Goal: Task Accomplishment & Management: Use online tool/utility

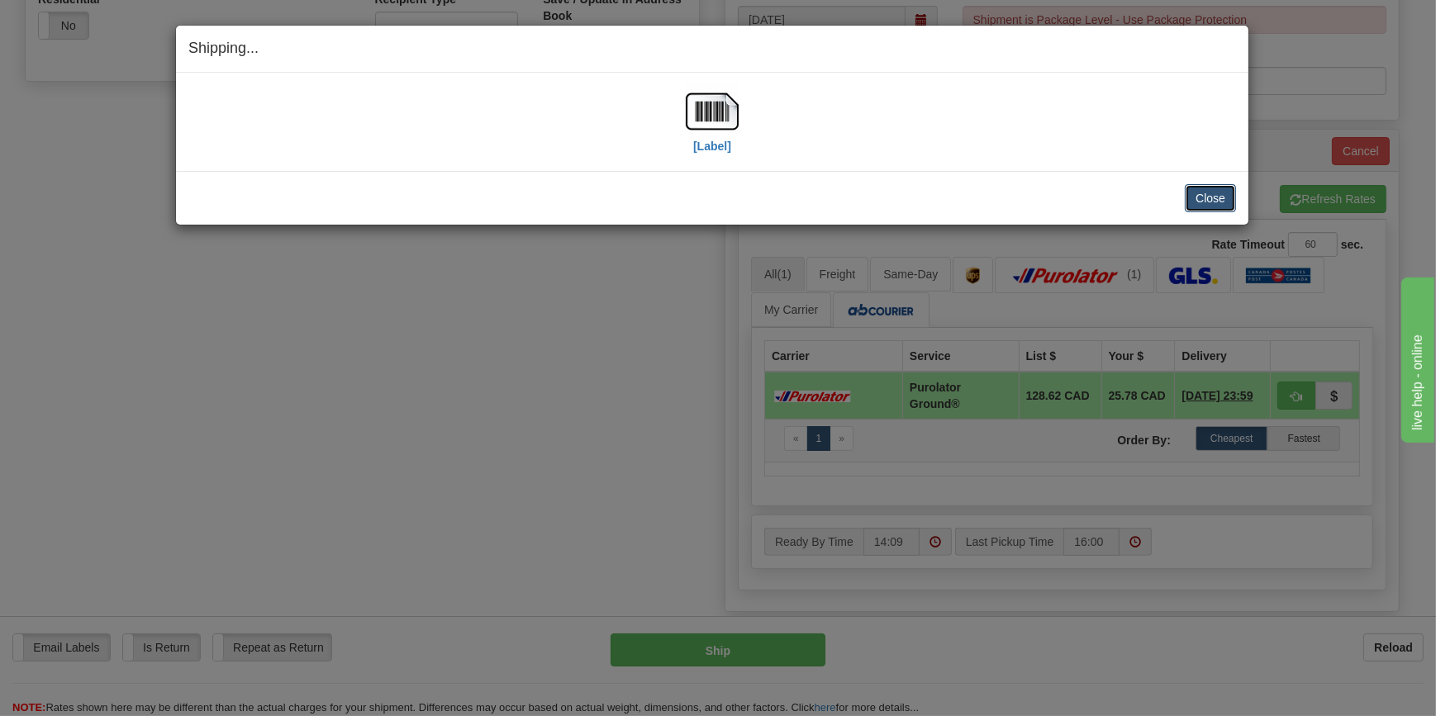
click at [1208, 197] on button "Close" at bounding box center [1210, 198] width 51 height 28
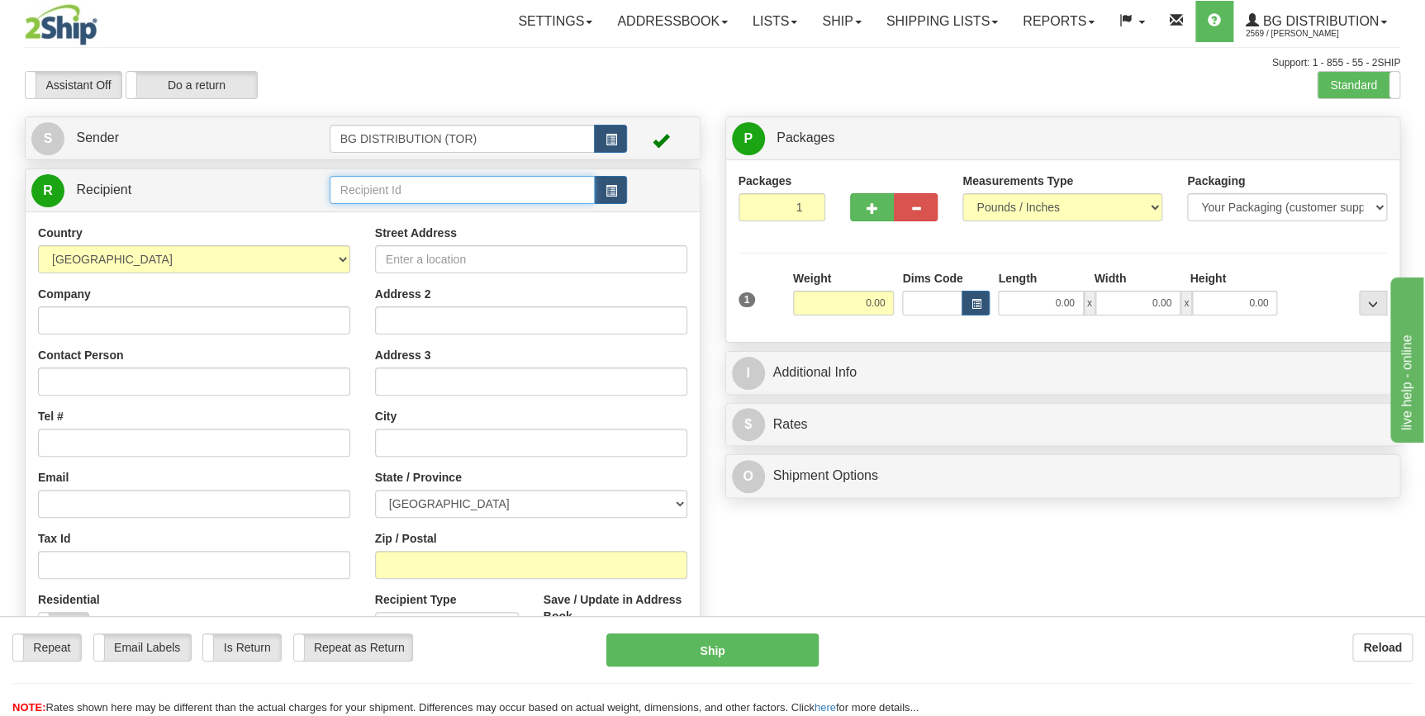
click at [385, 196] on input "text" at bounding box center [463, 190] width 266 height 28
click at [400, 207] on div "60682" at bounding box center [459, 216] width 250 height 18
type input "60682"
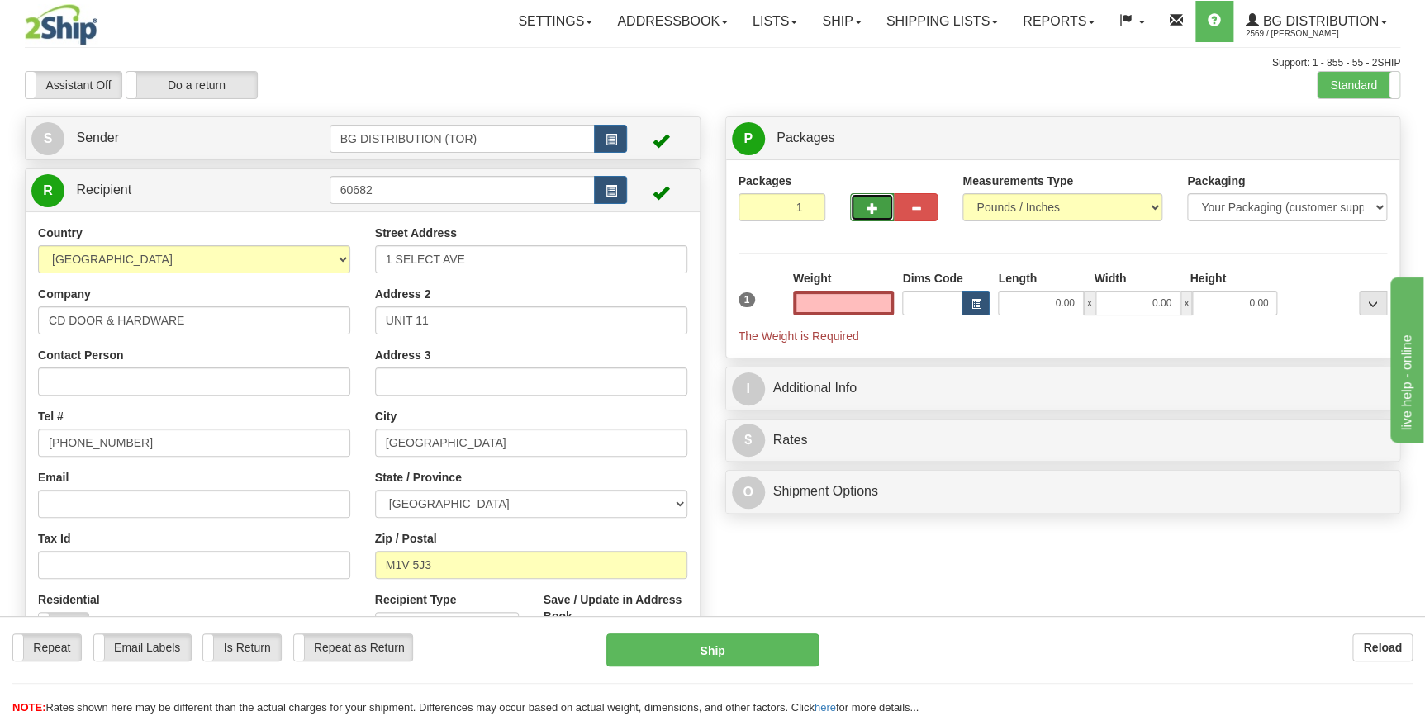
type input "0.00"
click at [868, 208] on span "button" at bounding box center [873, 208] width 12 height 11
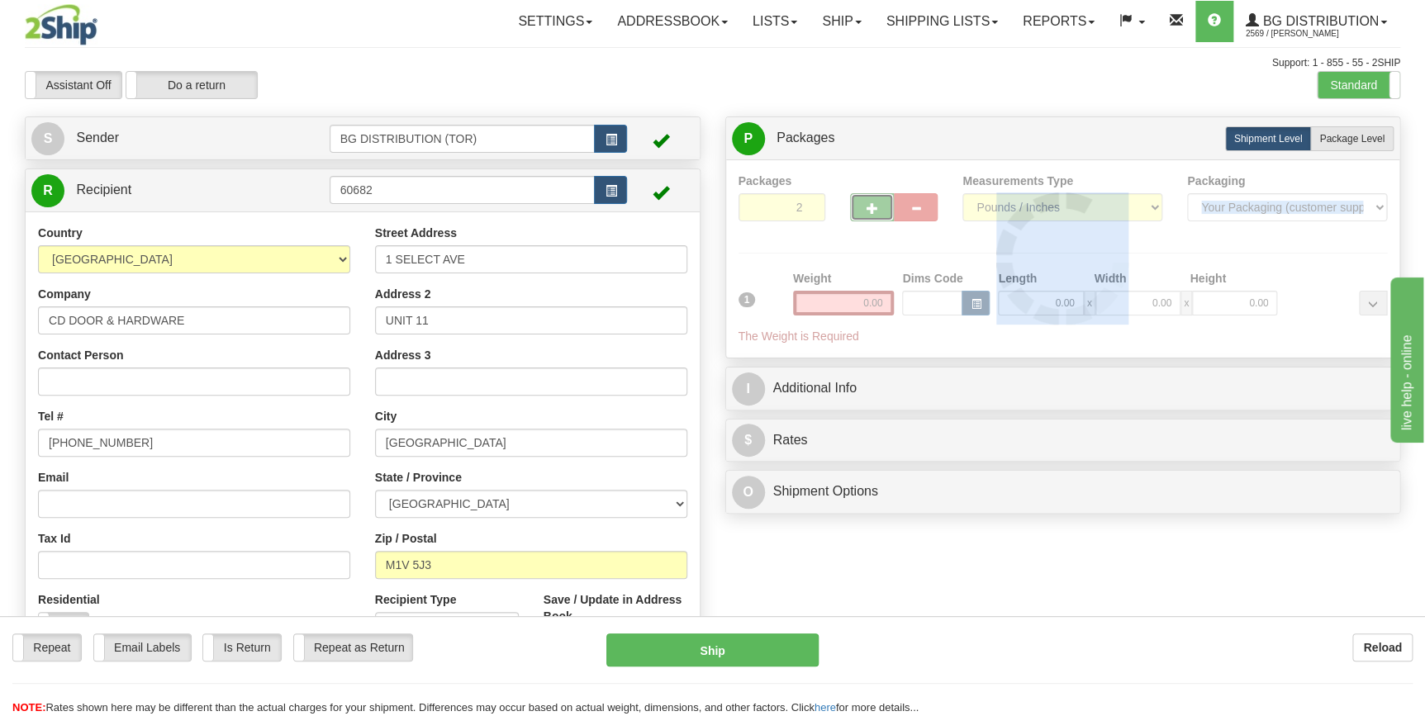
click at [868, 208] on div at bounding box center [1063, 259] width 649 height 173
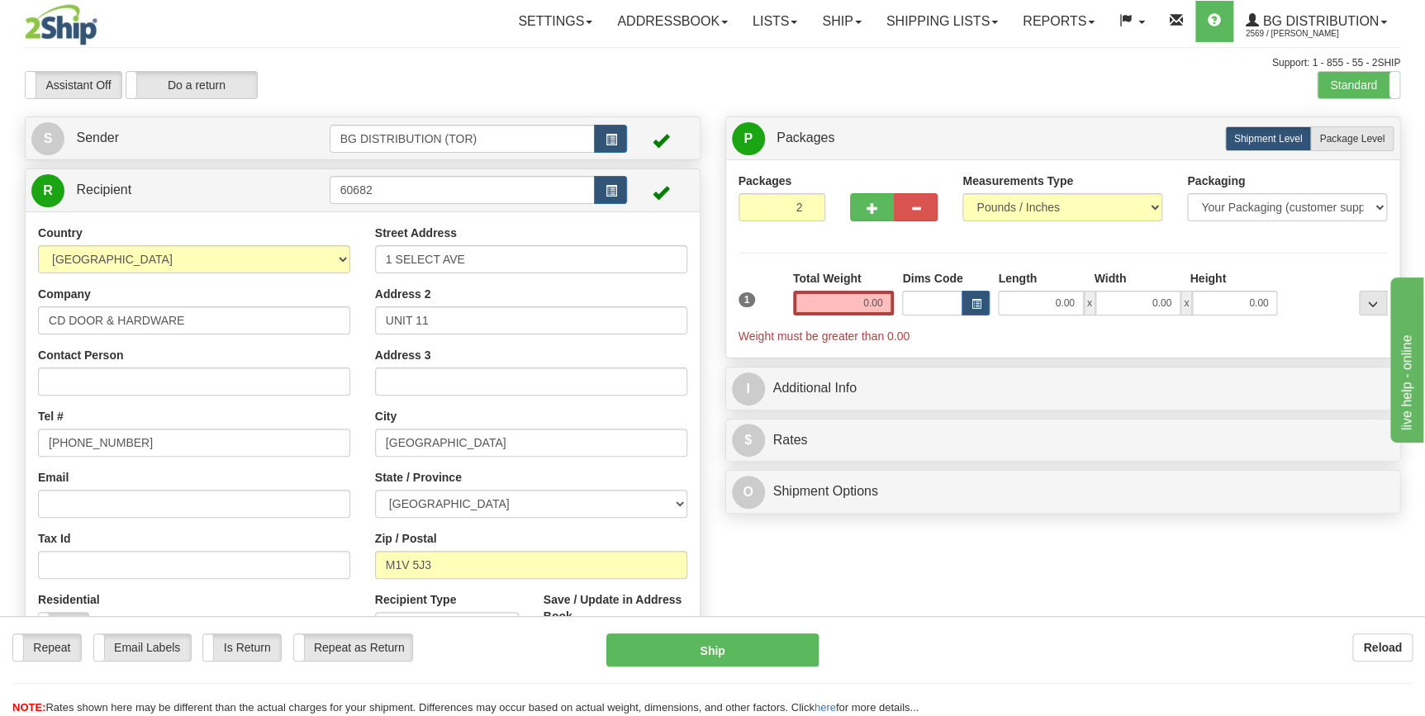
click at [868, 208] on div "Packages 2 1 Measurements Type" at bounding box center [1063, 259] width 649 height 173
click at [868, 208] on span "button" at bounding box center [873, 208] width 12 height 11
click at [863, 208] on button "button" at bounding box center [872, 207] width 44 height 28
type input "5"
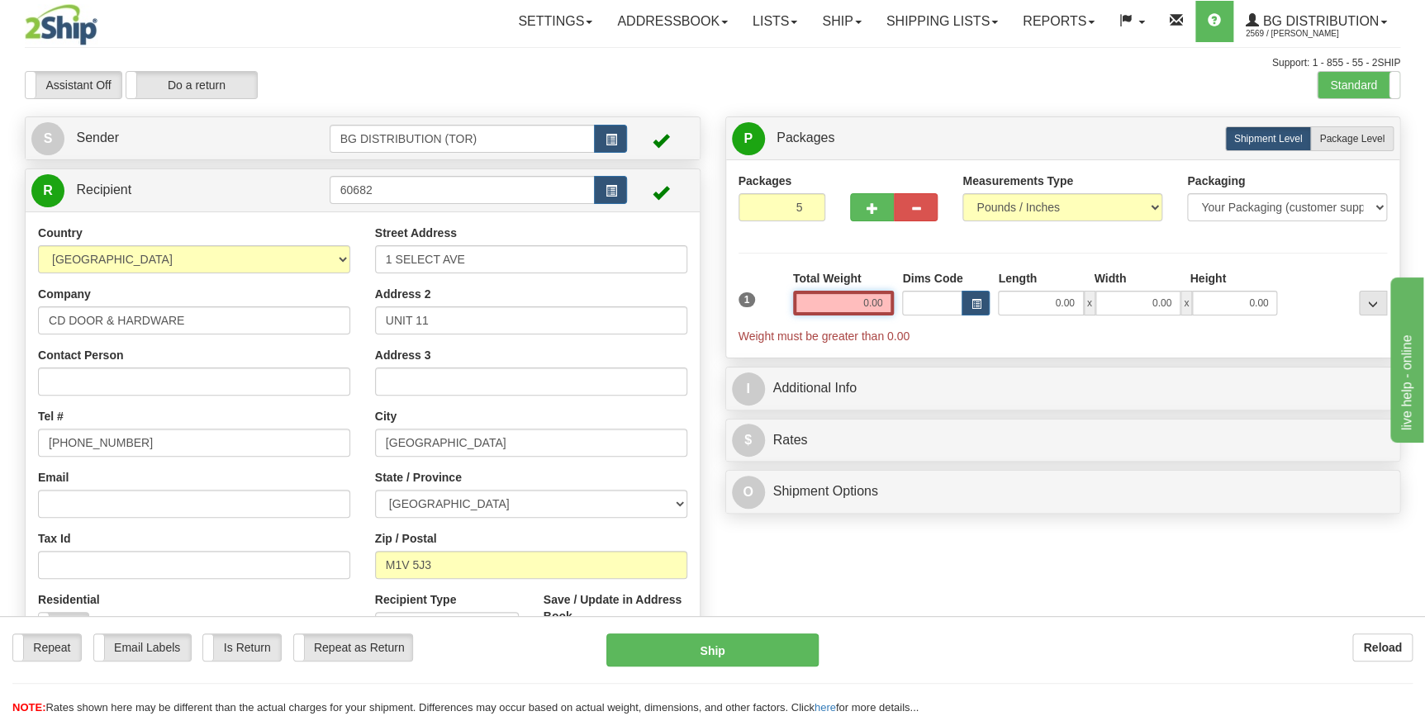
drag, startPoint x: 837, startPoint y: 296, endPoint x: 916, endPoint y: 303, distance: 79.7
click at [916, 303] on div "1 Total Weight 0.00 Dims Code x" at bounding box center [1064, 307] width 658 height 74
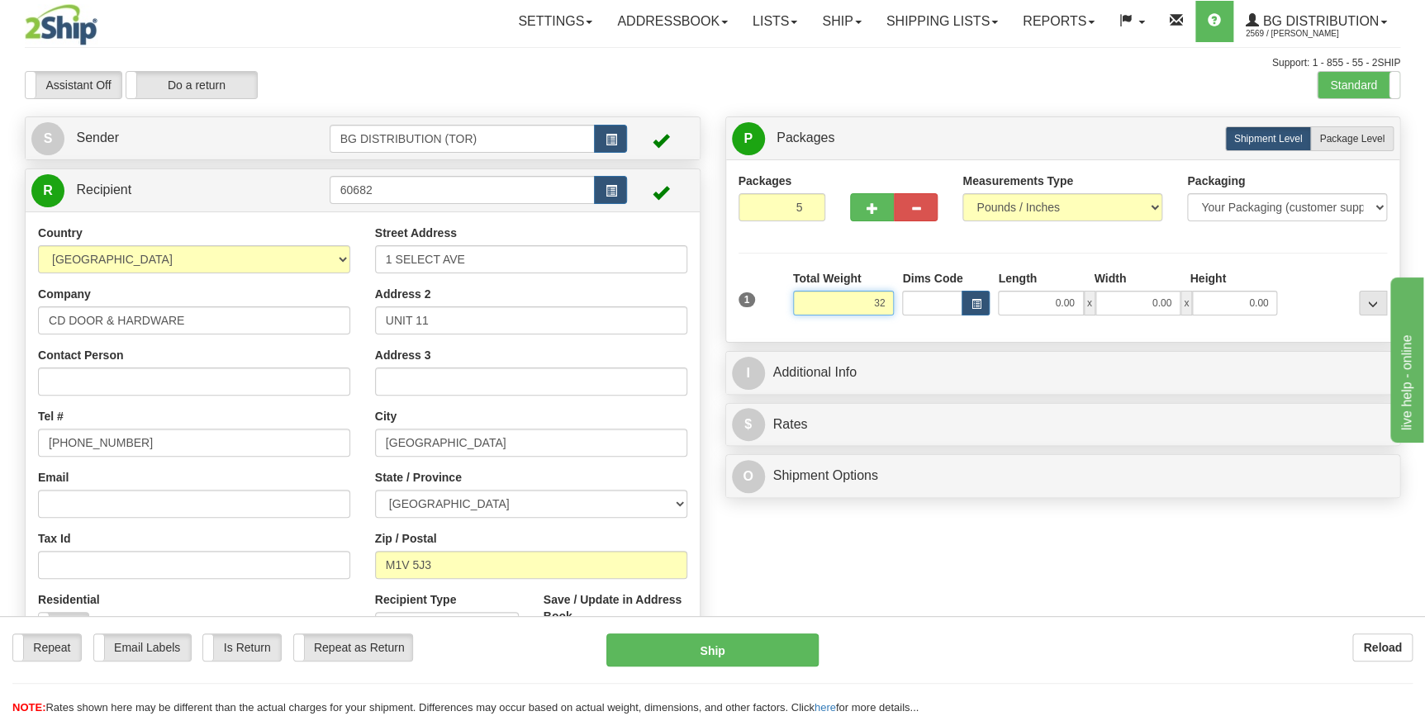
type input "32.00"
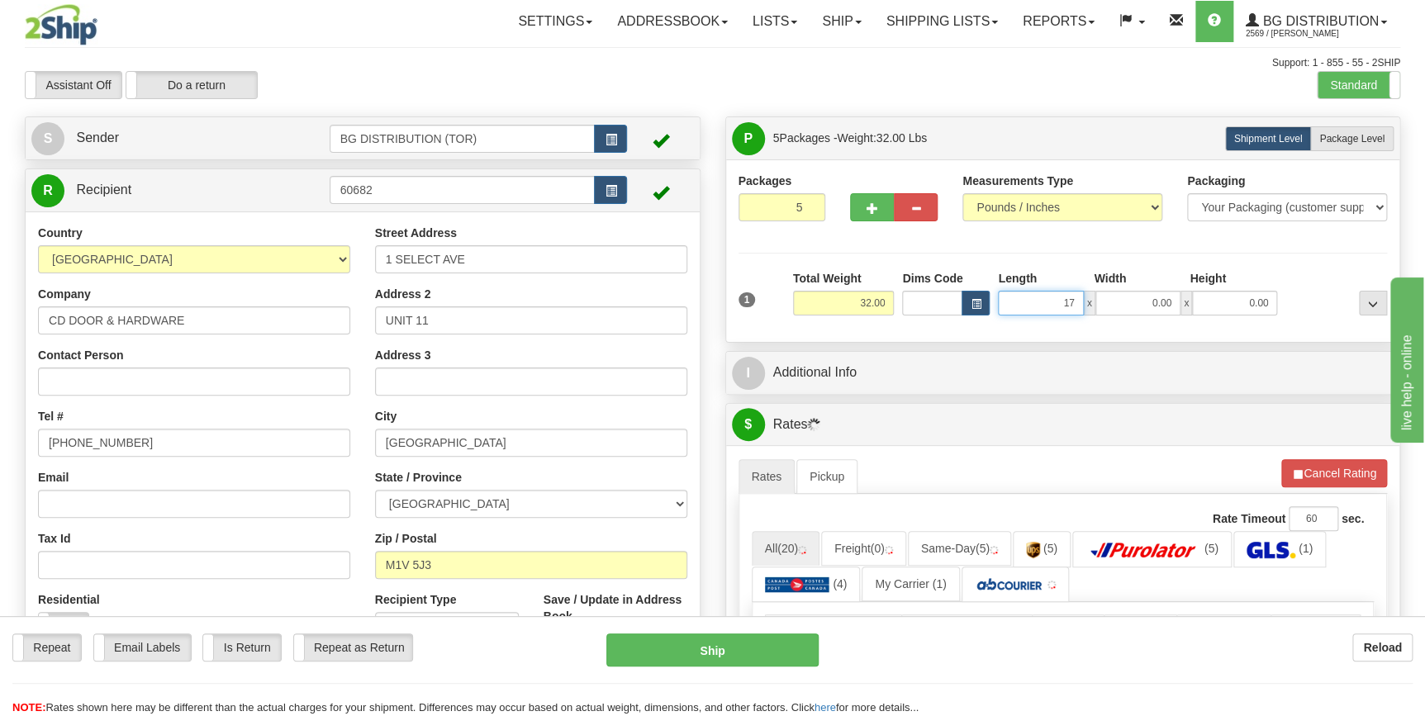
type input "17.00"
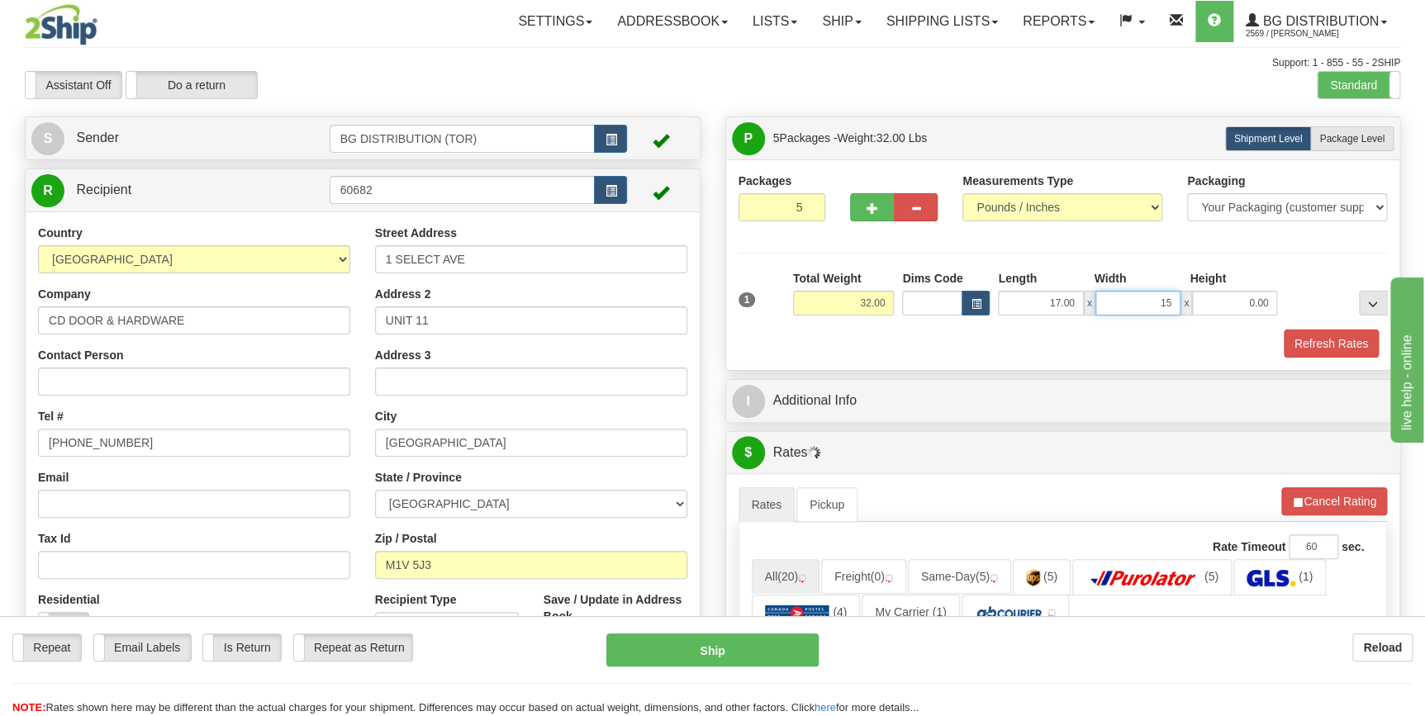
type input "15.00"
type input "10.00"
click at [1368, 131] on label "Package Level Pack.." at bounding box center [1351, 138] width 83 height 25
radio input "true"
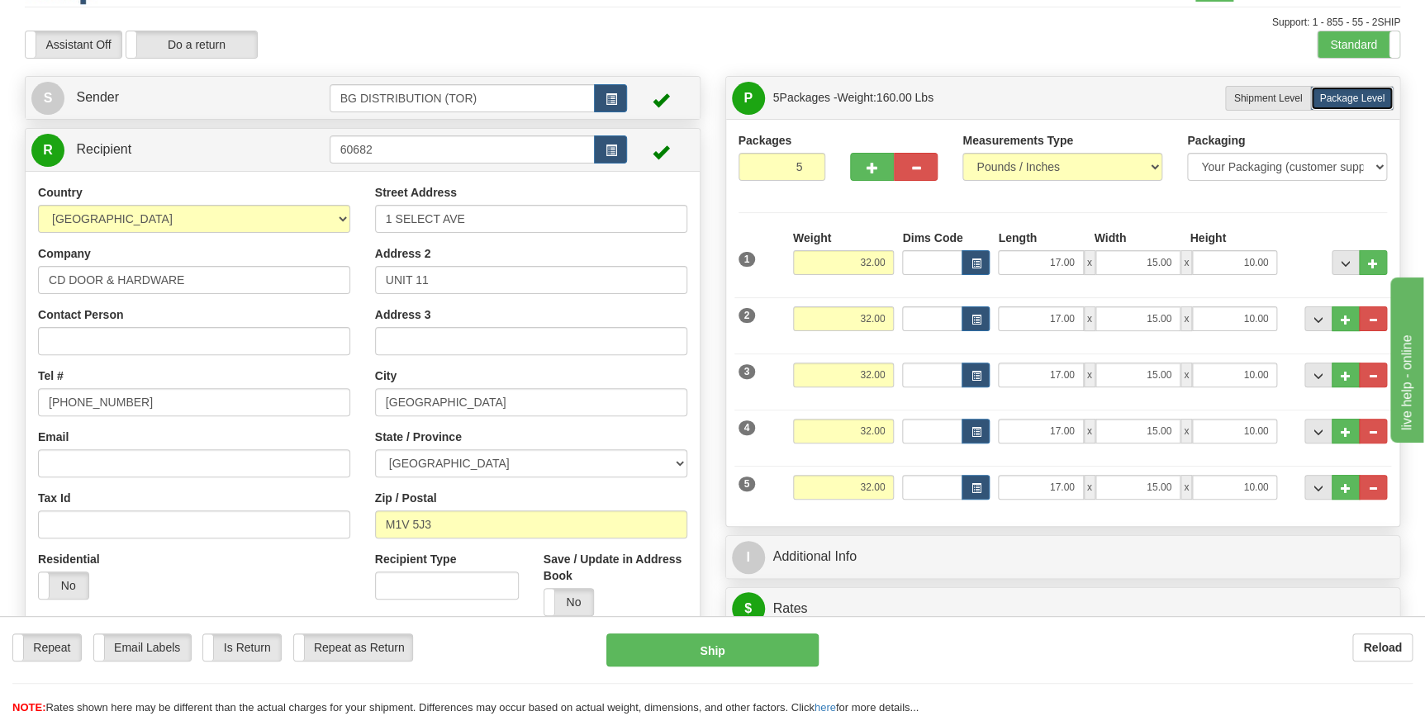
scroll to position [150, 0]
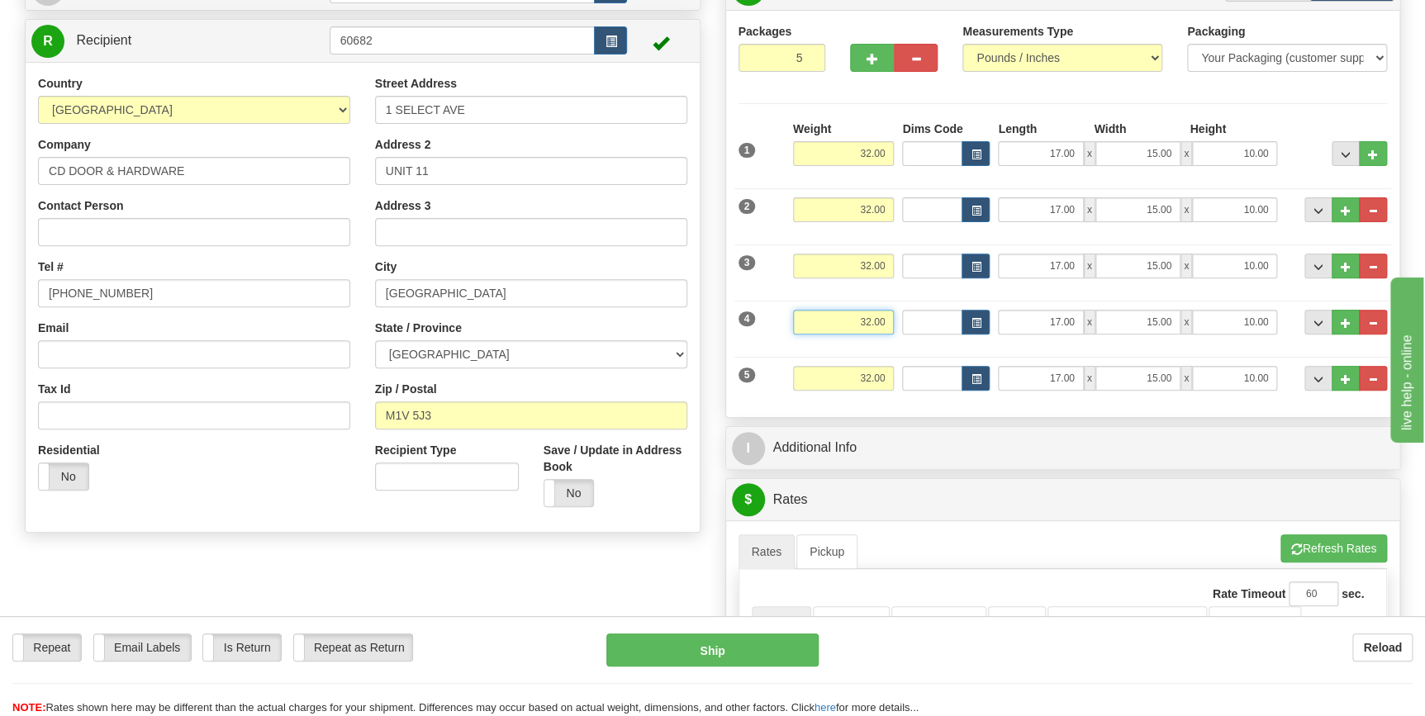
drag, startPoint x: 854, startPoint y: 318, endPoint x: 906, endPoint y: 324, distance: 51.6
click at [906, 324] on div "4 Weight 32.00 Dims Code Length Width Height" at bounding box center [1064, 319] width 658 height 55
type input "19.00"
drag, startPoint x: 849, startPoint y: 378, endPoint x: 896, endPoint y: 380, distance: 48.0
click at [896, 380] on div "Weight 32.00" at bounding box center [844, 384] width 110 height 37
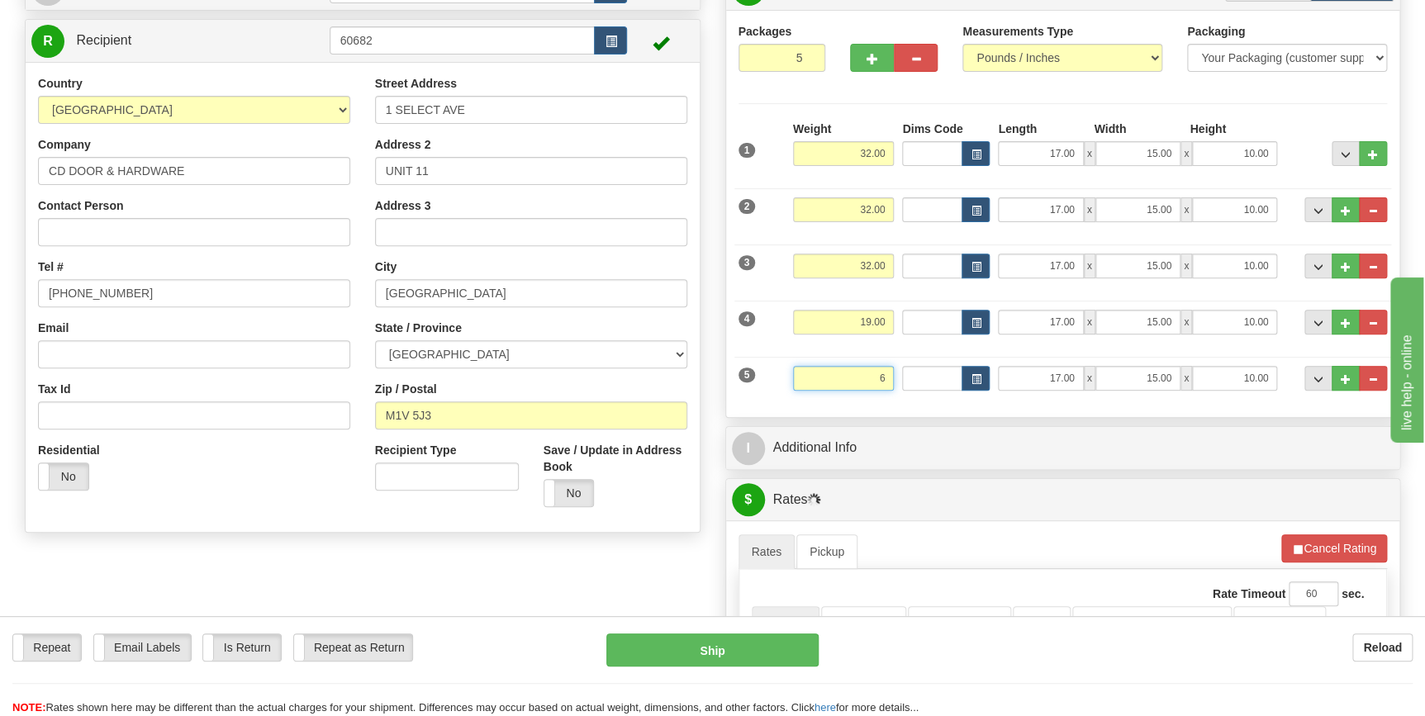
type input "6.00"
type input "11.00"
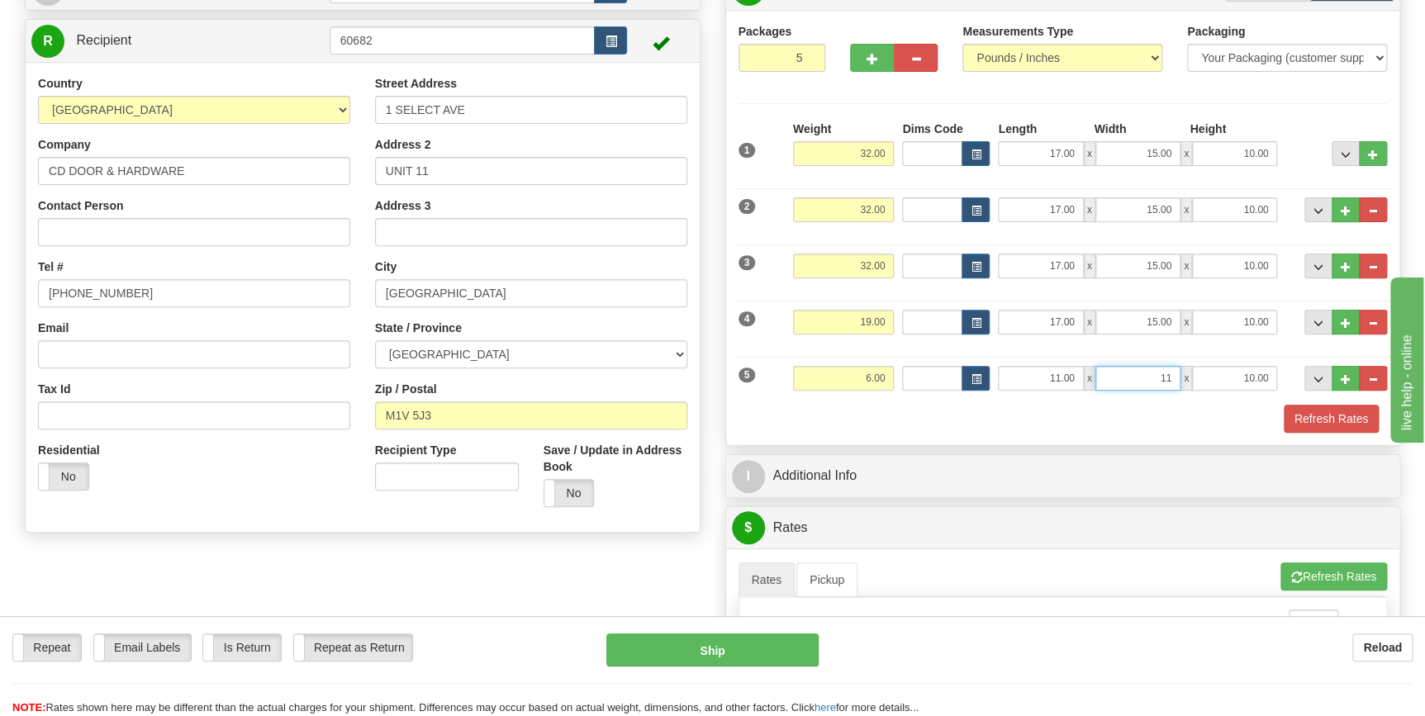
type input "11.00"
type input "8.00"
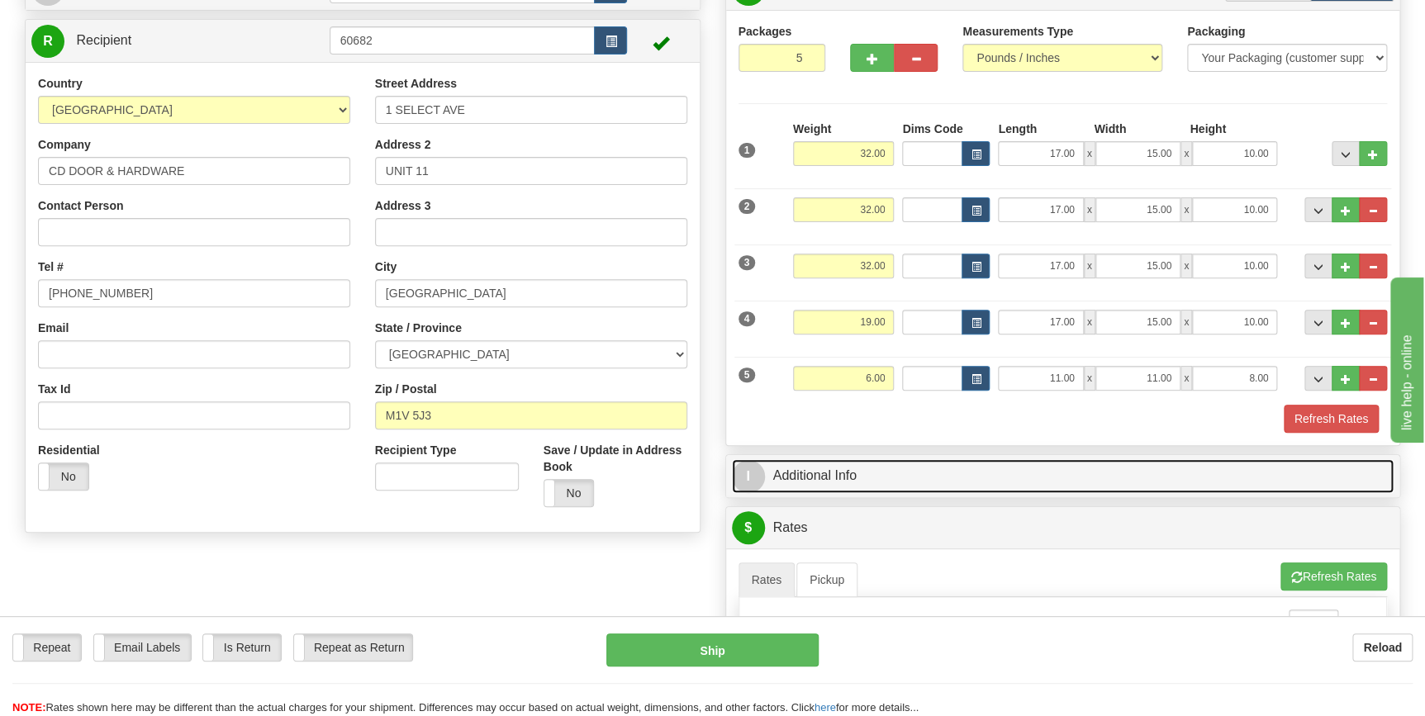
click at [847, 480] on link "I Additional Info" at bounding box center [1063, 476] width 663 height 34
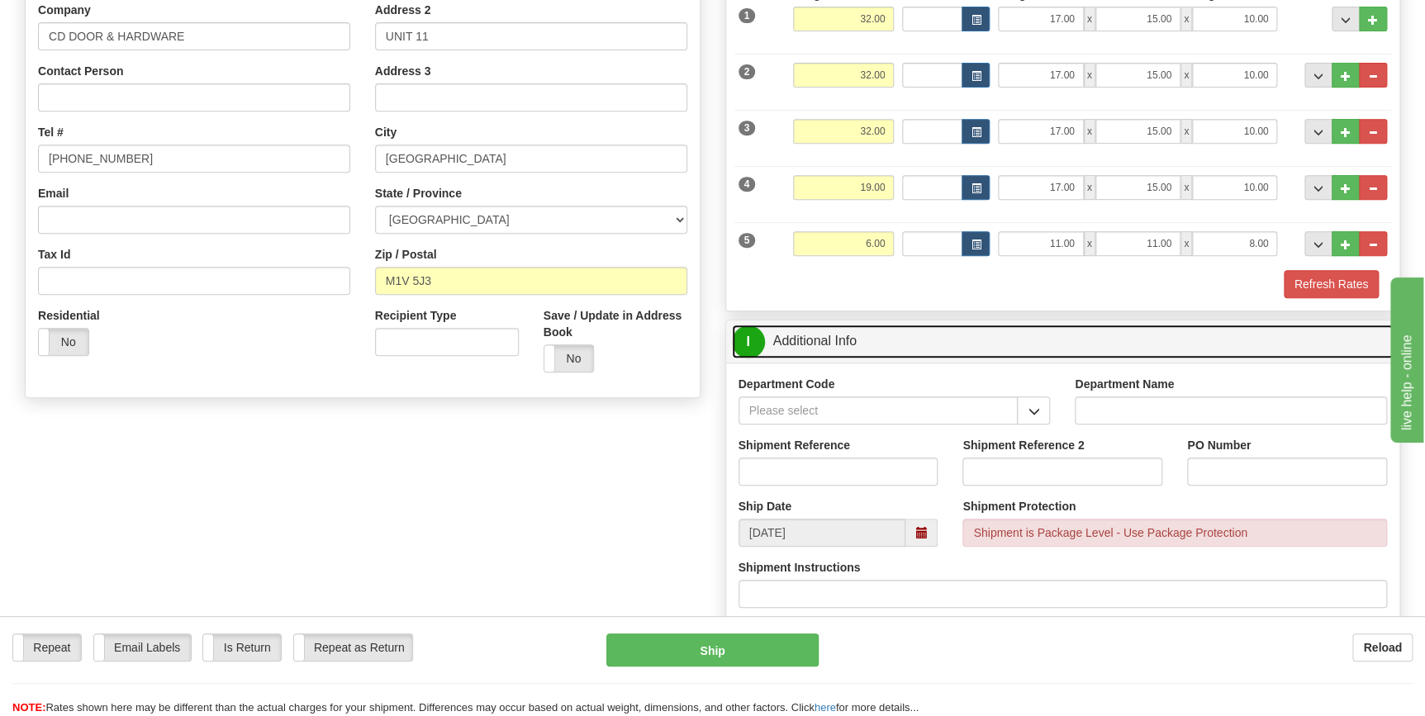
scroll to position [300, 0]
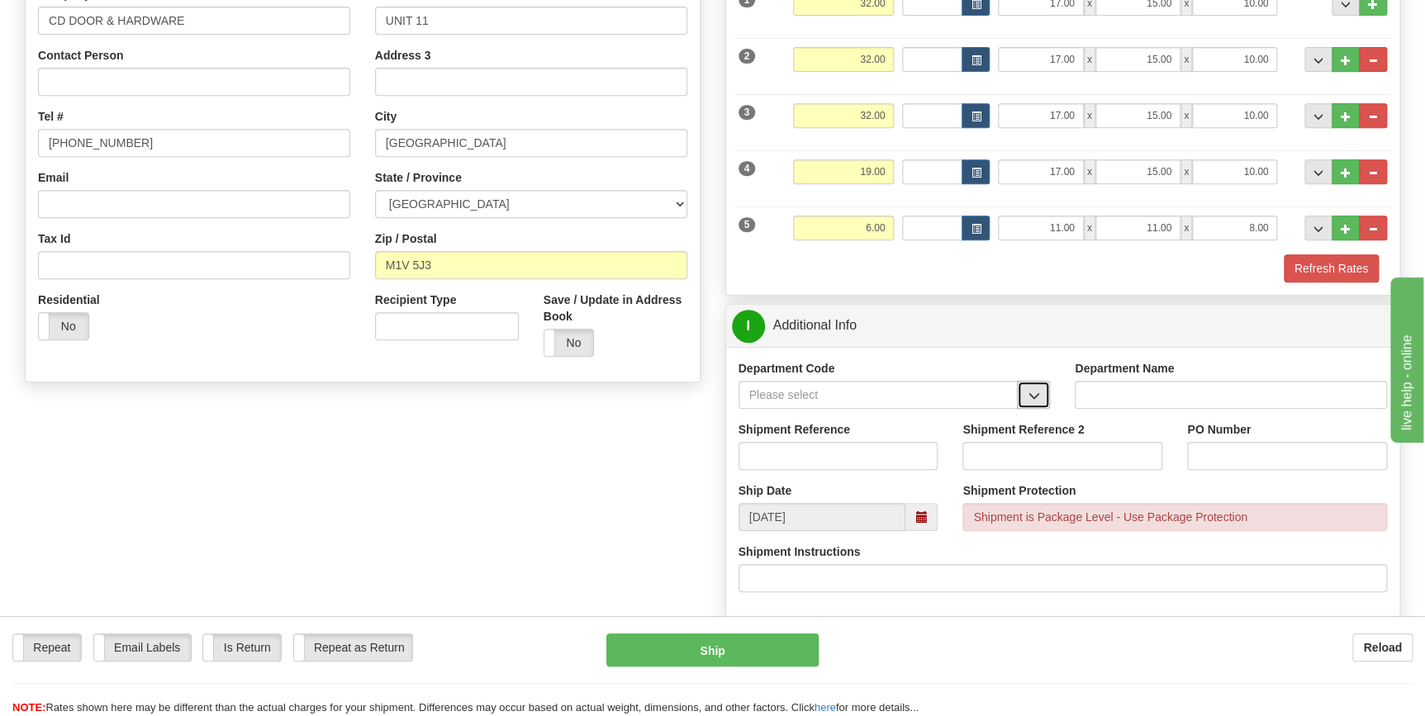
click at [1035, 401] on span "button" at bounding box center [1034, 396] width 12 height 11
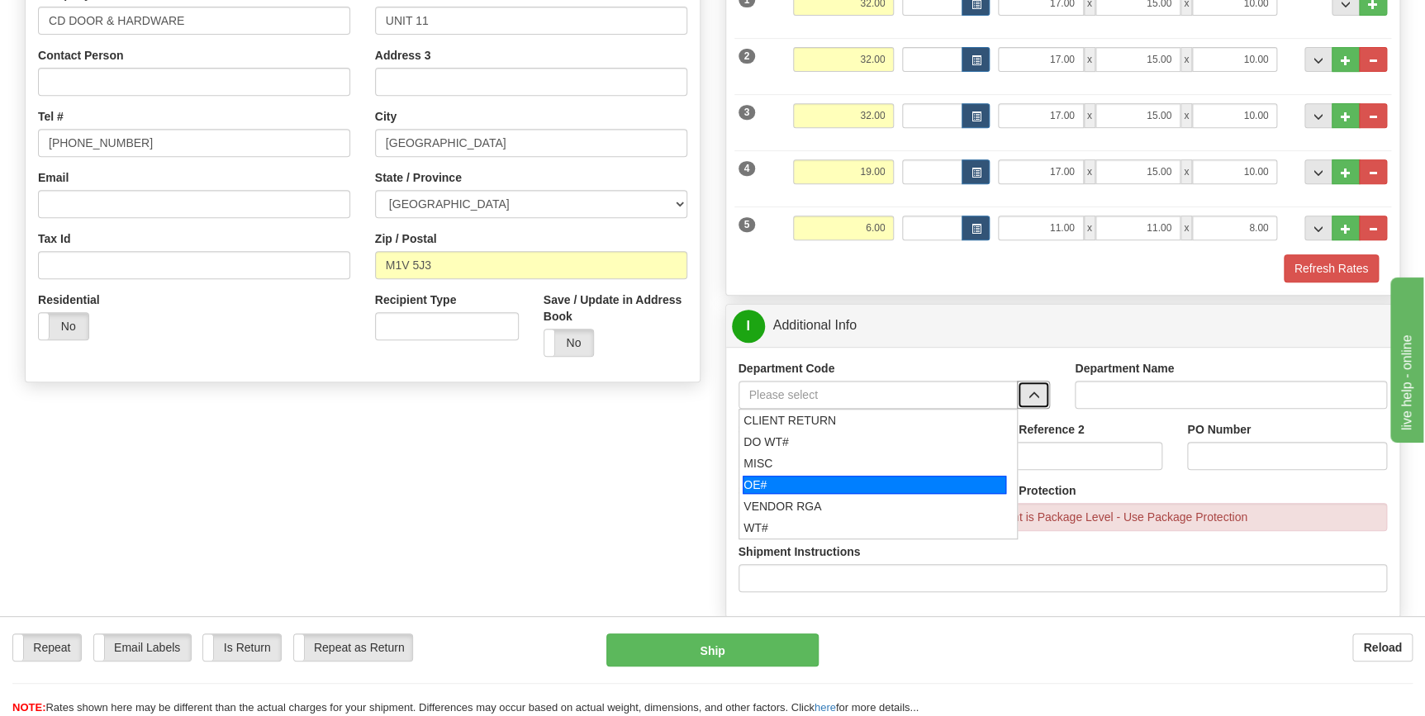
click at [836, 485] on div "OE#" at bounding box center [875, 485] width 264 height 18
type input "OE#"
type input "ORDERS"
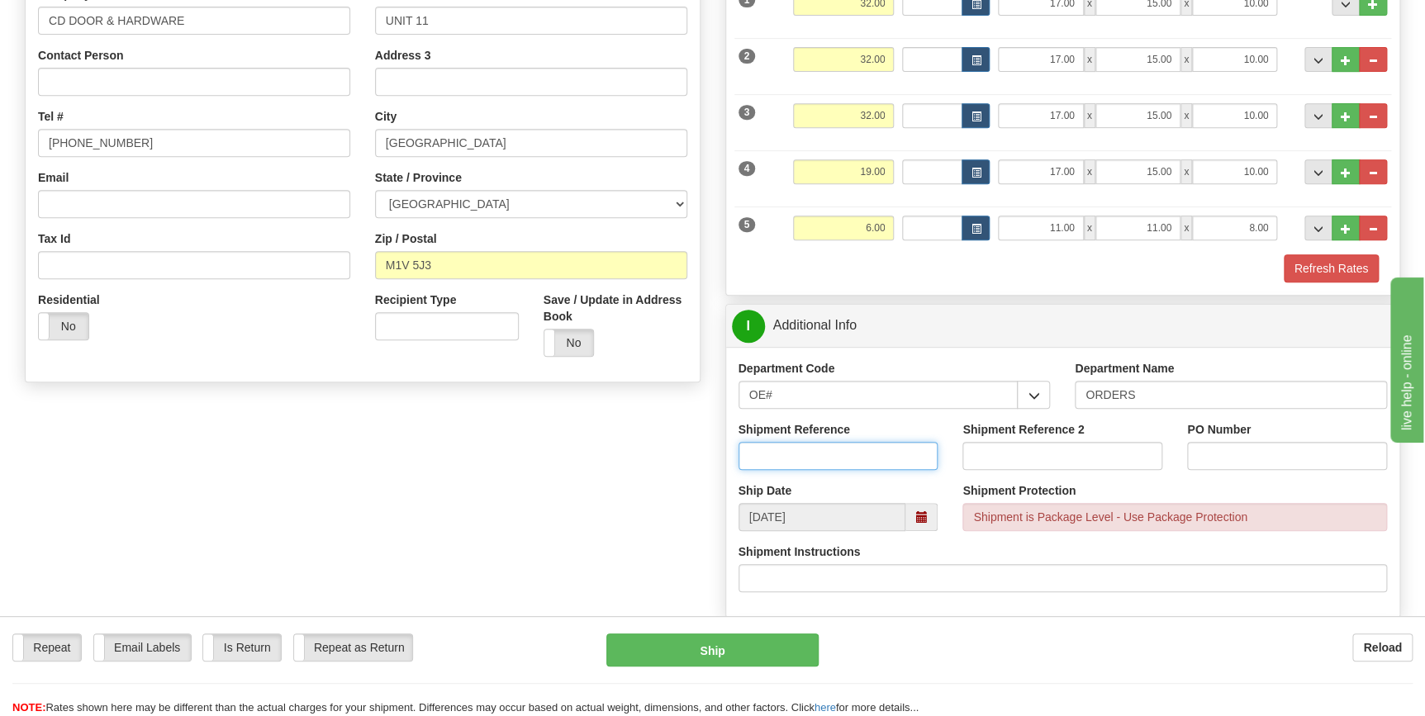
click at [812, 454] on input "Shipment Reference" at bounding box center [839, 456] width 200 height 28
type input "70183454-00"
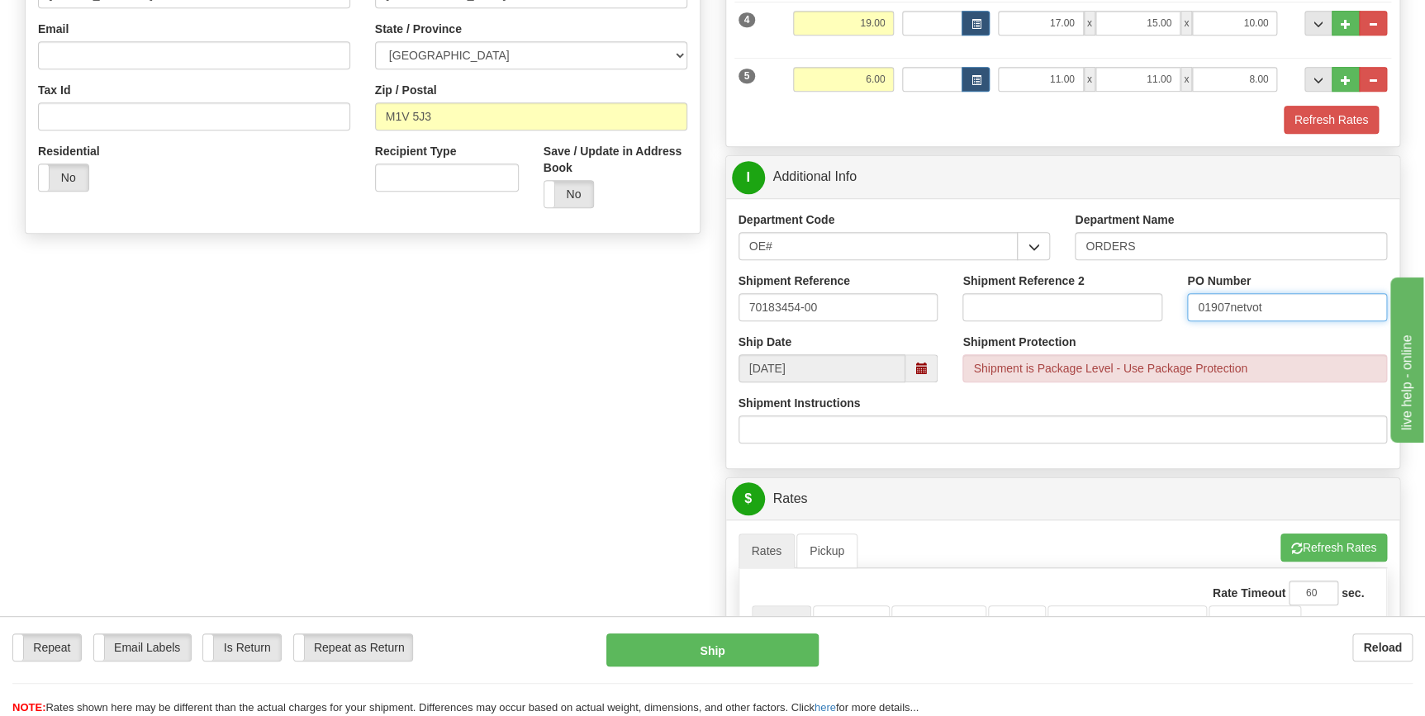
scroll to position [450, 0]
click at [1249, 307] on input "01907netvot" at bounding box center [1287, 306] width 200 height 28
click at [1248, 301] on input "01907netvot" at bounding box center [1287, 306] width 200 height 28
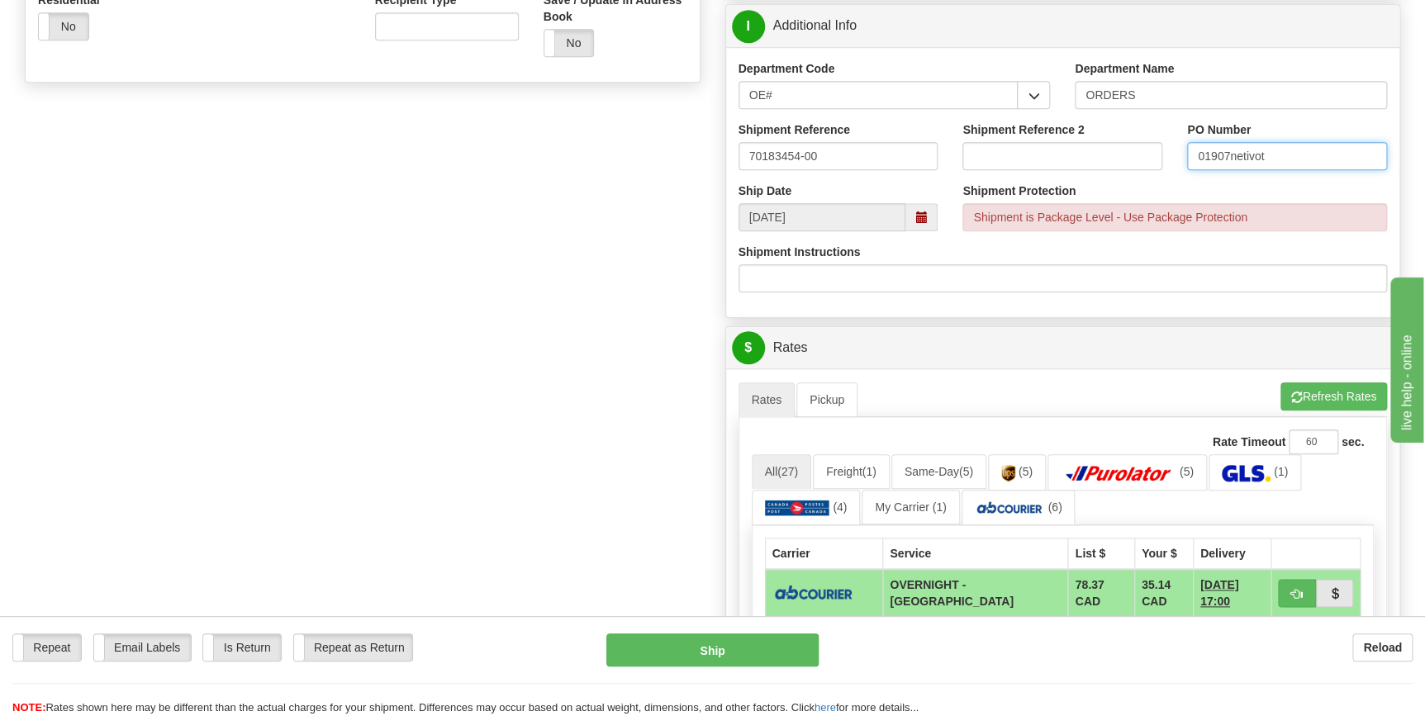
scroll to position [601, 0]
type input "01907netivot"
click at [1326, 397] on button "Refresh Rates" at bounding box center [1334, 396] width 107 height 28
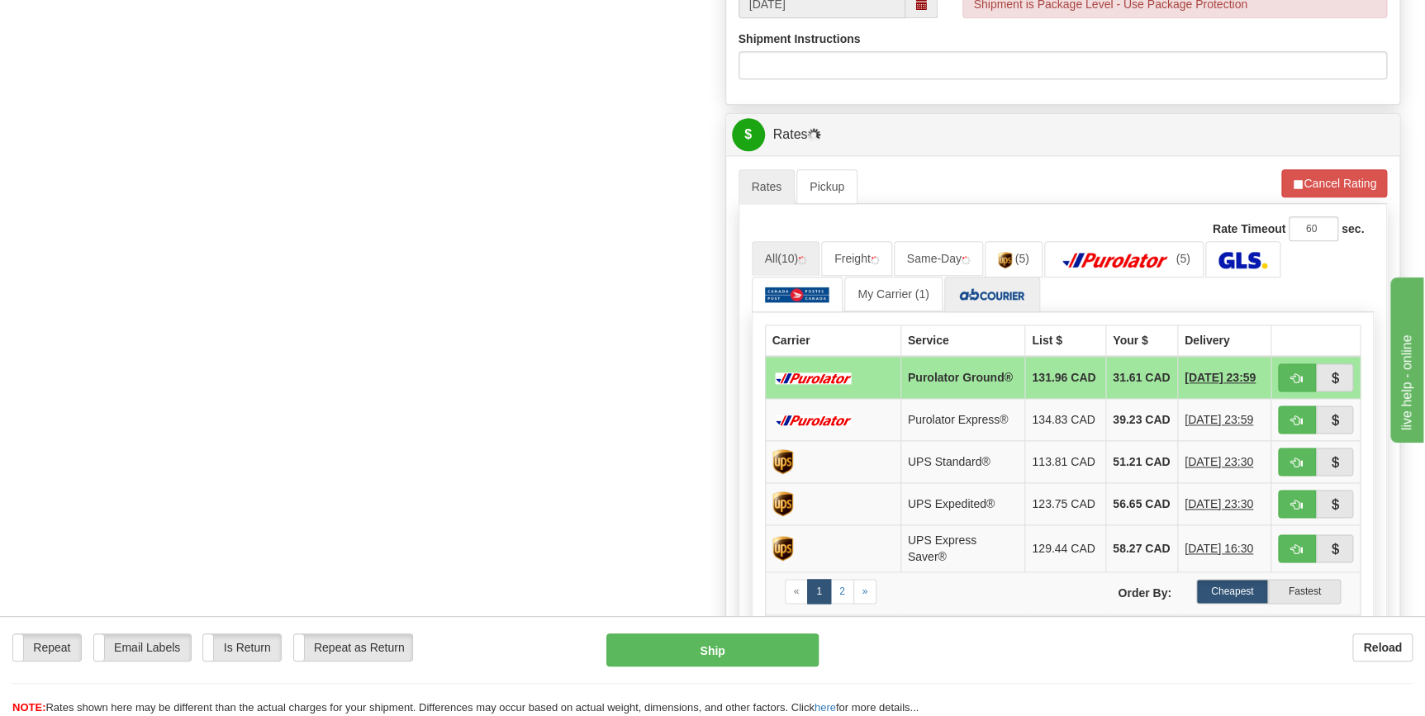
scroll to position [826, 0]
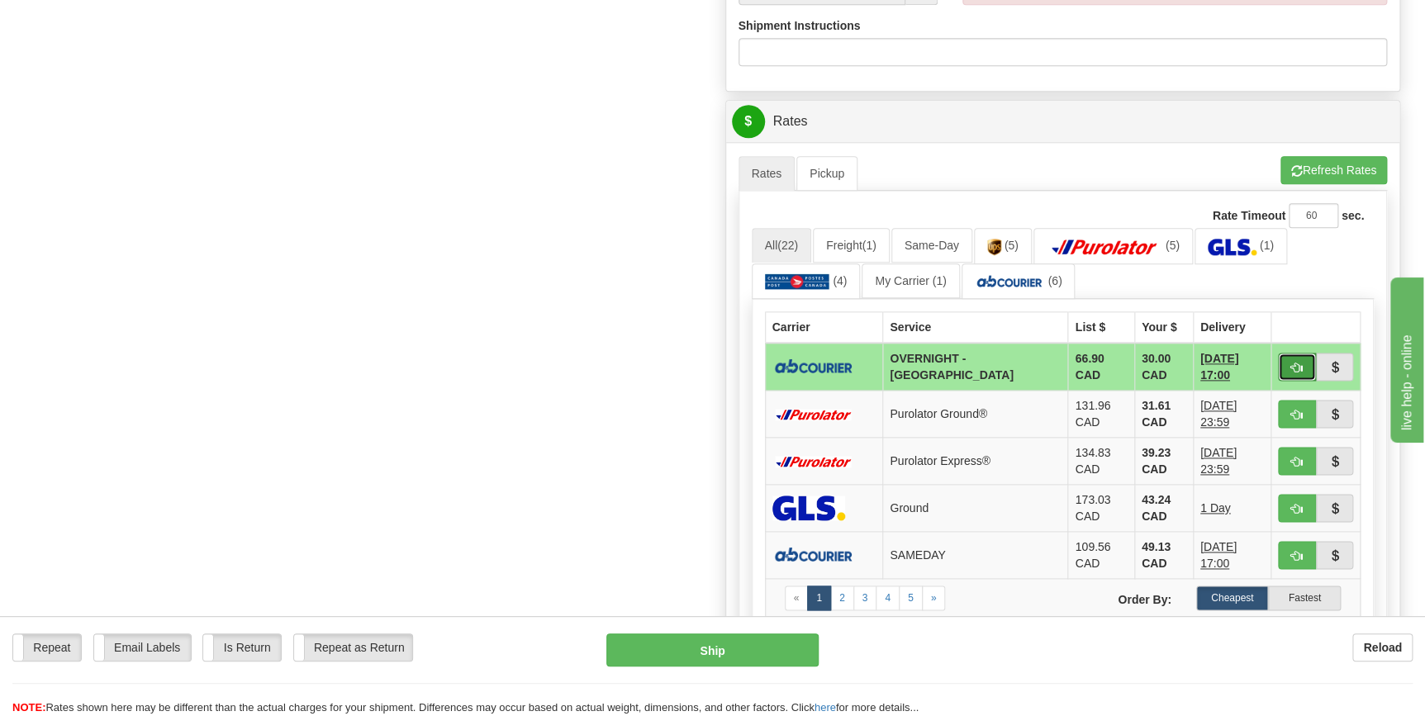
click at [1302, 368] on span "button" at bounding box center [1297, 368] width 12 height 11
type input "4"
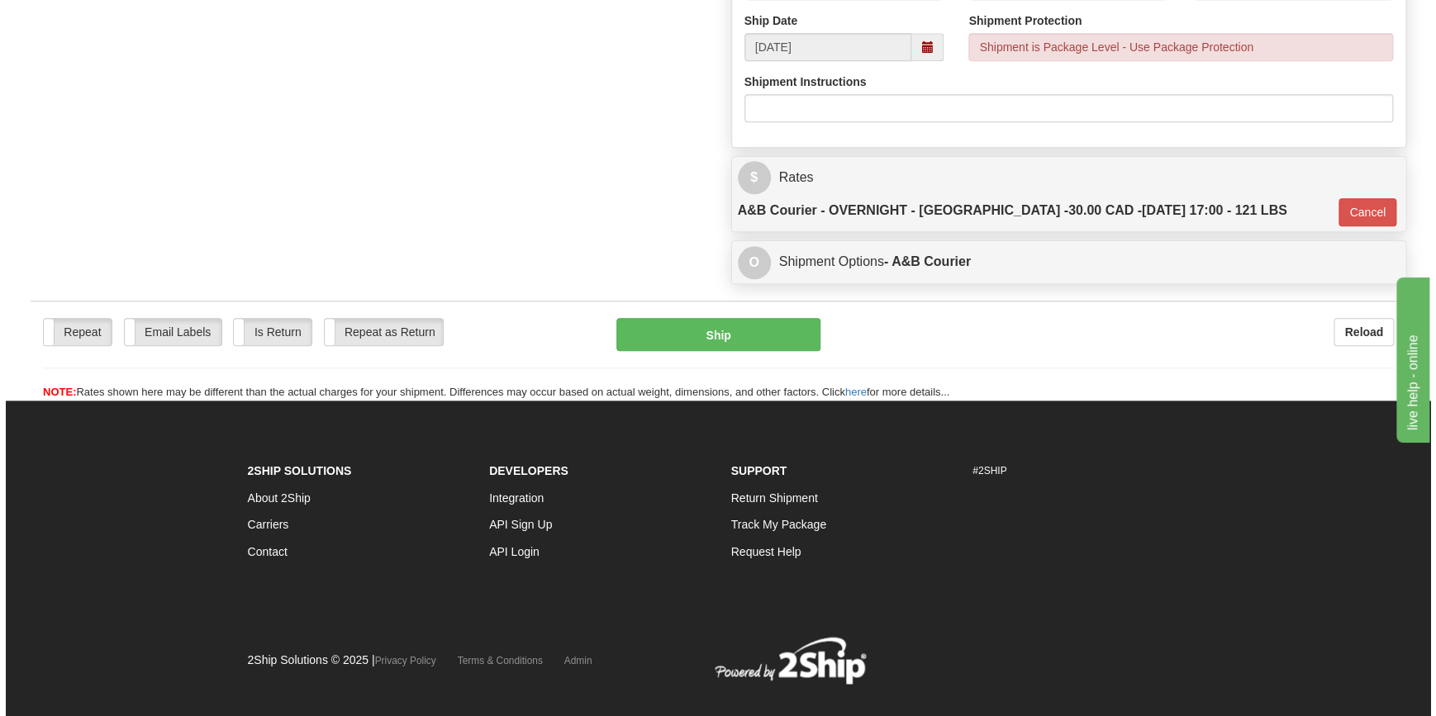
scroll to position [763, 0]
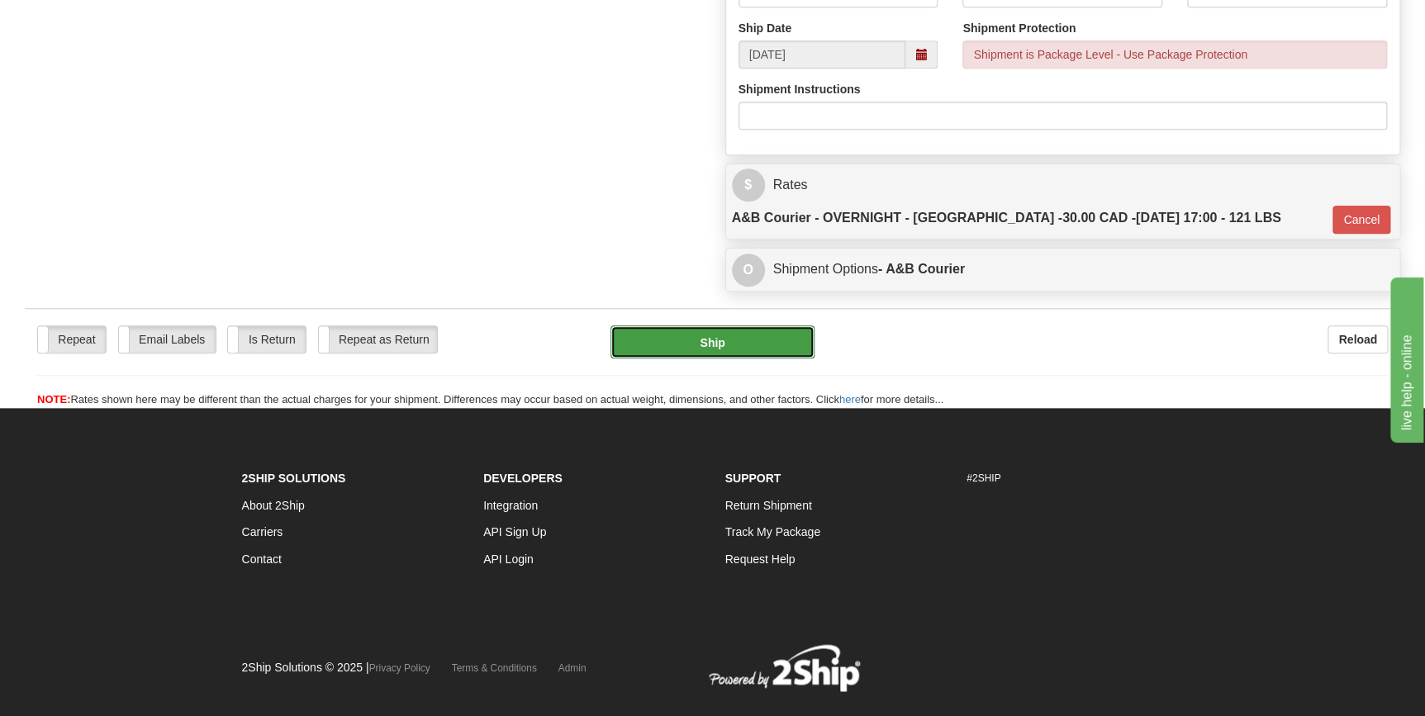
click at [725, 326] on button "Ship" at bounding box center [713, 342] width 204 height 33
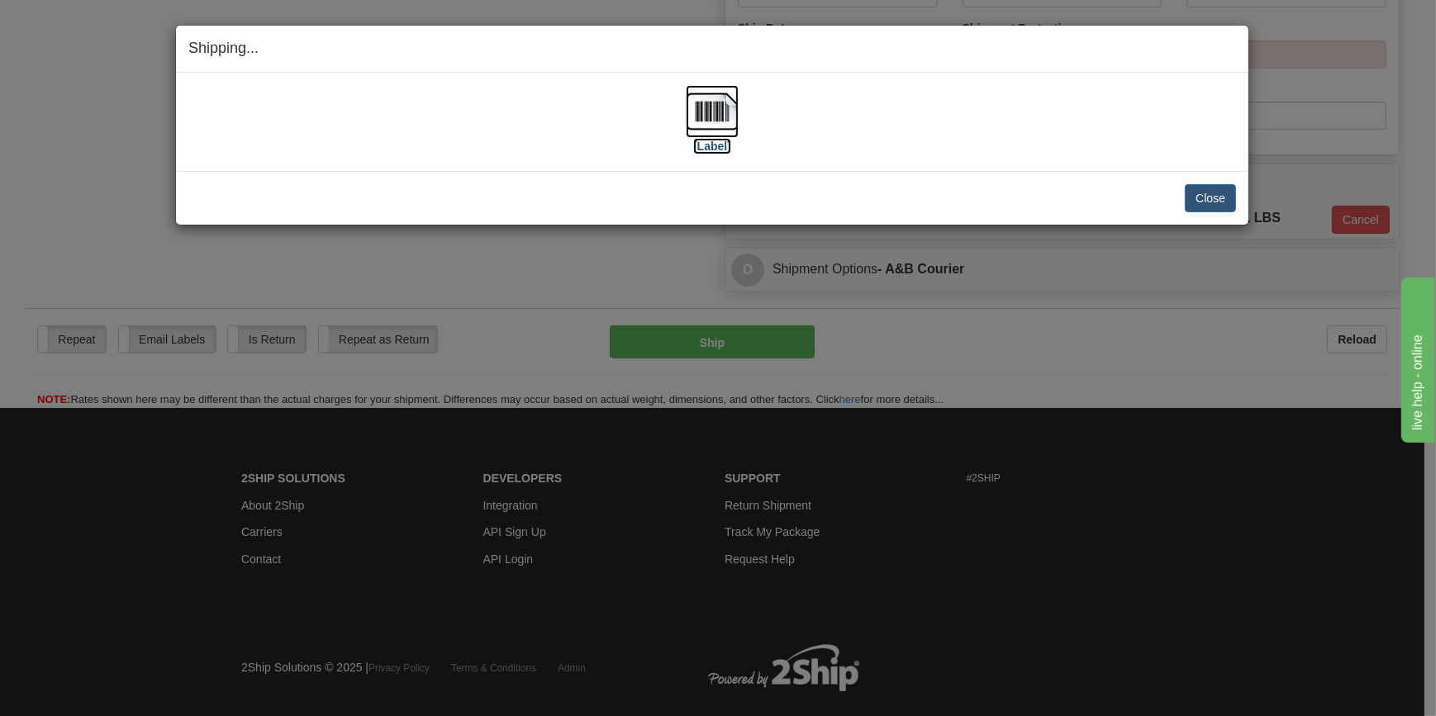
click at [705, 127] on img at bounding box center [712, 111] width 53 height 53
click at [735, 109] on img at bounding box center [712, 111] width 53 height 53
click at [1222, 201] on button "Close" at bounding box center [1210, 198] width 51 height 28
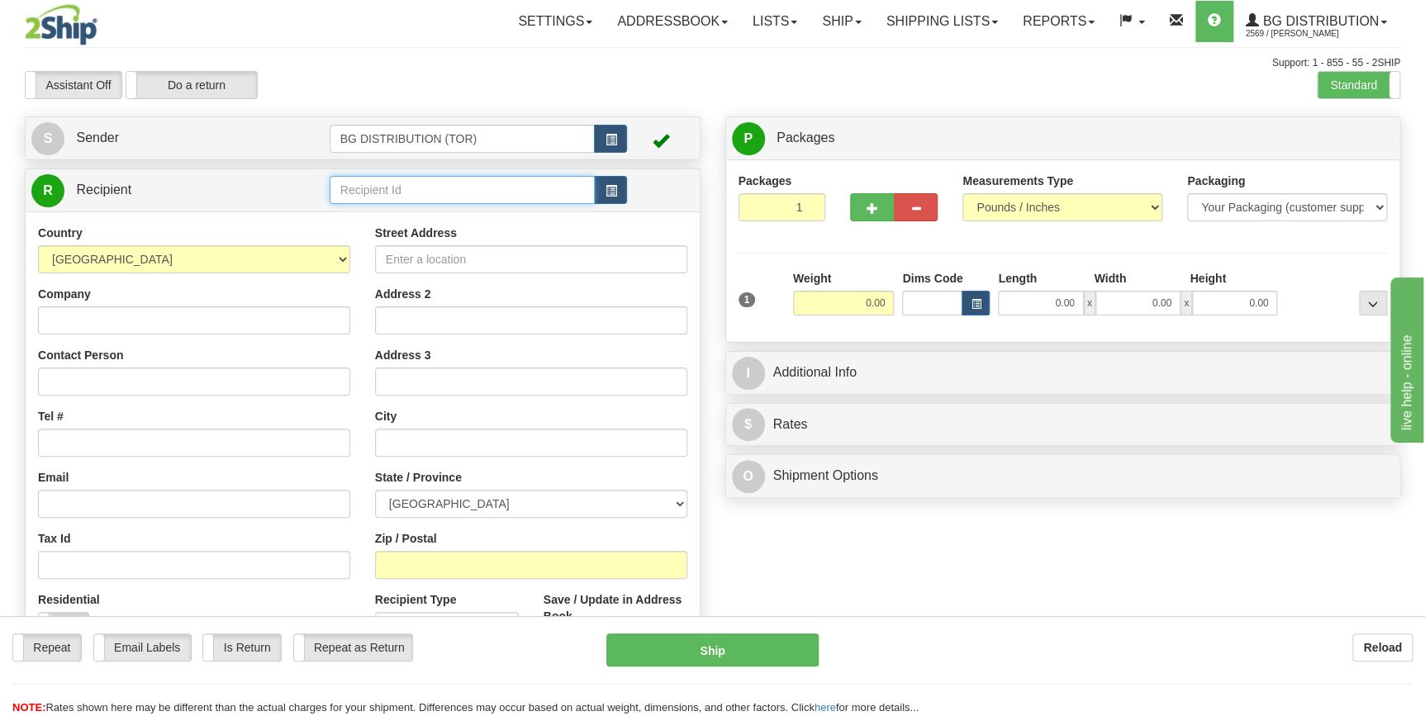
click at [435, 195] on input "text" at bounding box center [463, 190] width 266 height 28
click at [435, 213] on div "60767" at bounding box center [459, 216] width 250 height 18
type input "60767"
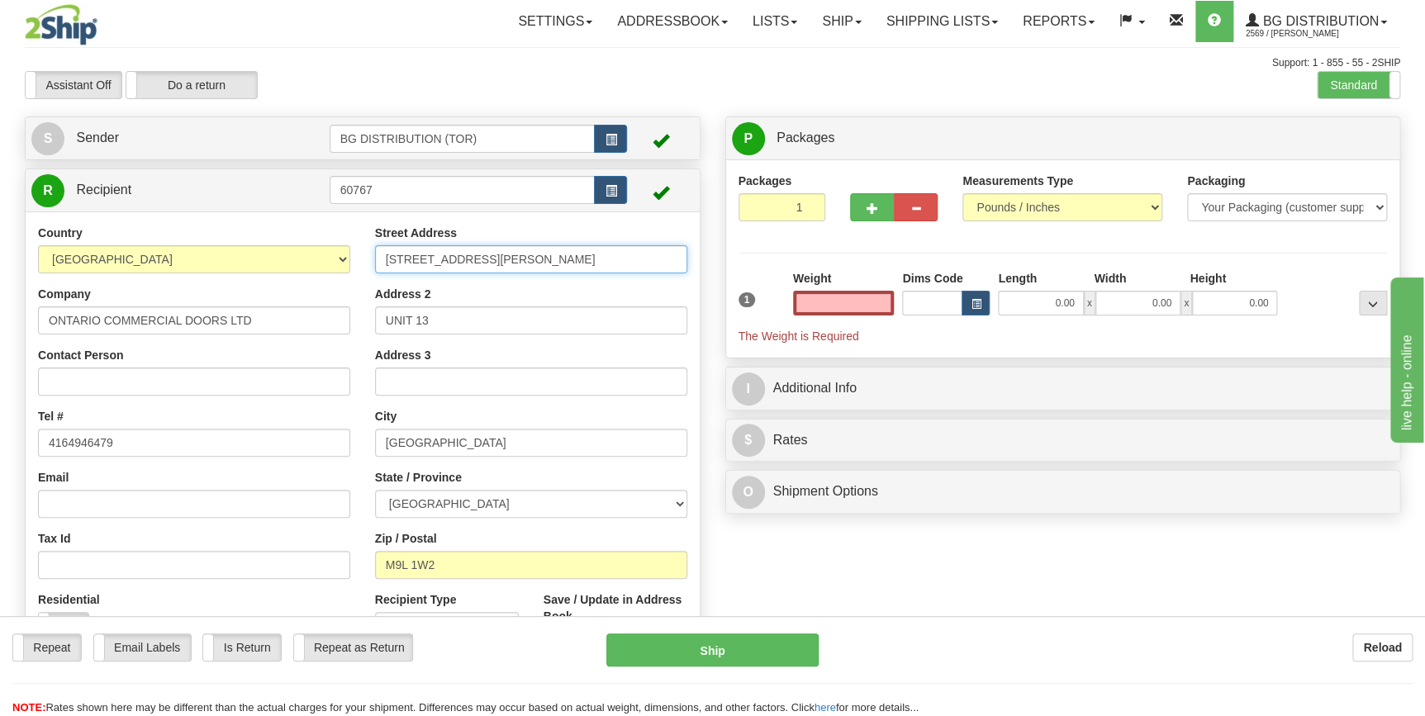
type input "0.00"
drag, startPoint x: 525, startPoint y: 253, endPoint x: 343, endPoint y: 238, distance: 182.4
click at [343, 238] on div "Country AFGHANISTAN ALAND ISLANDS ALBANIA ALGERIA AMERICAN SAMOA ANDORRA ANGOLA…" at bounding box center [363, 447] width 674 height 445
drag, startPoint x: 469, startPoint y: 256, endPoint x: 338, endPoint y: 267, distance: 131.8
click at [338, 267] on div "Country AFGHANISTAN ALAND ISLANDS ALBANIA ALGERIA AMERICAN SAMOA ANDORRA ANGOLA…" at bounding box center [363, 447] width 674 height 445
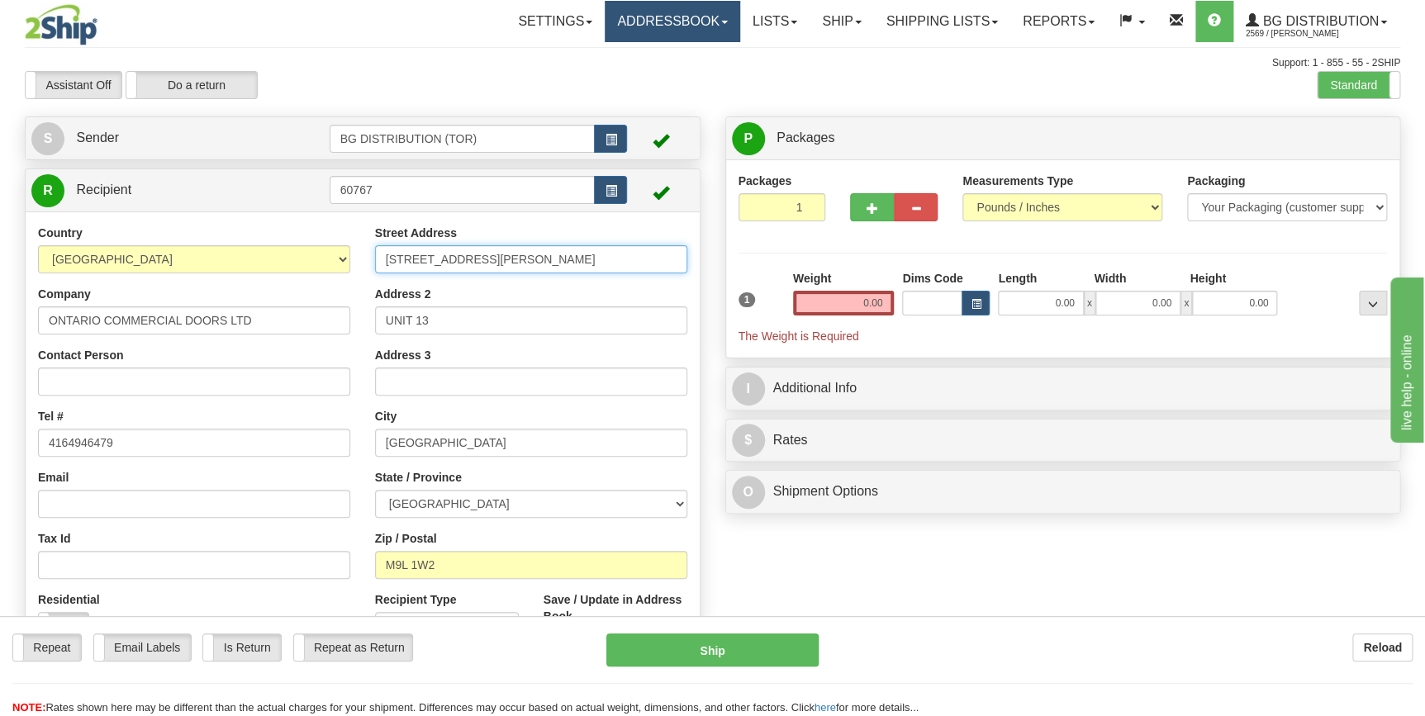
type input "78 trowers rd"
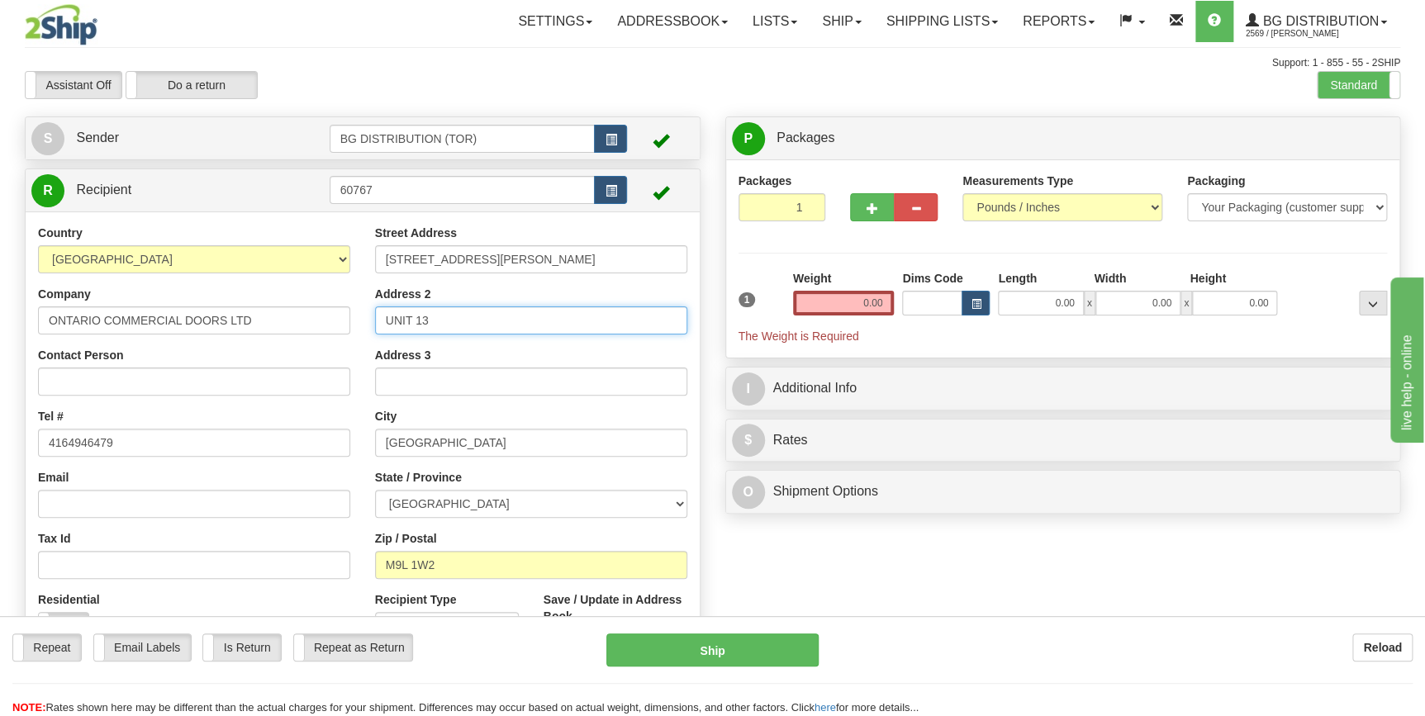
click at [478, 330] on input "UNIT 13" at bounding box center [531, 321] width 312 height 28
drag, startPoint x: 479, startPoint y: 324, endPoint x: 314, endPoint y: 323, distance: 165.3
click at [314, 323] on div "Country AFGHANISTAN ALAND ISLANDS ALBANIA ALGERIA AMERICAN SAMOA ANDORRA ANGOLA…" at bounding box center [363, 447] width 674 height 445
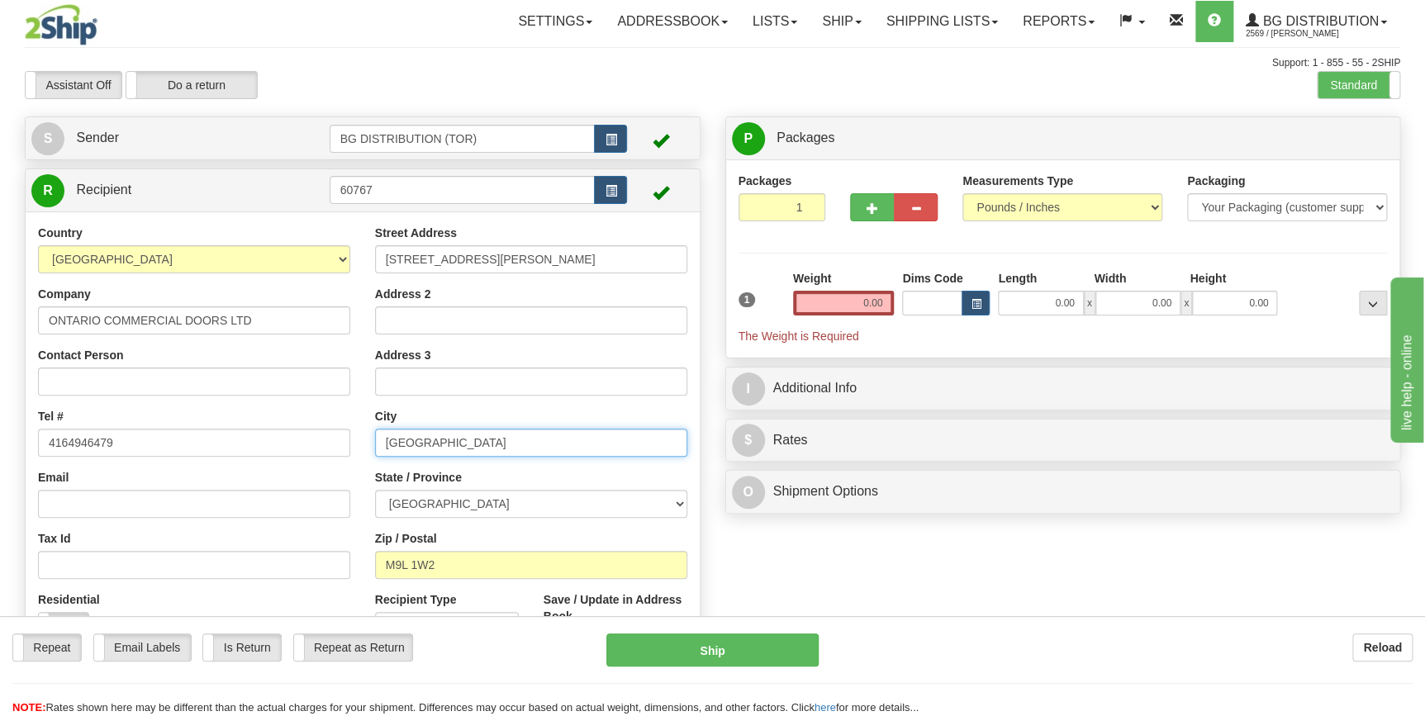
drag, startPoint x: 339, startPoint y: 440, endPoint x: 311, endPoint y: 440, distance: 27.3
click at [311, 440] on div "Country AFGHANISTAN ALAND ISLANDS ALBANIA ALGERIA AMERICAN SAMOA ANDORRA ANGOLA…" at bounding box center [363, 447] width 674 height 445
type input "woodbridge"
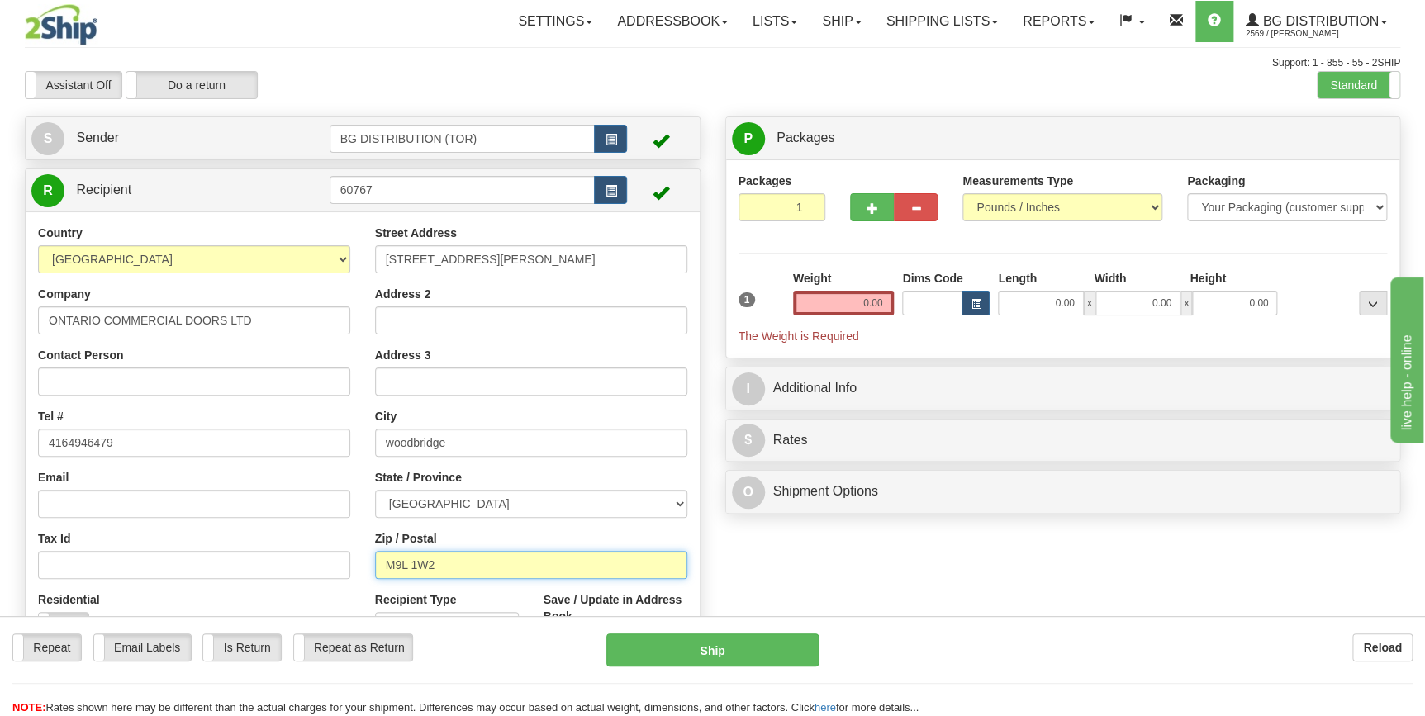
click at [478, 559] on input "M9L 1W2" at bounding box center [531, 565] width 312 height 28
drag, startPoint x: 365, startPoint y: 563, endPoint x: 324, endPoint y: 562, distance: 41.3
click at [324, 562] on div "Country AFGHANISTAN ALAND ISLANDS ALBANIA ALGERIA AMERICAN SAMOA ANDORRA ANGOLA…" at bounding box center [363, 447] width 674 height 445
type input "l4l7k2"
click at [855, 559] on div "Create a label for the return Create Pickup Without Label S" at bounding box center [712, 404] width 1400 height 574
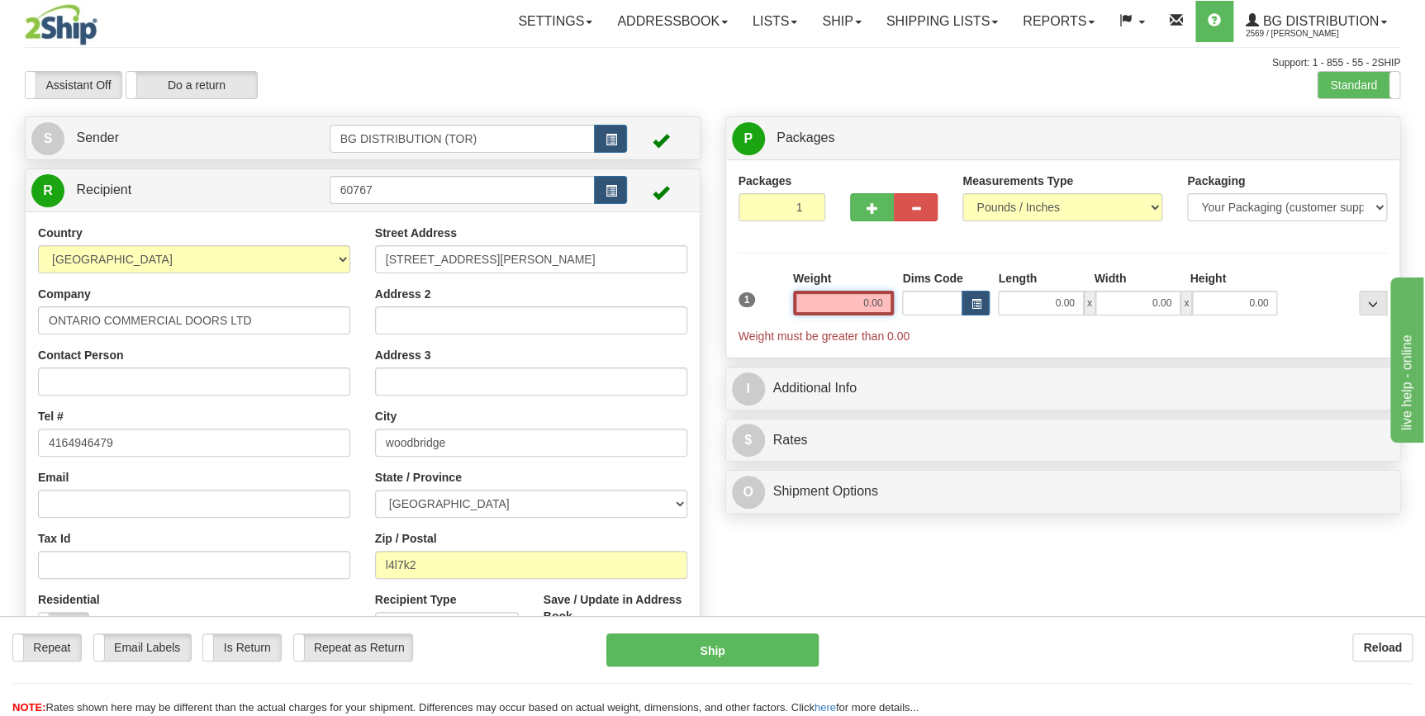
drag, startPoint x: 832, startPoint y: 302, endPoint x: 934, endPoint y: 297, distance: 101.7
click at [934, 297] on div "1 Weight 0.00 Dims Code 0.00" at bounding box center [1064, 307] width 658 height 74
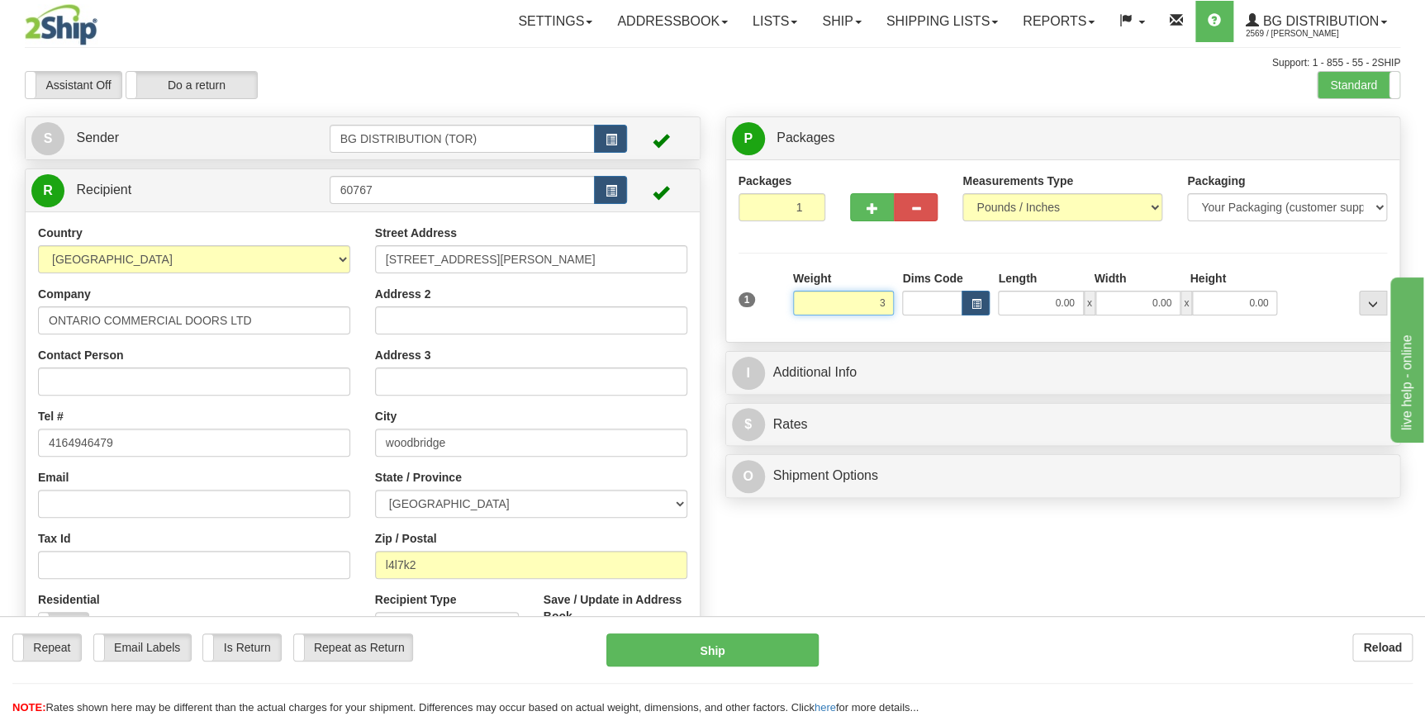
click button "Delete" at bounding box center [0, 0] width 0 height 0
type input "3.00"
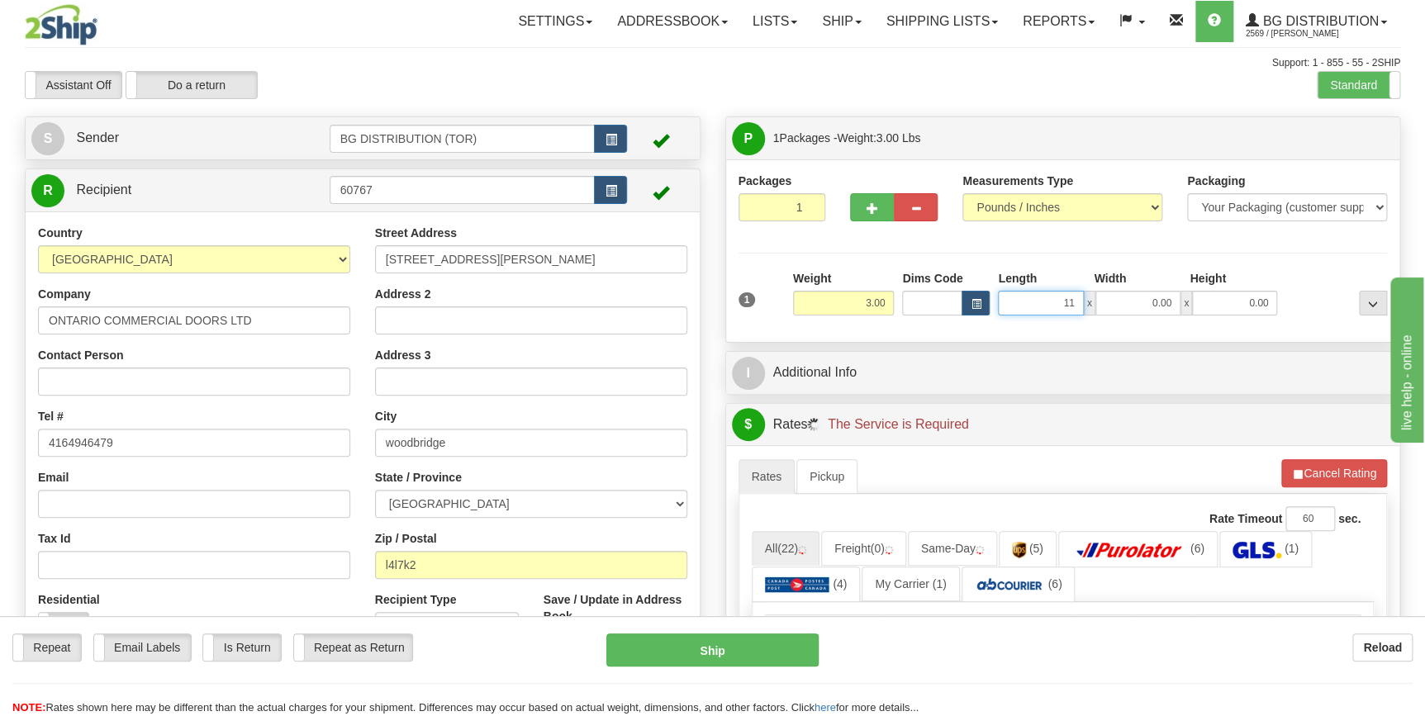
type input "11.00"
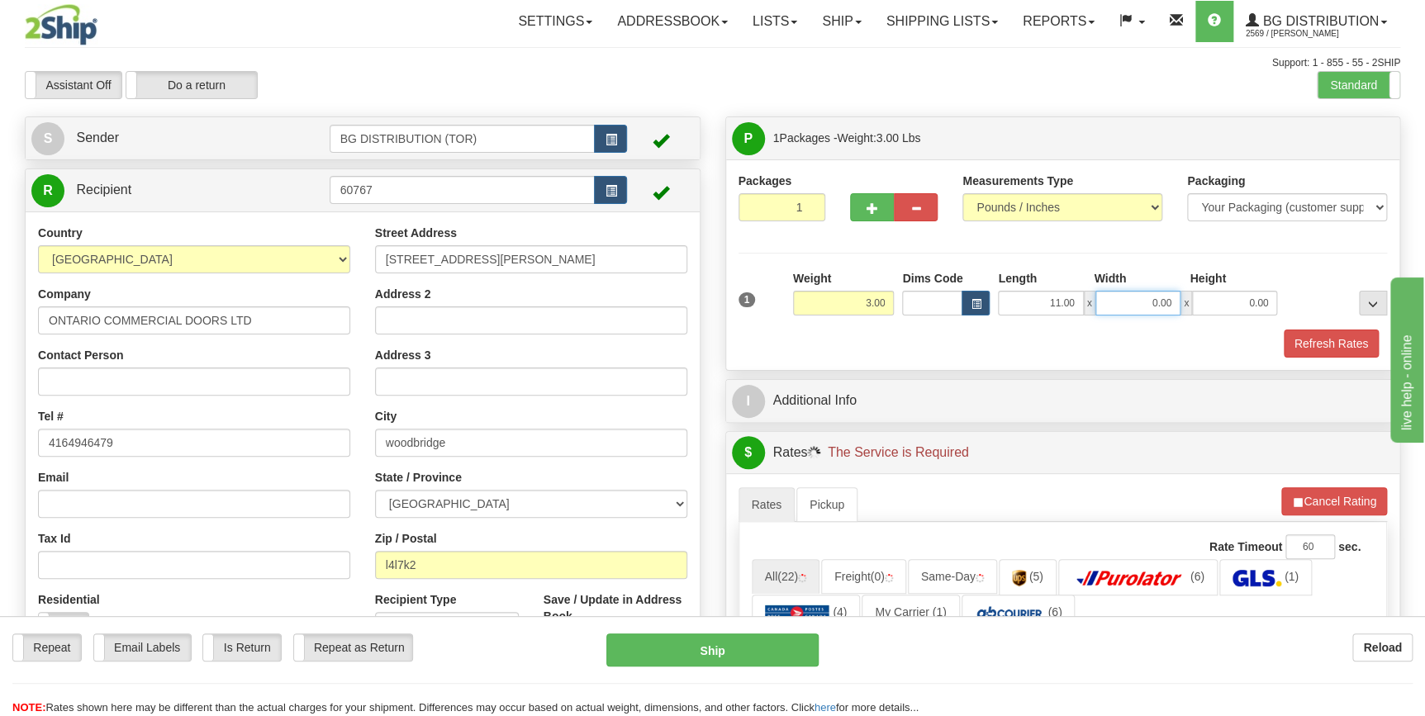
drag, startPoint x: 1125, startPoint y: 307, endPoint x: 1220, endPoint y: 303, distance: 94.3
click at [1220, 303] on div "11.00 x 0.00 x 0.00" at bounding box center [1137, 303] width 279 height 25
type input "8.00"
type input "4"
type input "7.00"
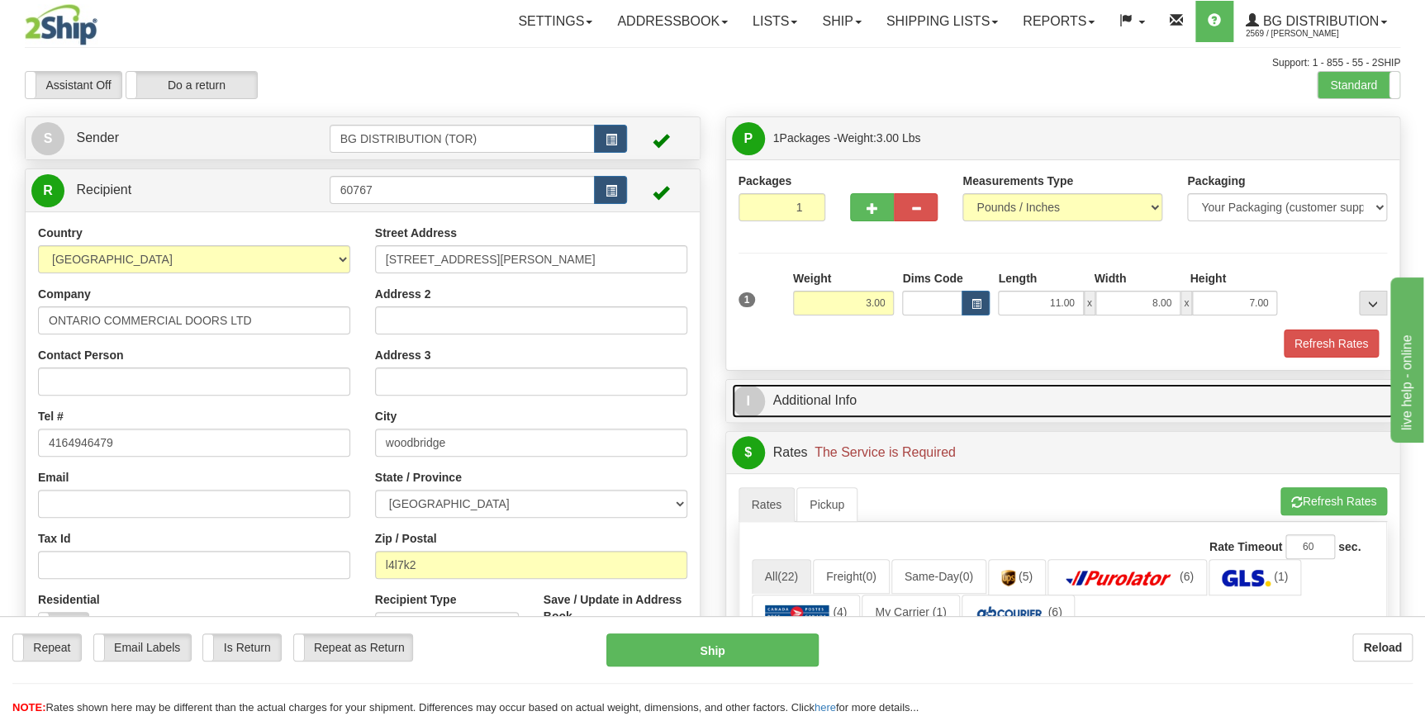
click at [1117, 397] on link "I Additional Info" at bounding box center [1063, 401] width 663 height 34
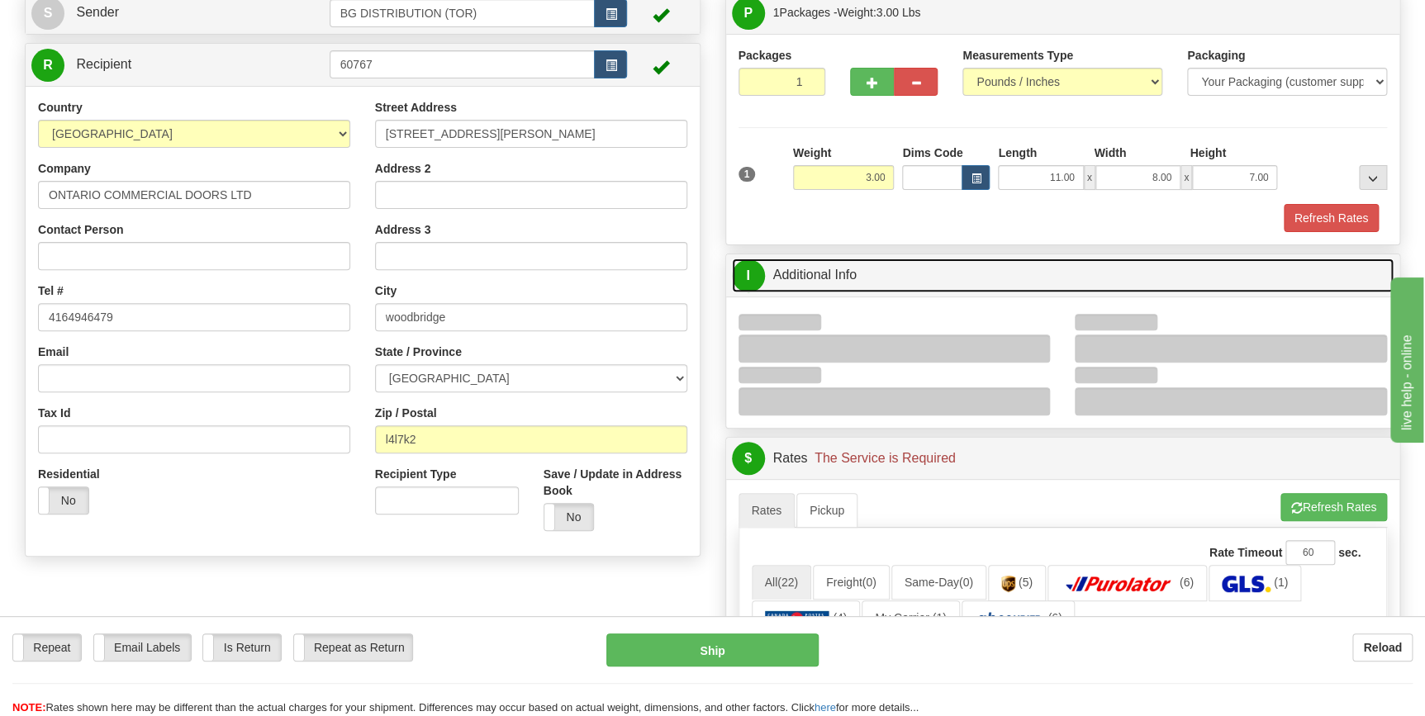
scroll to position [150, 0]
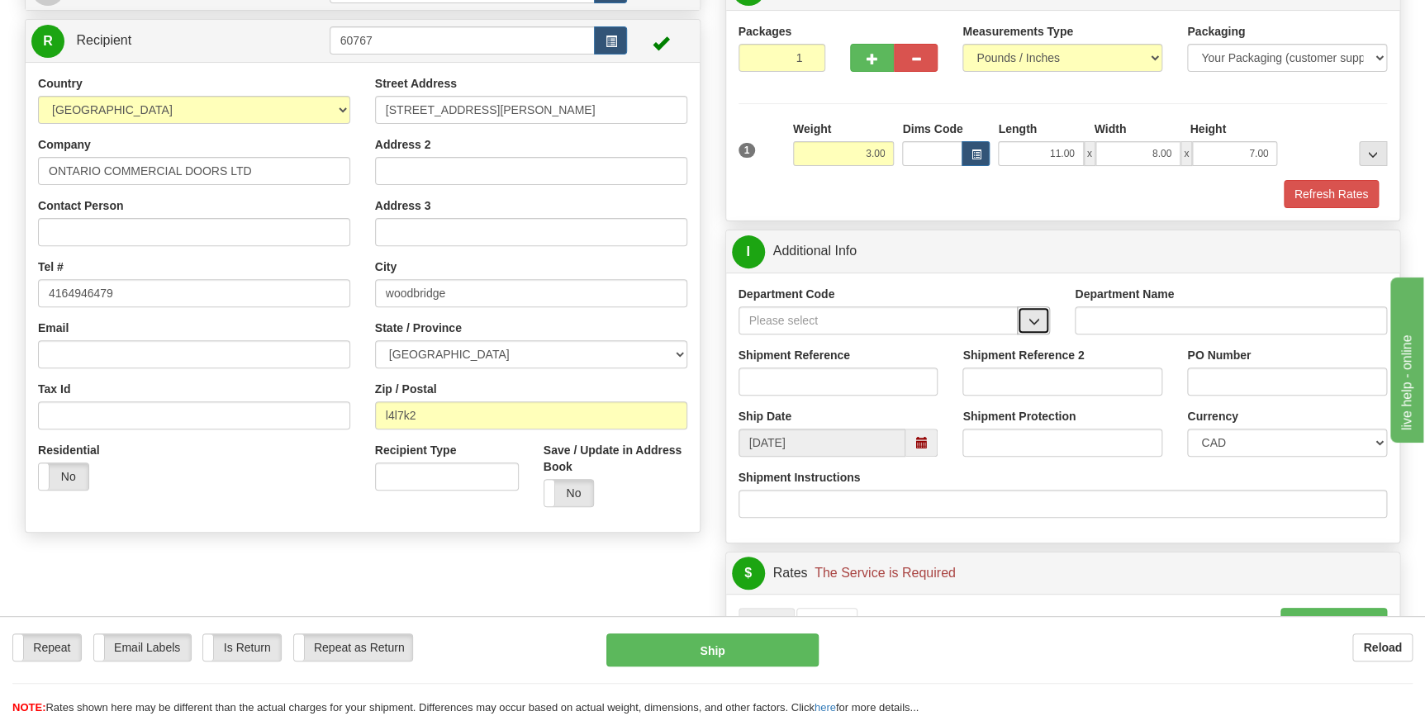
click at [1032, 322] on span "button" at bounding box center [1034, 321] width 12 height 11
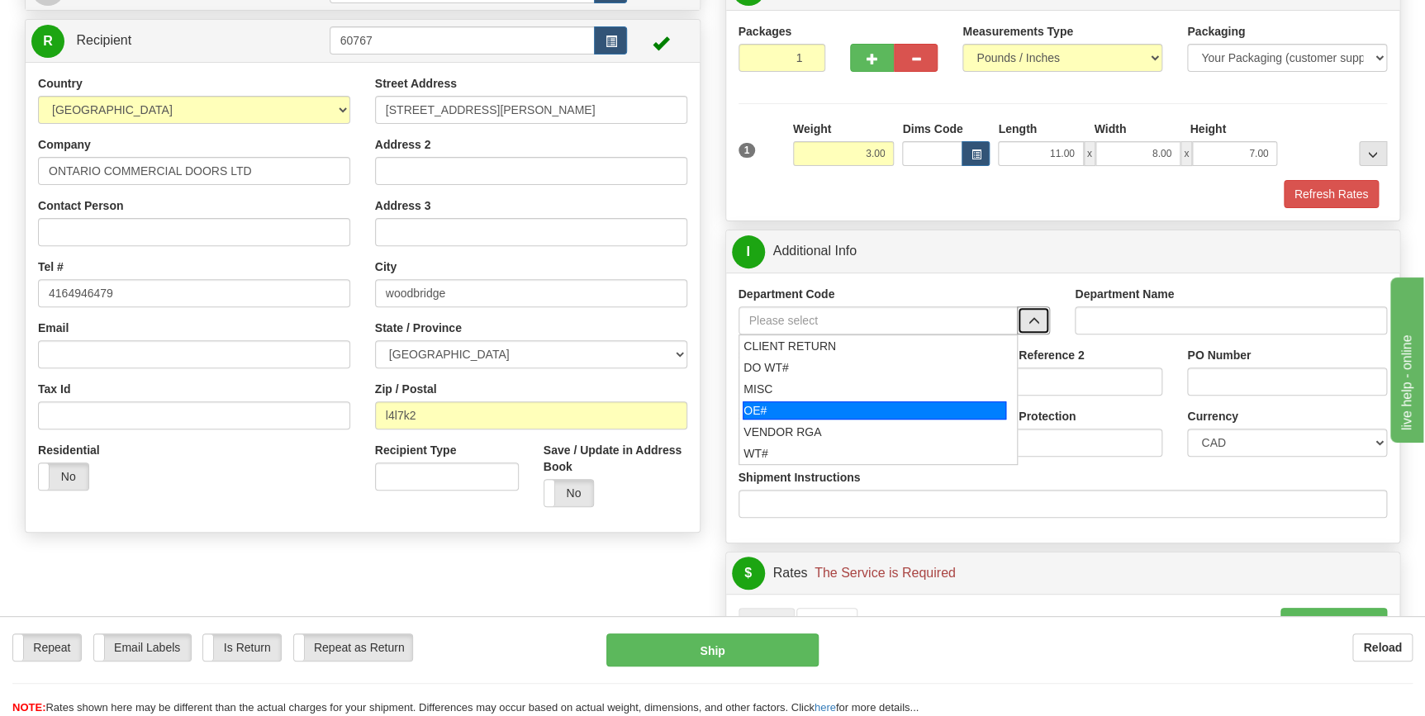
click at [882, 405] on div "OE#" at bounding box center [875, 411] width 264 height 18
type input "OE#"
type input "ORDERS"
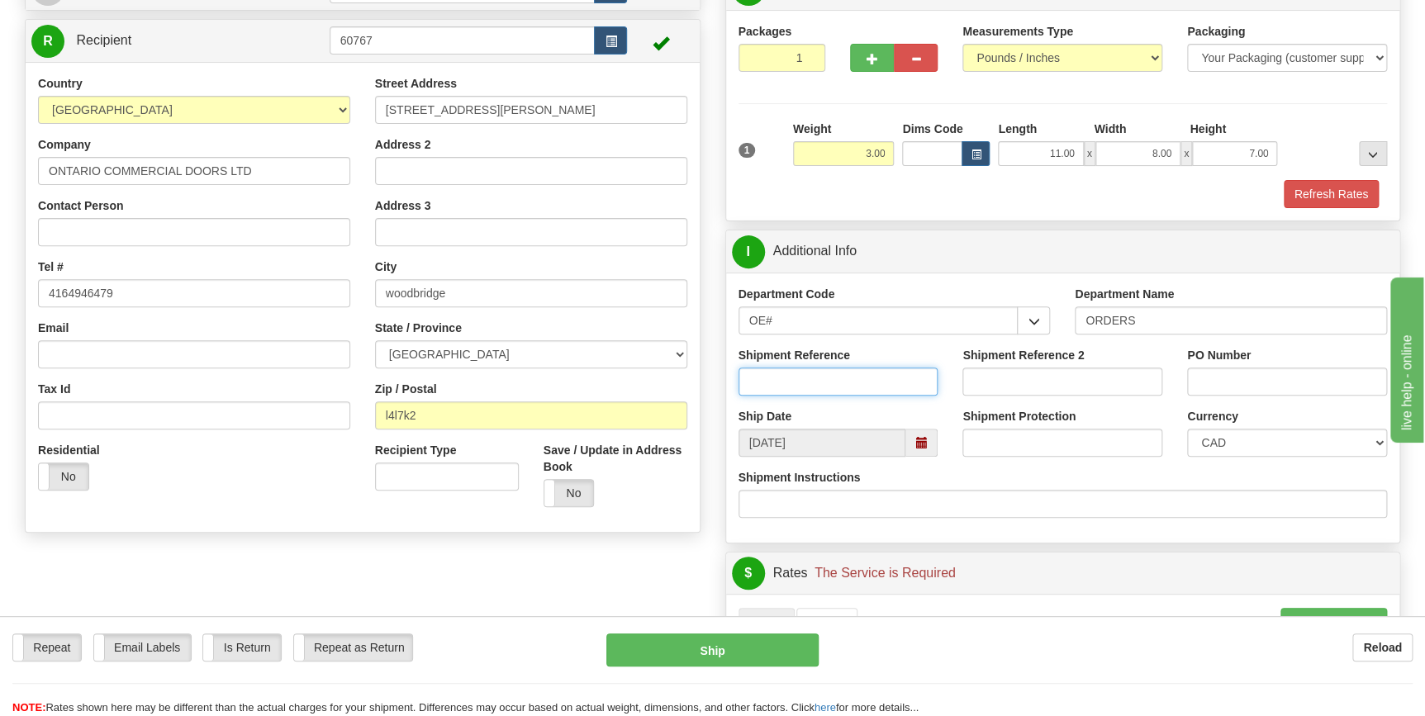
click at [807, 384] on input "Shipment Reference" at bounding box center [839, 382] width 200 height 28
type input "70"
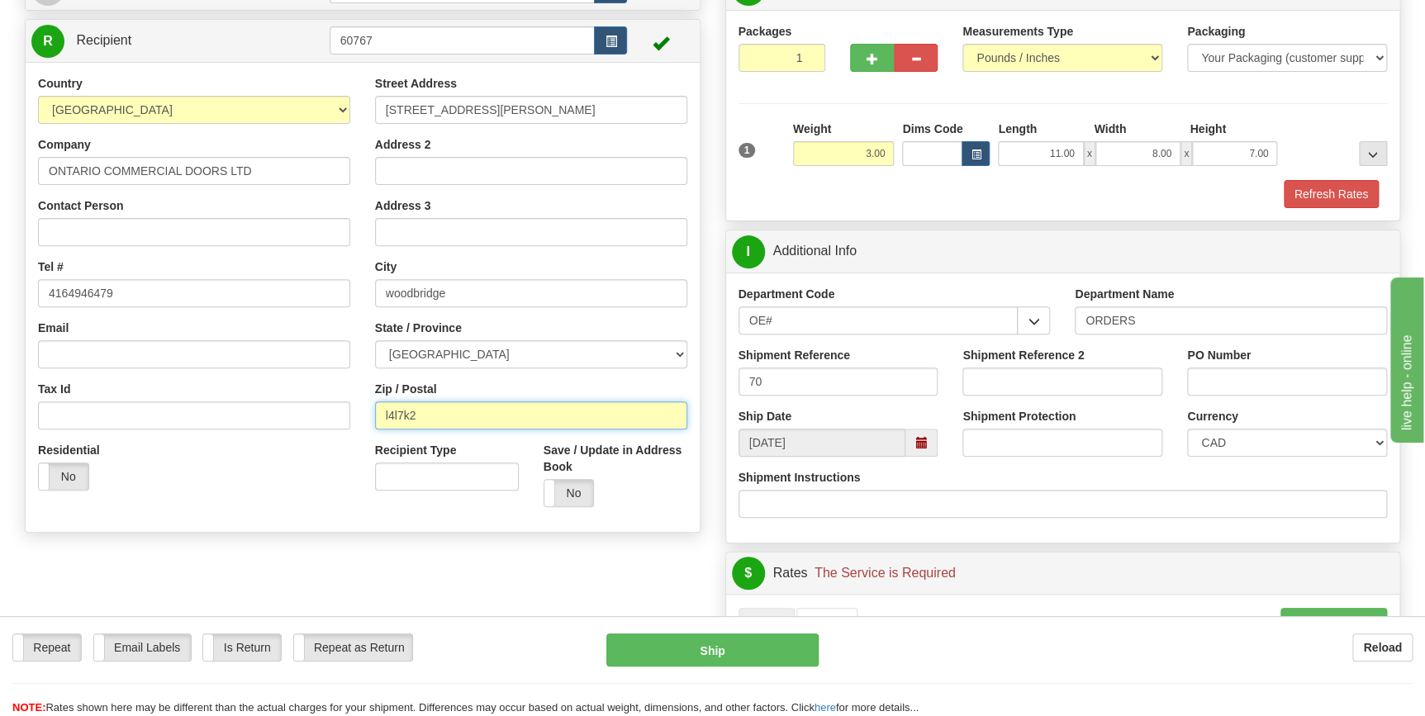
drag, startPoint x: 459, startPoint y: 416, endPoint x: 283, endPoint y: 390, distance: 178.7
click at [283, 390] on div "Country AFGHANISTAN ALAND ISLANDS ALBANIA ALGERIA AMERICAN SAMOA ANDORRA ANGOLA…" at bounding box center [363, 297] width 674 height 445
type input "l"
click at [446, 415] on input "Zip / Postal" at bounding box center [531, 416] width 312 height 28
type input "L4L7K5"
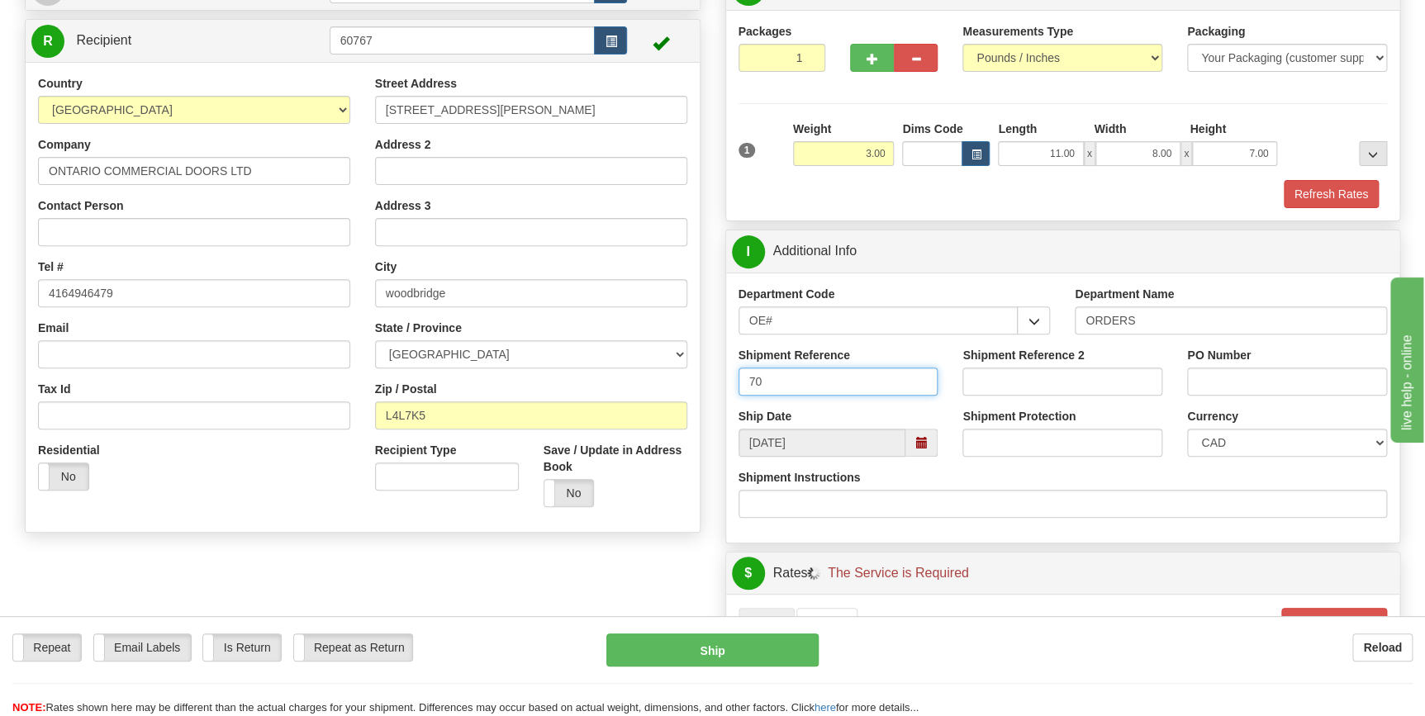
click at [842, 380] on input "70" at bounding box center [839, 382] width 200 height 28
type input "70083864-00"
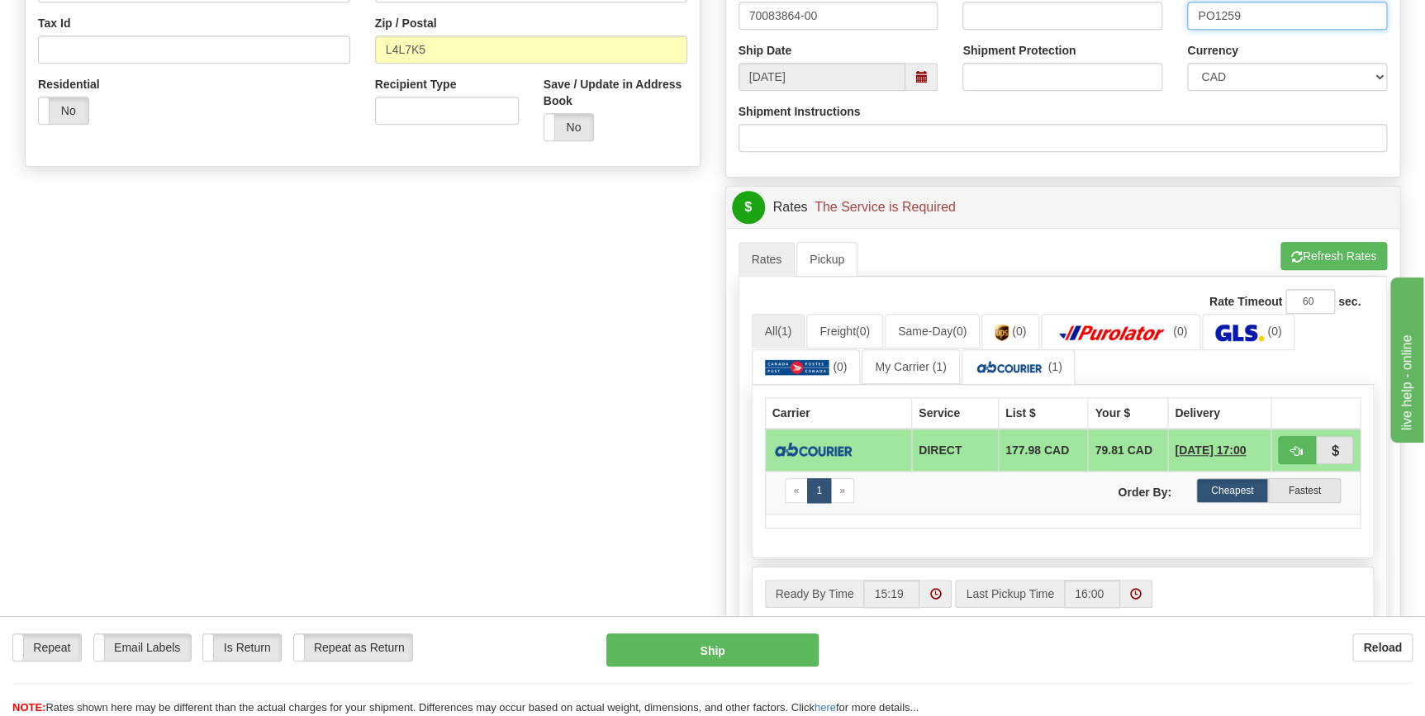
scroll to position [525, 0]
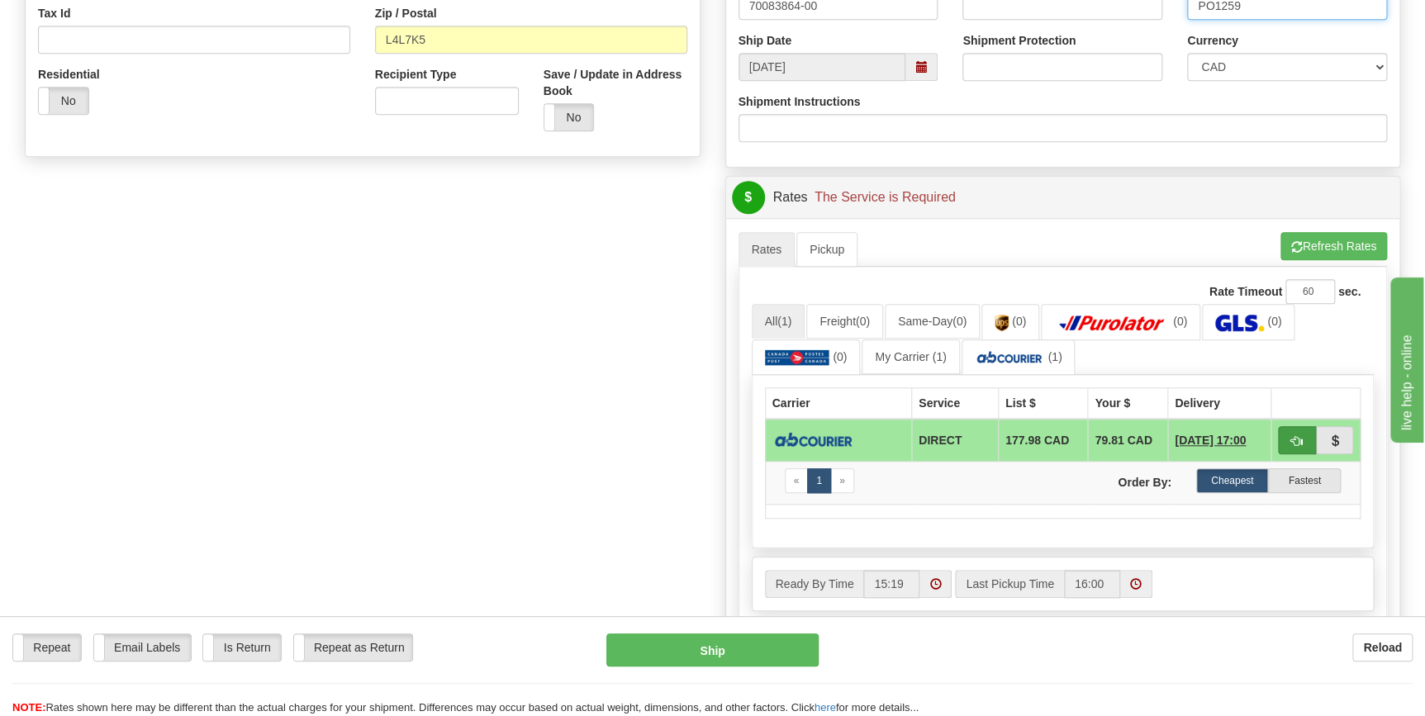
type input "PO1259"
click at [1296, 440] on span "button" at bounding box center [1297, 441] width 12 height 11
type input "1"
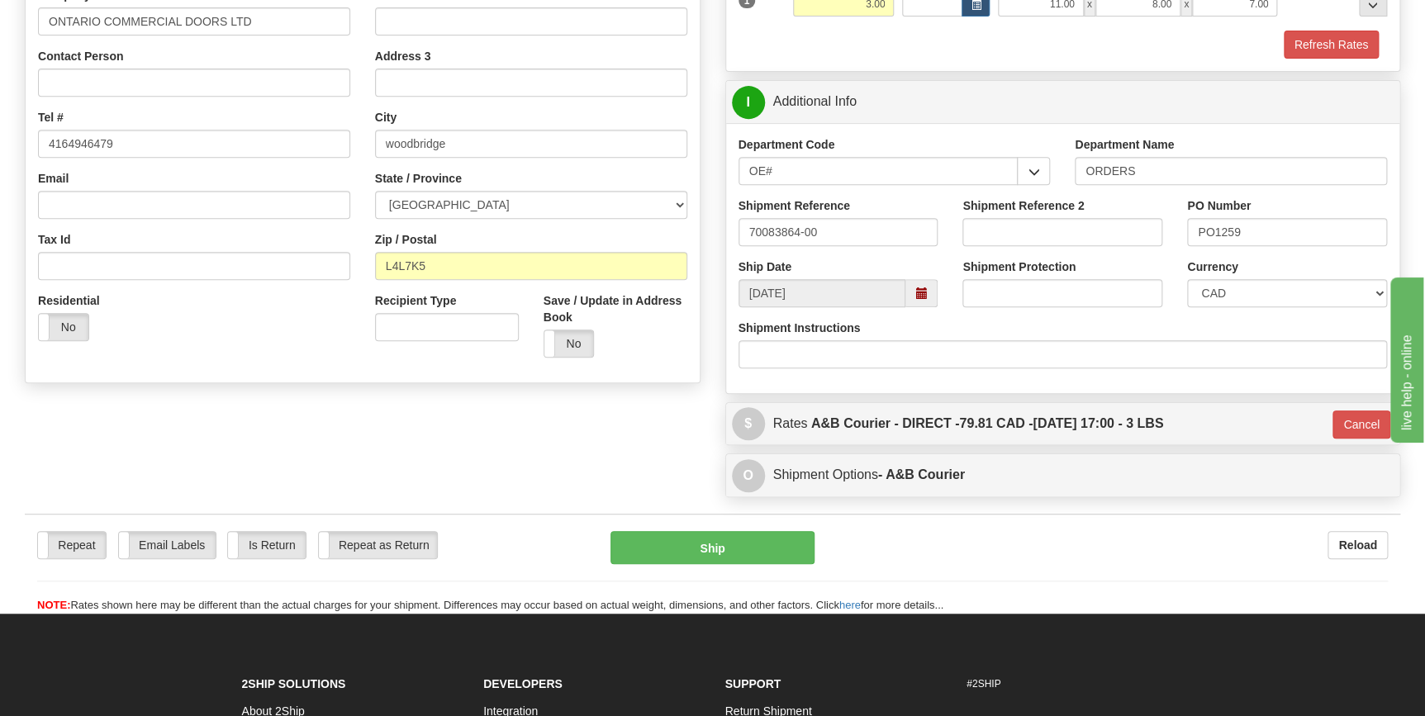
scroll to position [298, 0]
click at [1355, 426] on button "Cancel" at bounding box center [1362, 425] width 58 height 28
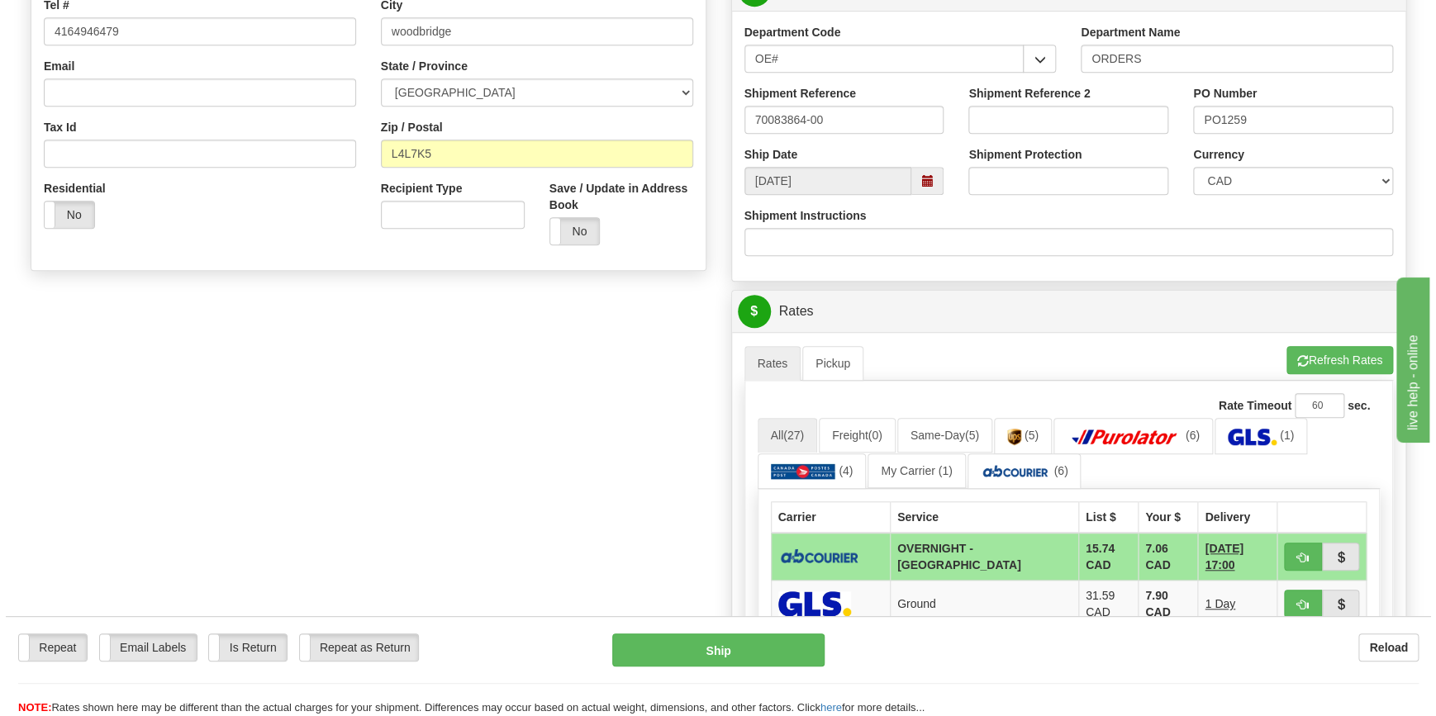
scroll to position [449, 0]
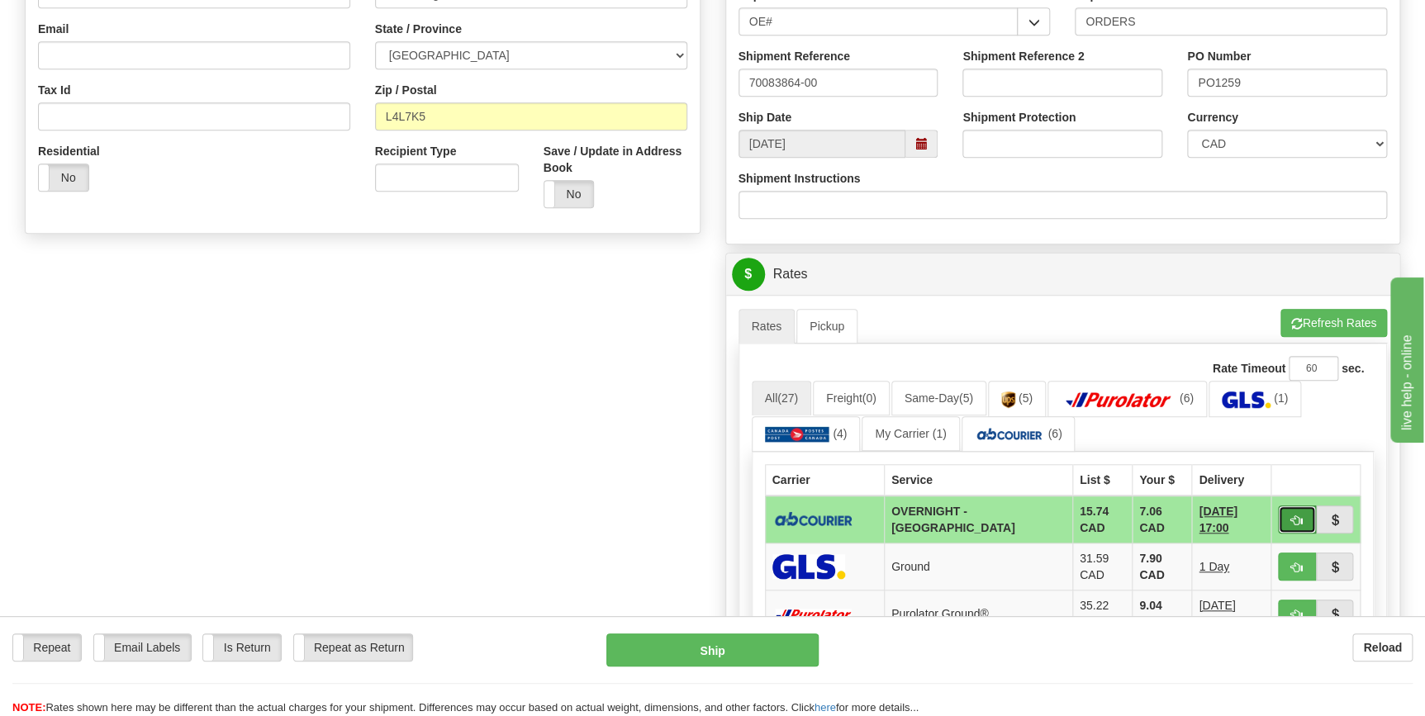
click at [1296, 521] on span "button" at bounding box center [1297, 521] width 12 height 11
type input "4"
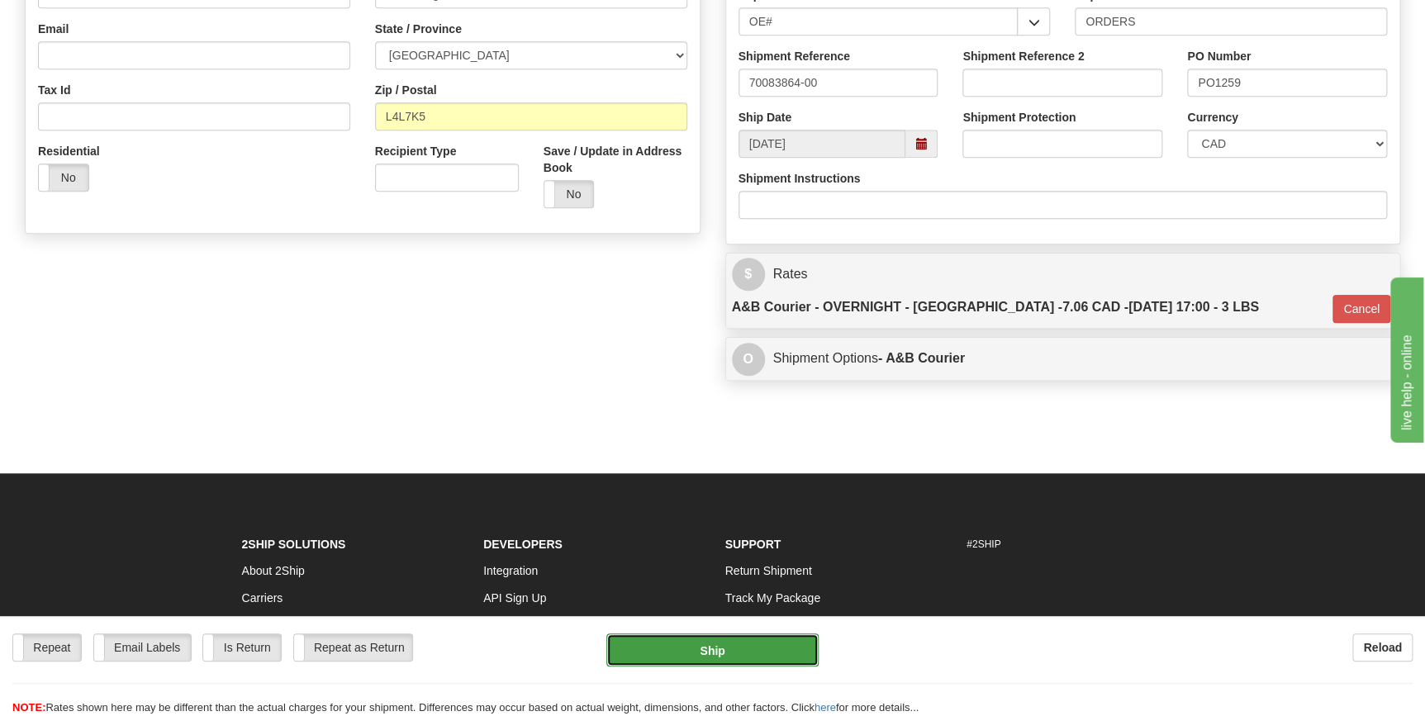
click at [729, 653] on button "Ship" at bounding box center [712, 650] width 212 height 33
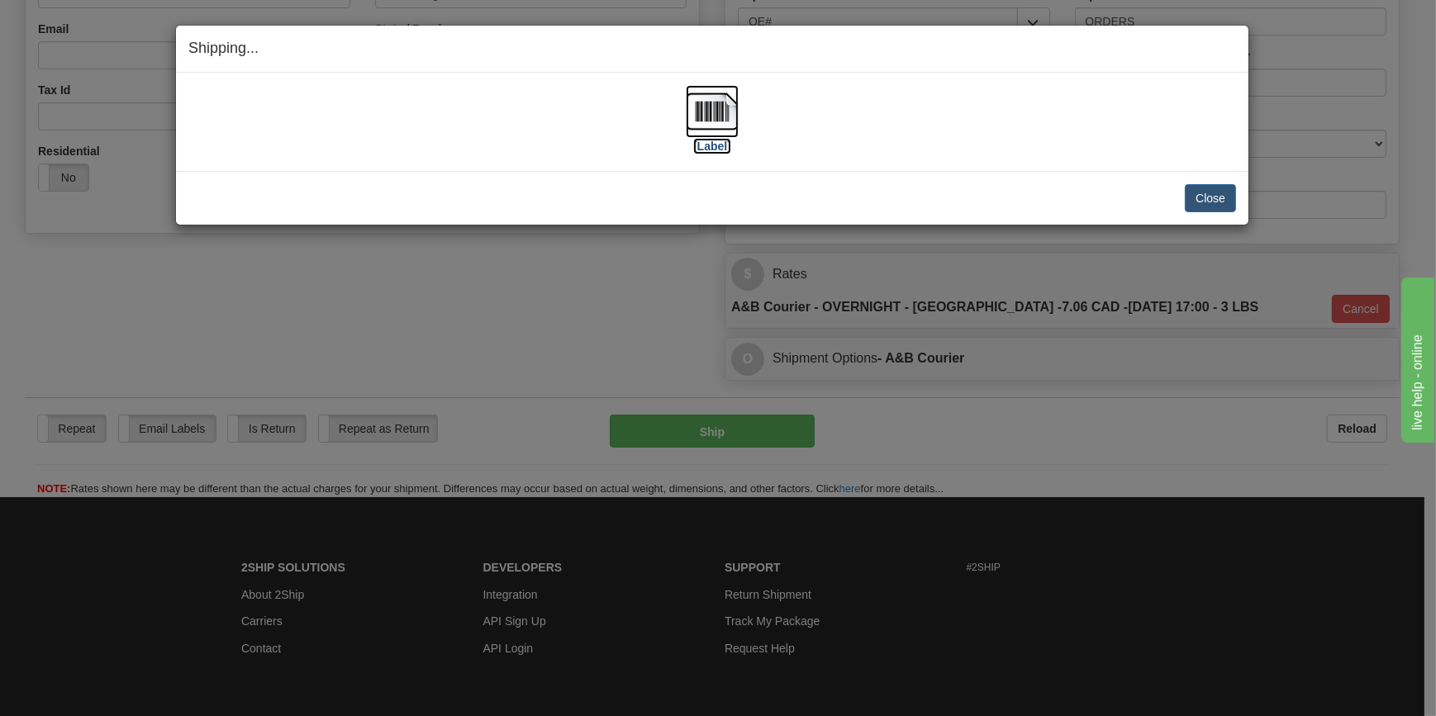
click at [716, 115] on img at bounding box center [712, 111] width 53 height 53
drag, startPoint x: 1234, startPoint y: 212, endPoint x: 1224, endPoint y: 197, distance: 17.9
click at [1234, 208] on div "Close Cancel Cancel Shipment and Quit Pickup Quit Pickup ONLY" at bounding box center [712, 198] width 1072 height 54
click at [1224, 197] on button "Close" at bounding box center [1210, 198] width 51 height 28
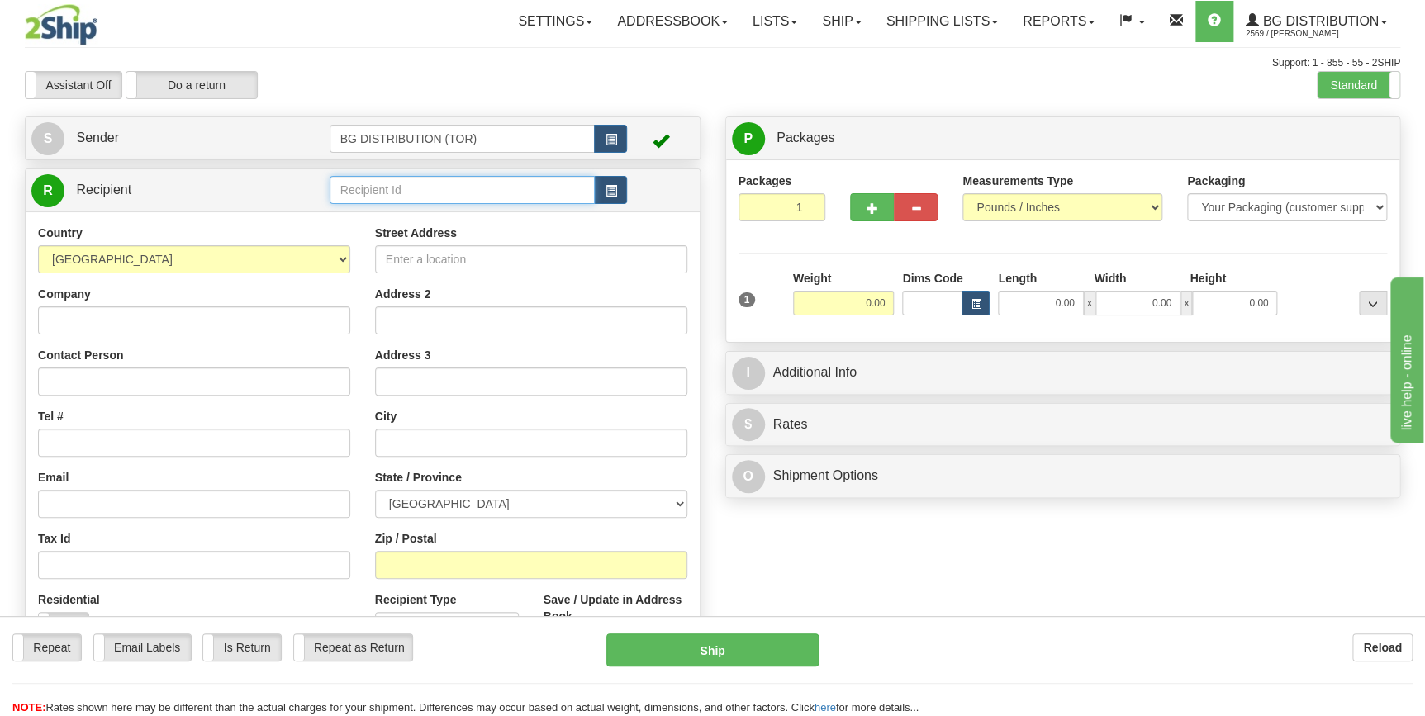
click at [469, 191] on input "text" at bounding box center [463, 190] width 266 height 28
click at [426, 225] on li "60043" at bounding box center [462, 216] width 264 height 21
type input "60043"
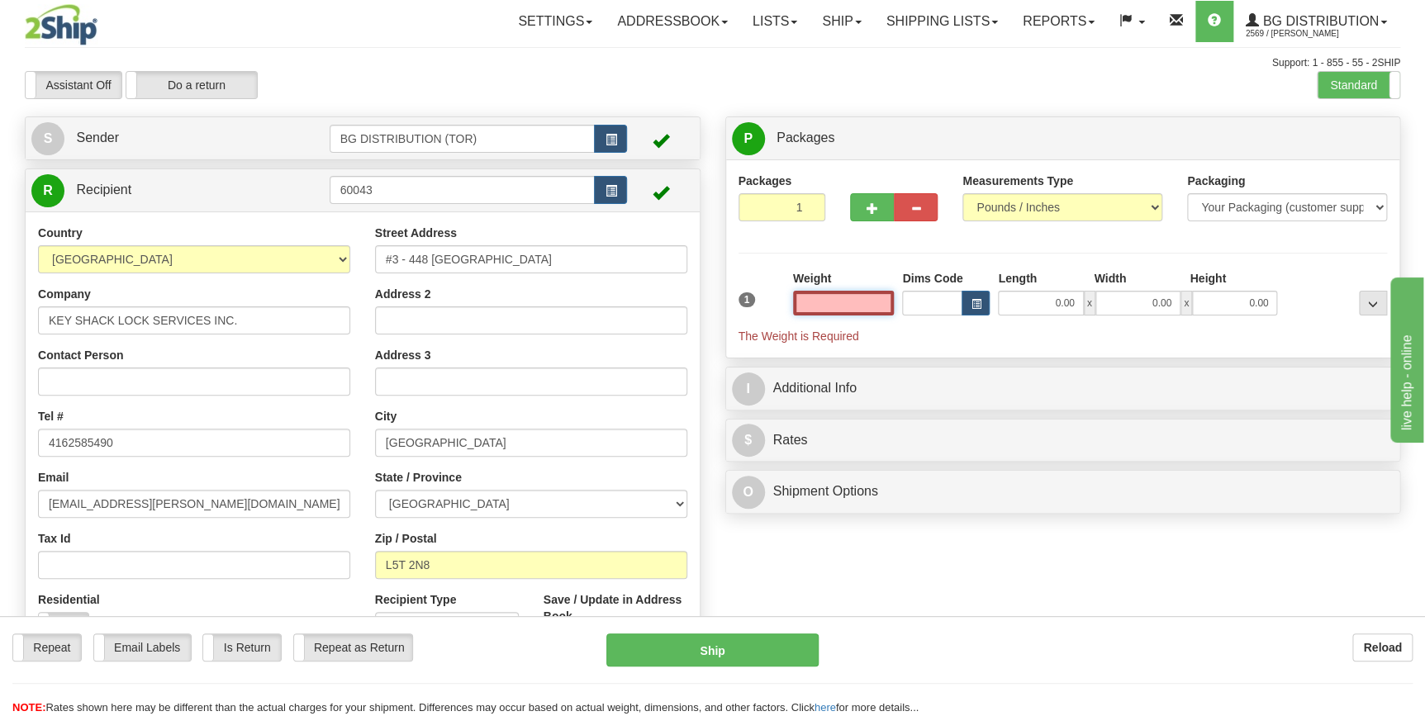
click at [849, 298] on input "text" at bounding box center [844, 303] width 102 height 25
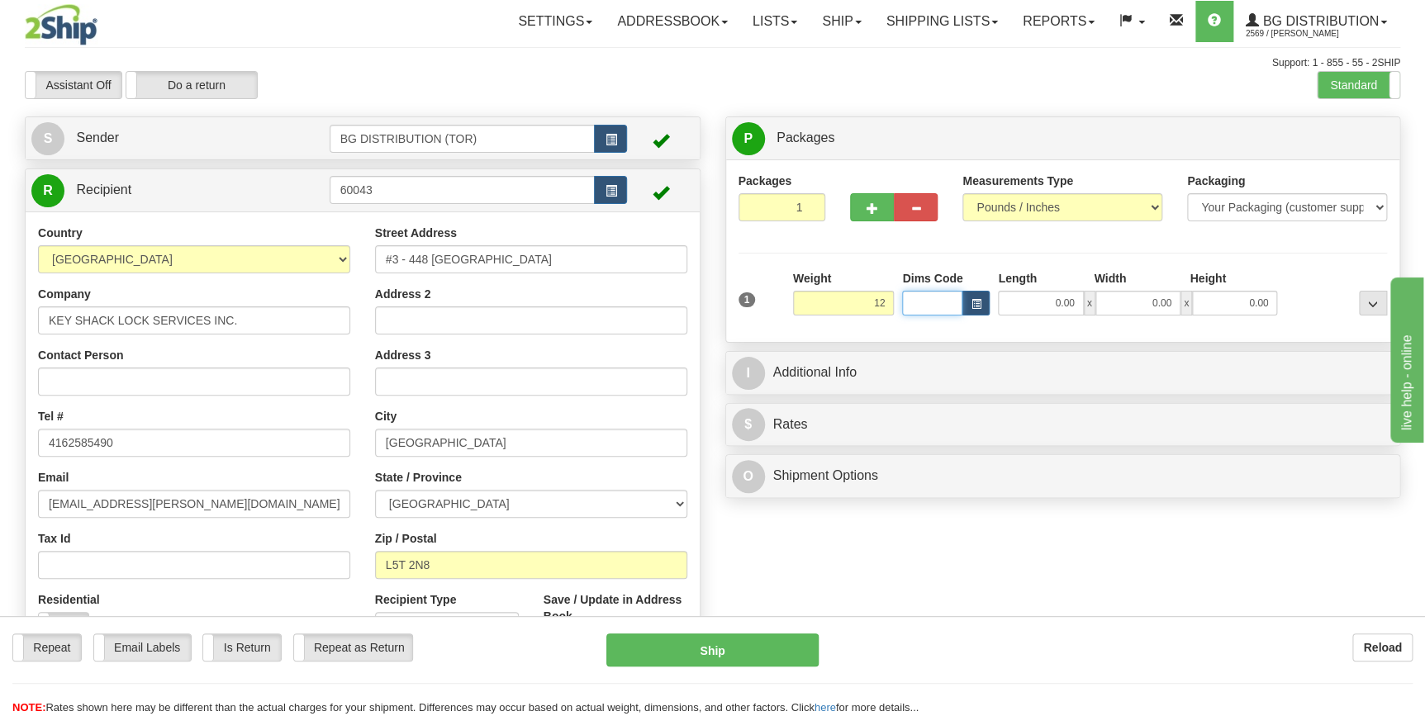
type input "12.00"
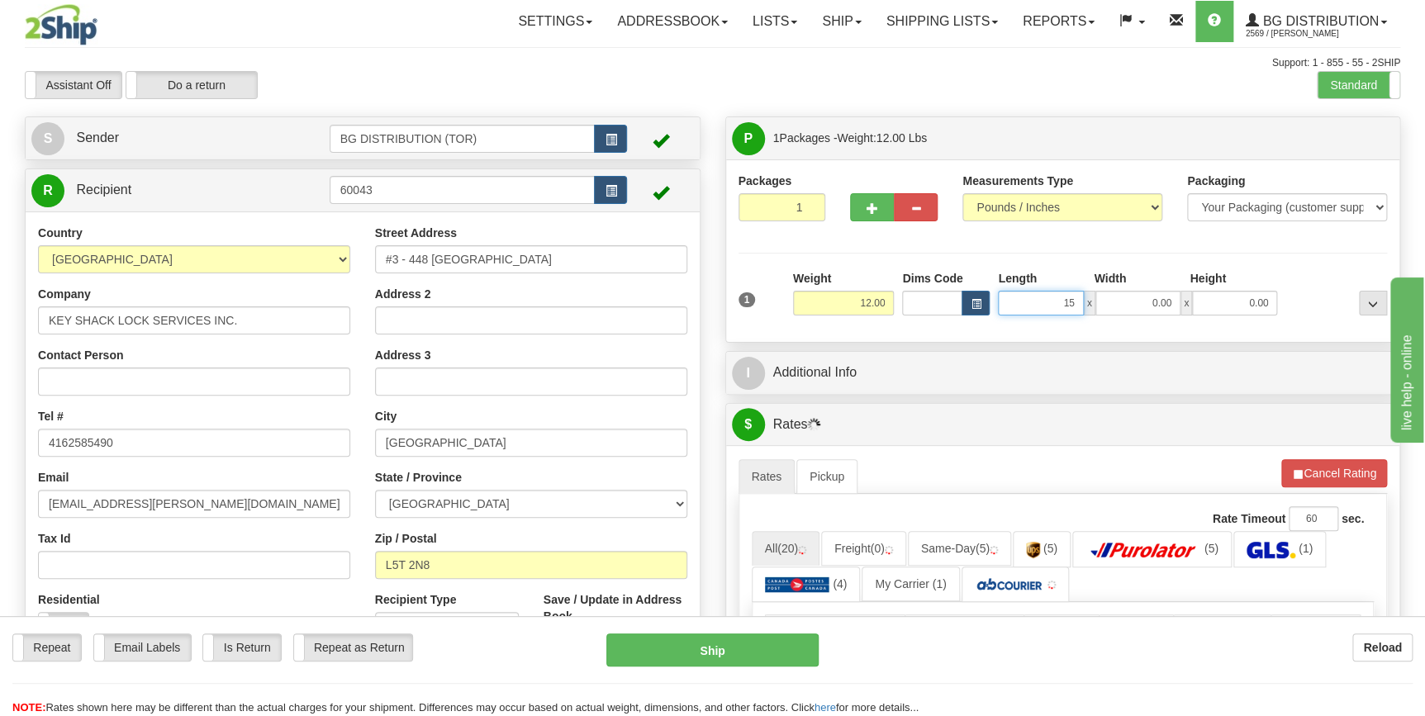
type input "15.00"
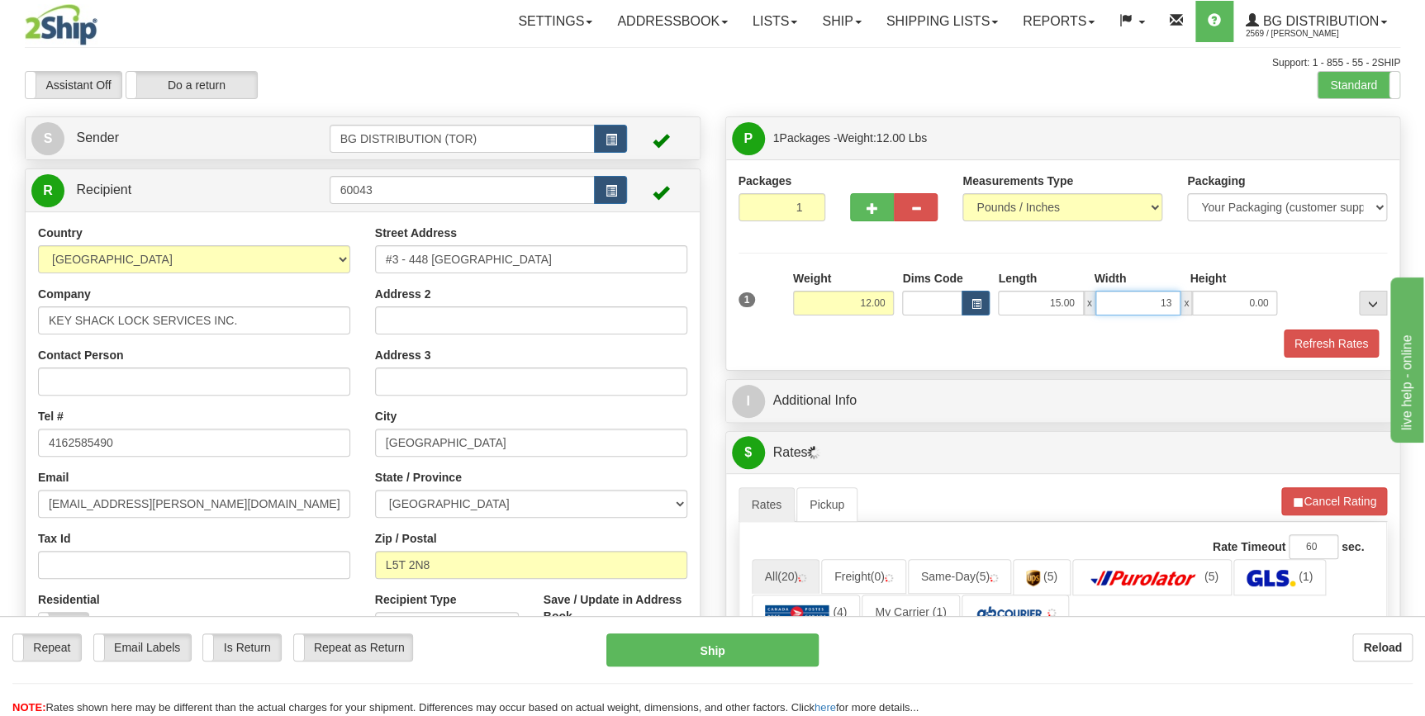
type input "13.00"
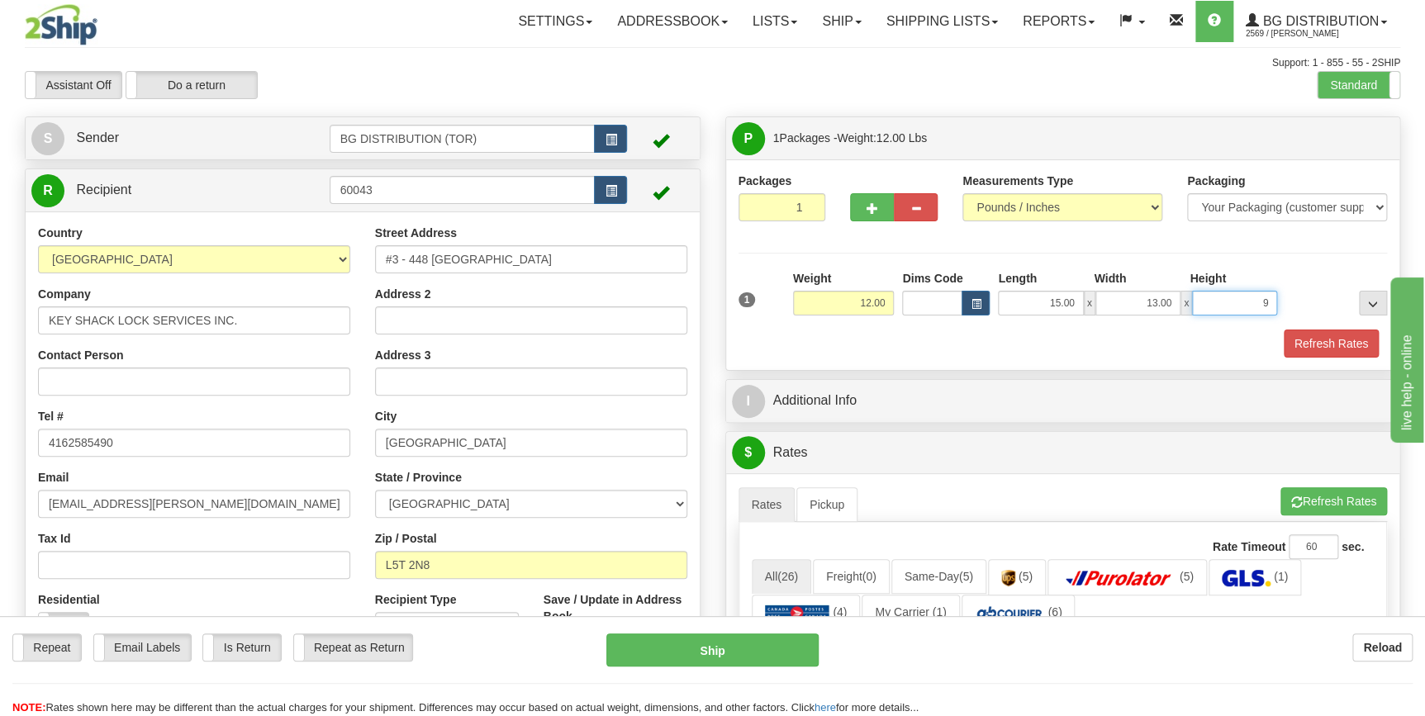
type input "9.00"
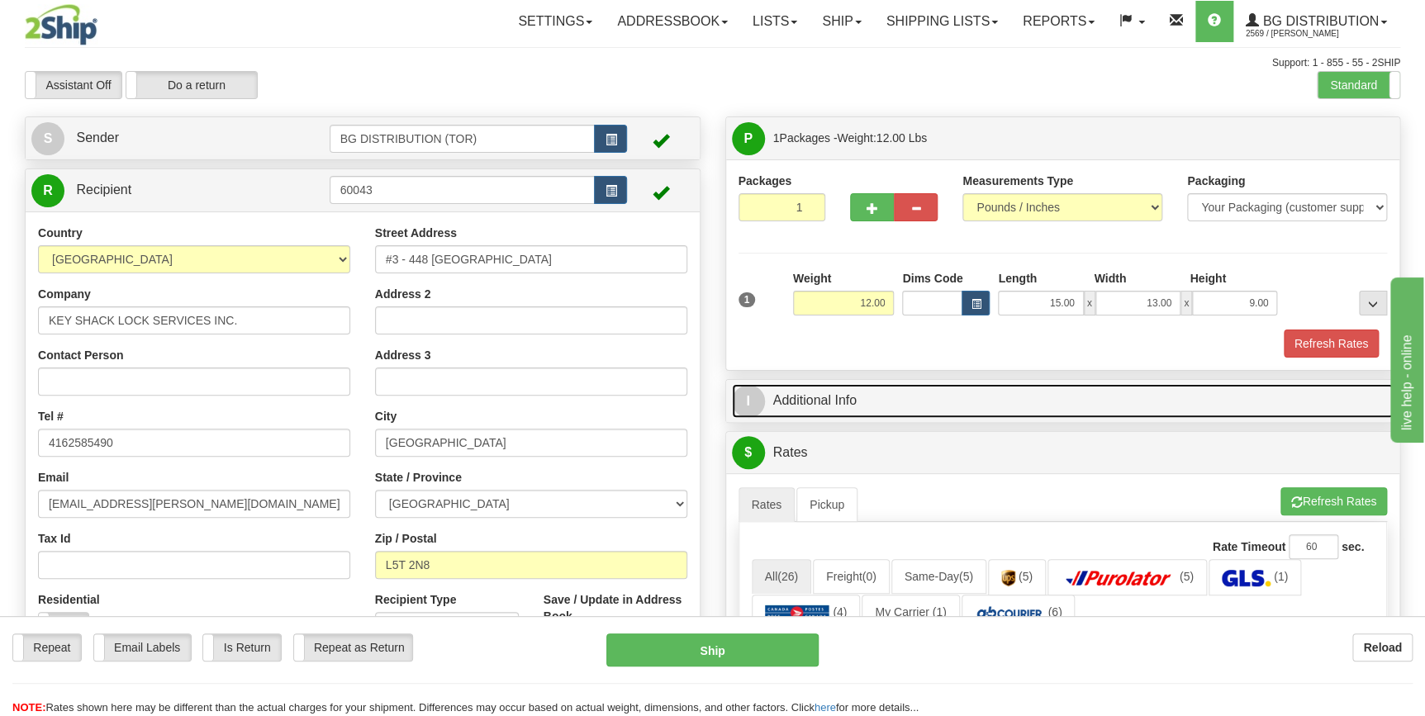
click at [837, 396] on link "I Additional Info" at bounding box center [1063, 401] width 663 height 34
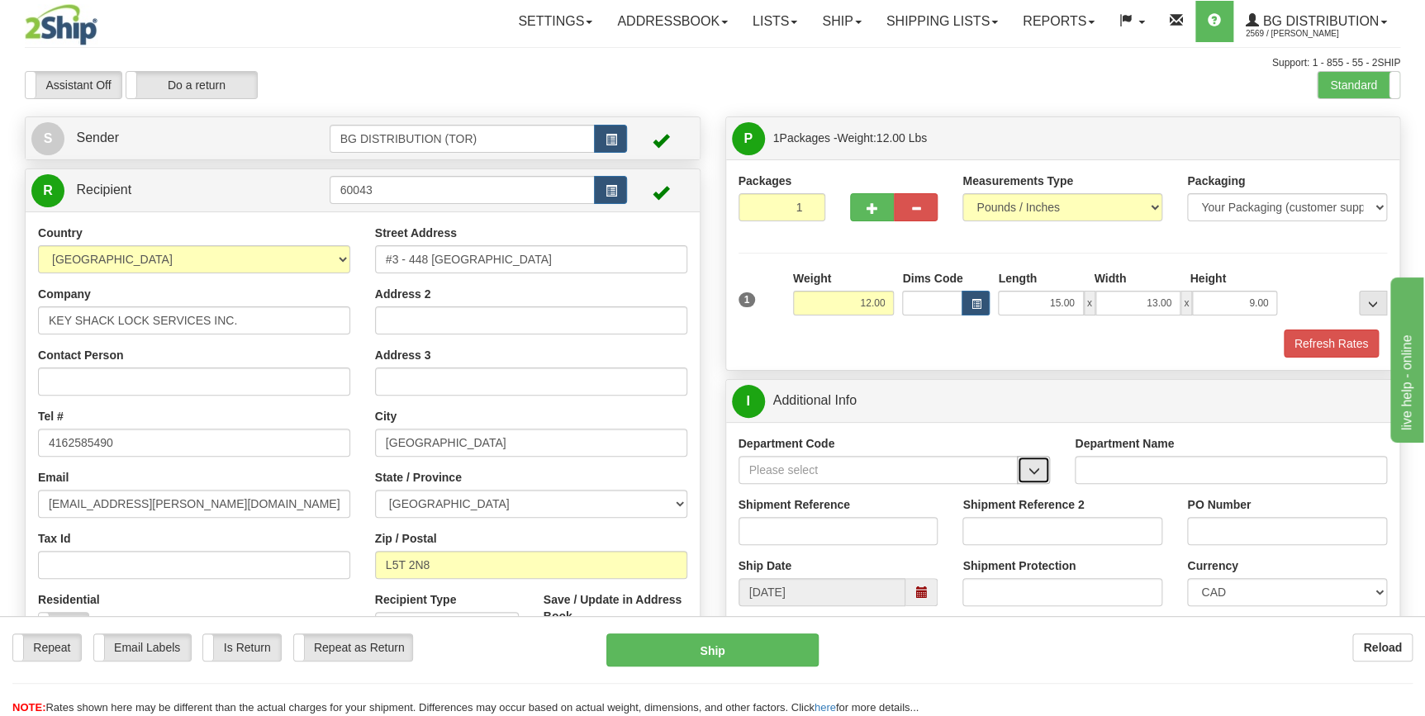
click at [1030, 478] on button "button" at bounding box center [1033, 470] width 33 height 28
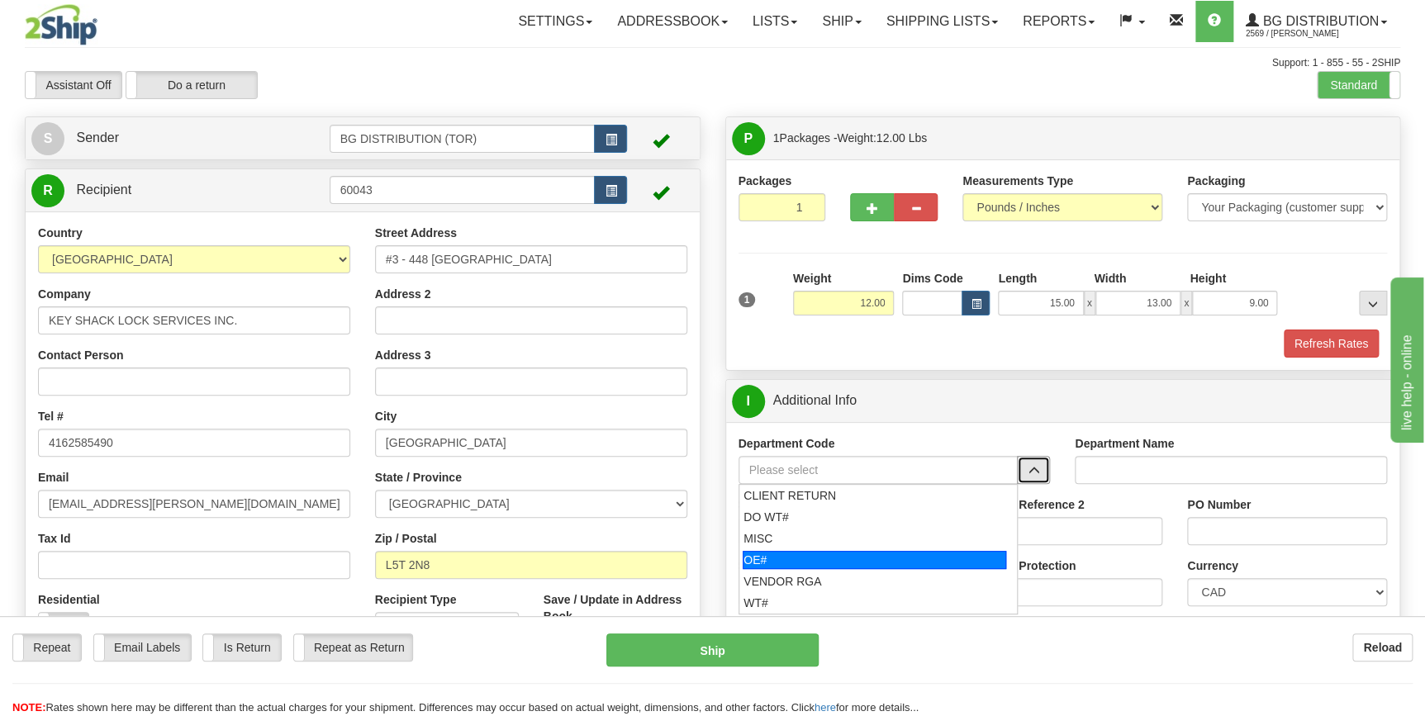
click at [827, 563] on div "OE#" at bounding box center [875, 560] width 264 height 18
type input "OE#"
type input "ORDERS"
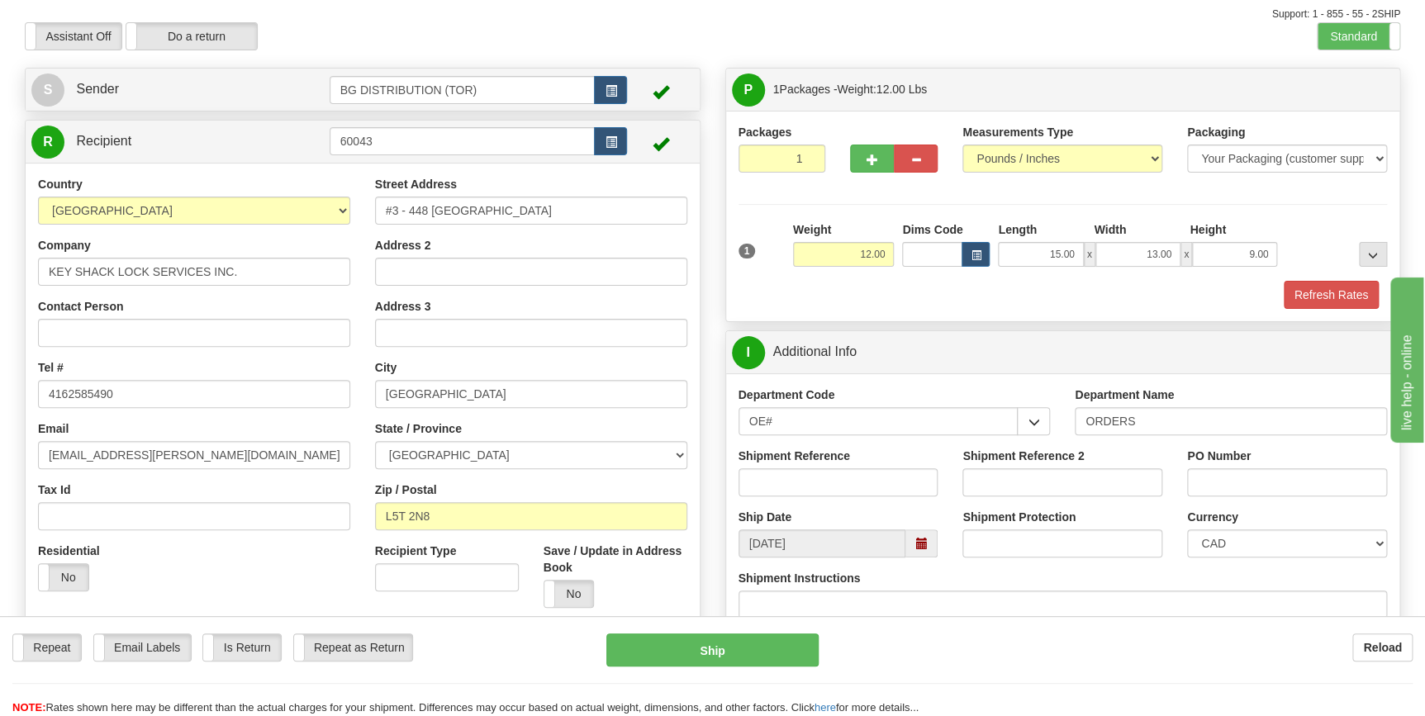
scroll to position [74, 0]
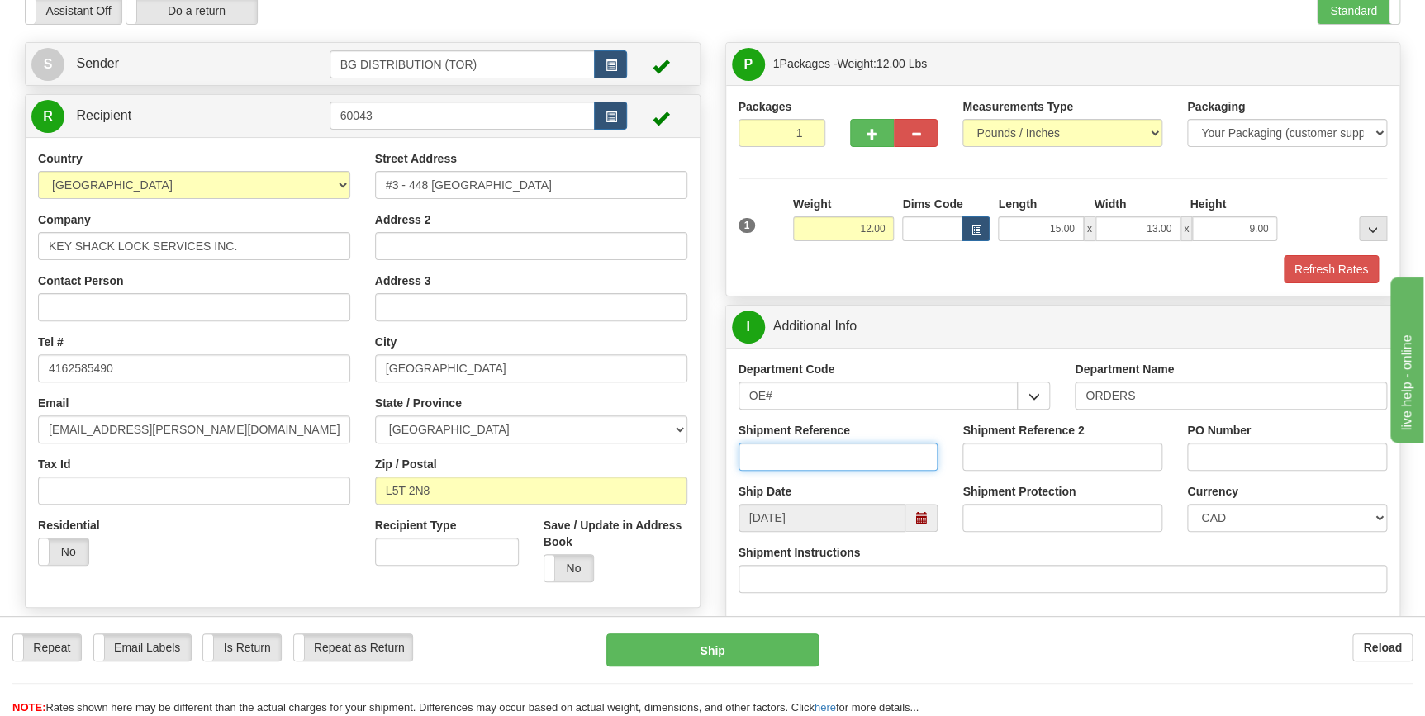
click at [828, 455] on input "Shipment Reference" at bounding box center [839, 457] width 200 height 28
type input "70183847-00"
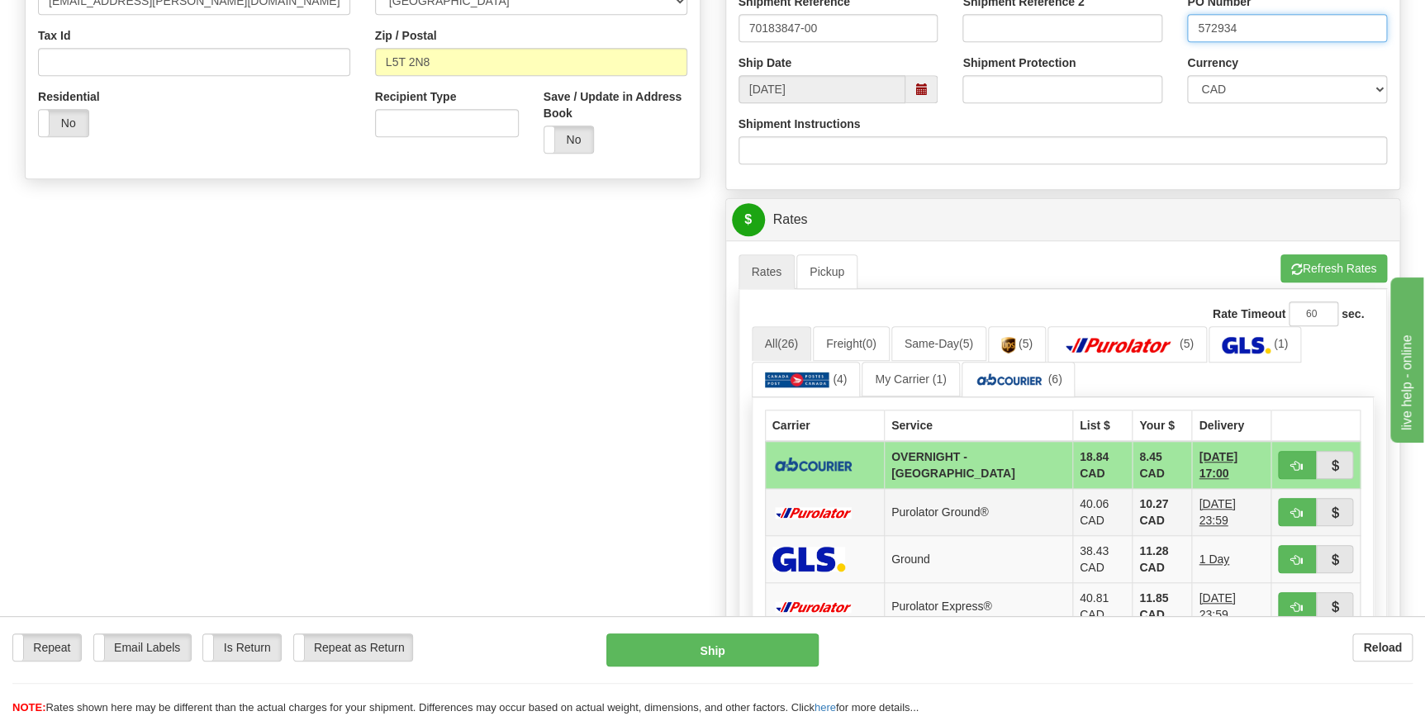
scroll to position [525, 0]
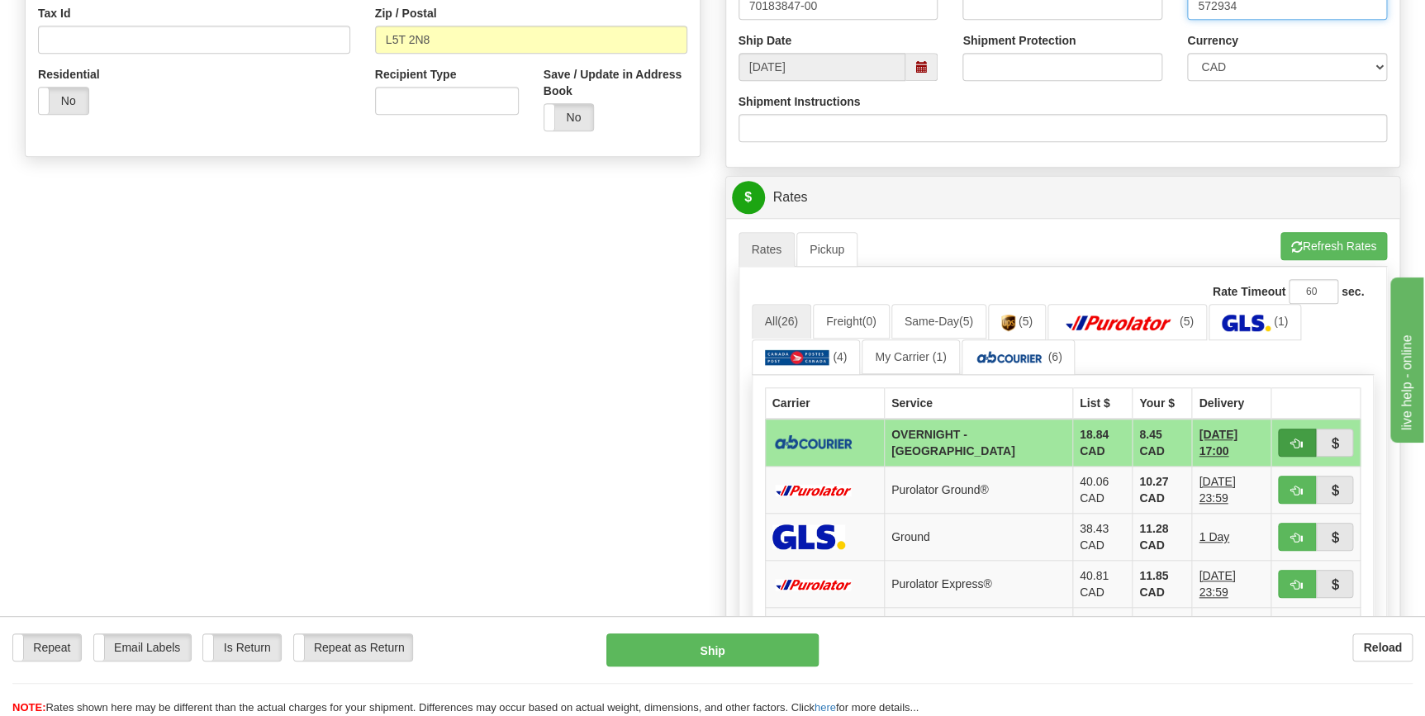
type input "572934"
click at [1302, 446] on span "button" at bounding box center [1297, 444] width 12 height 11
type input "4"
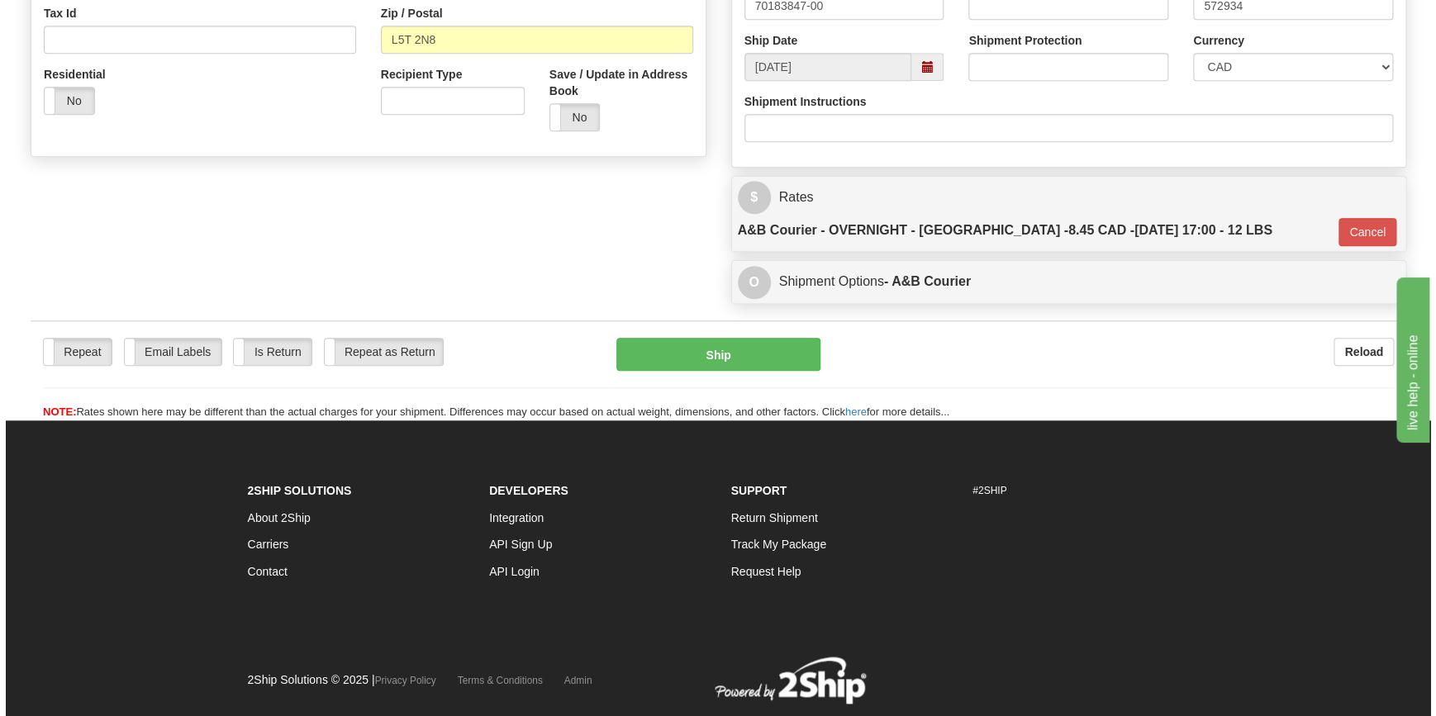
scroll to position [522, 0]
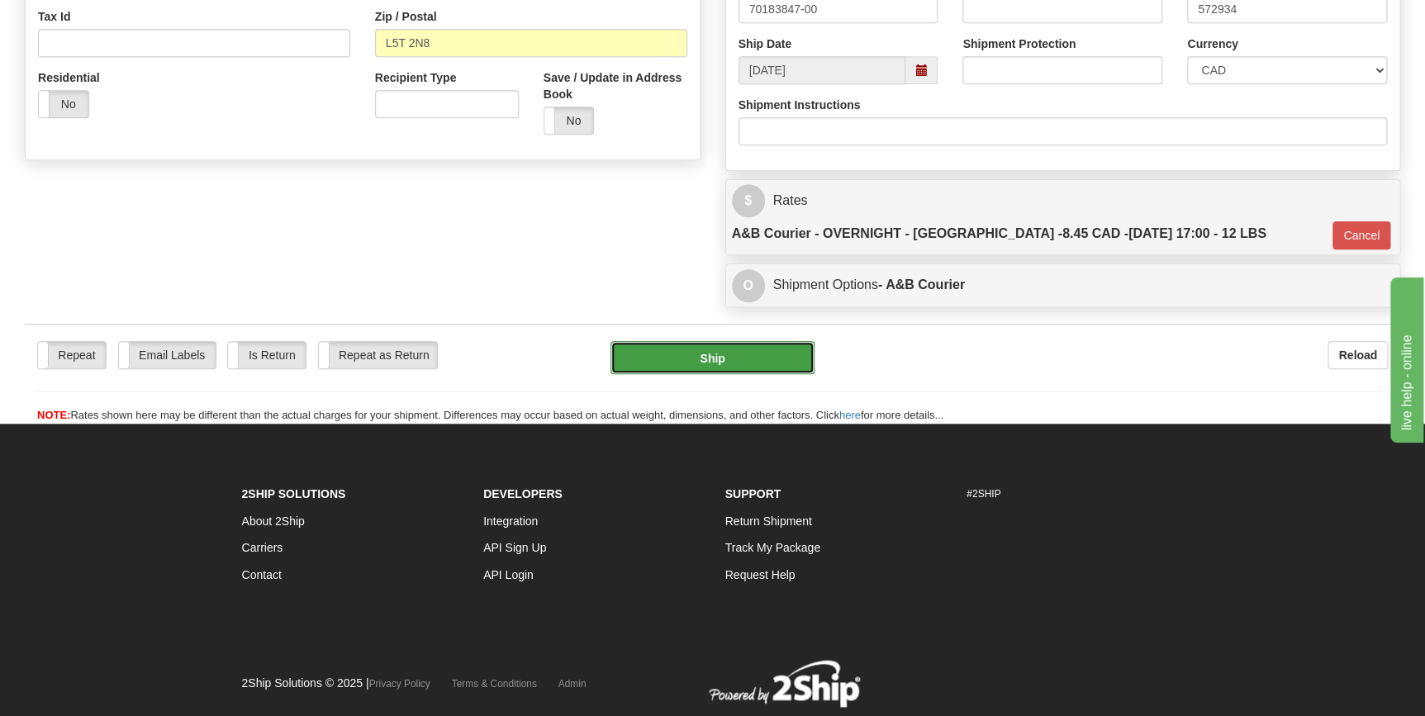
click at [711, 341] on button "Ship" at bounding box center [713, 357] width 204 height 33
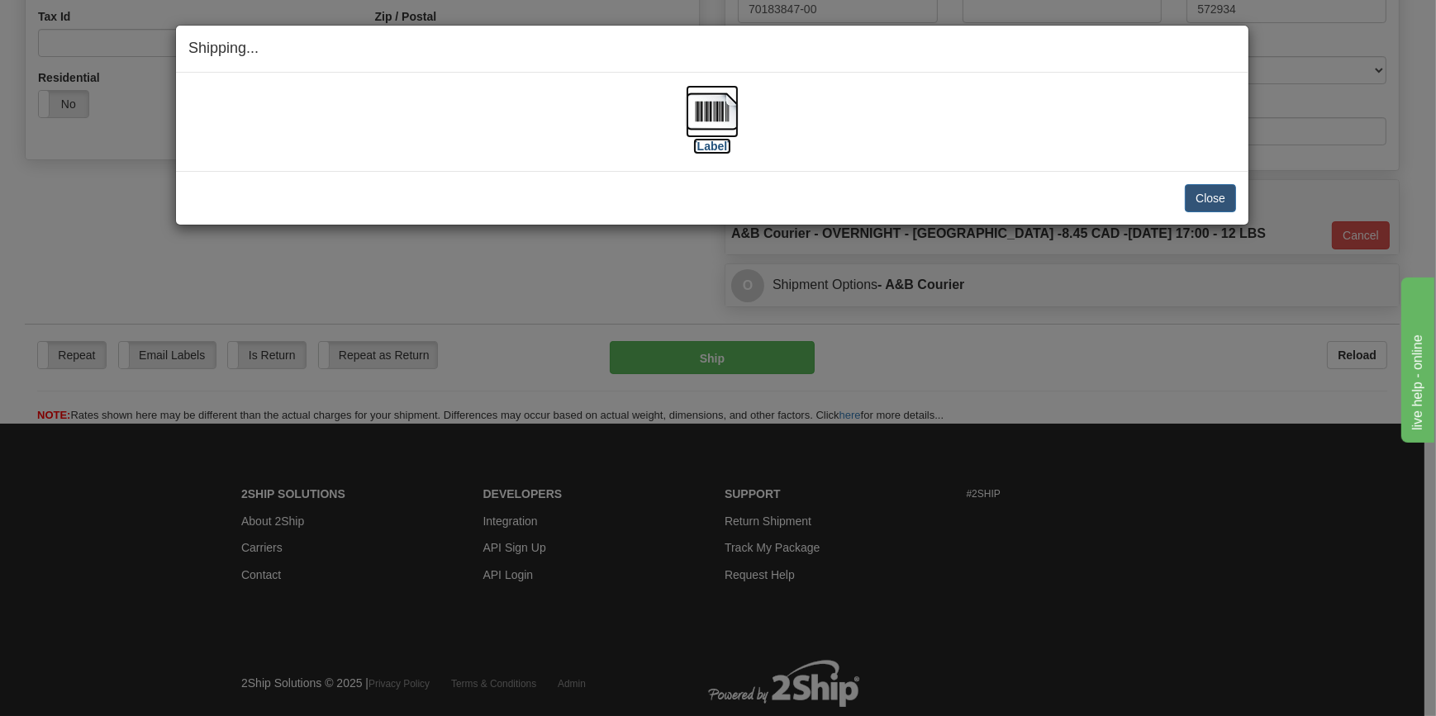
click at [703, 116] on img at bounding box center [712, 111] width 53 height 53
click at [1206, 199] on button "Close" at bounding box center [1210, 198] width 51 height 28
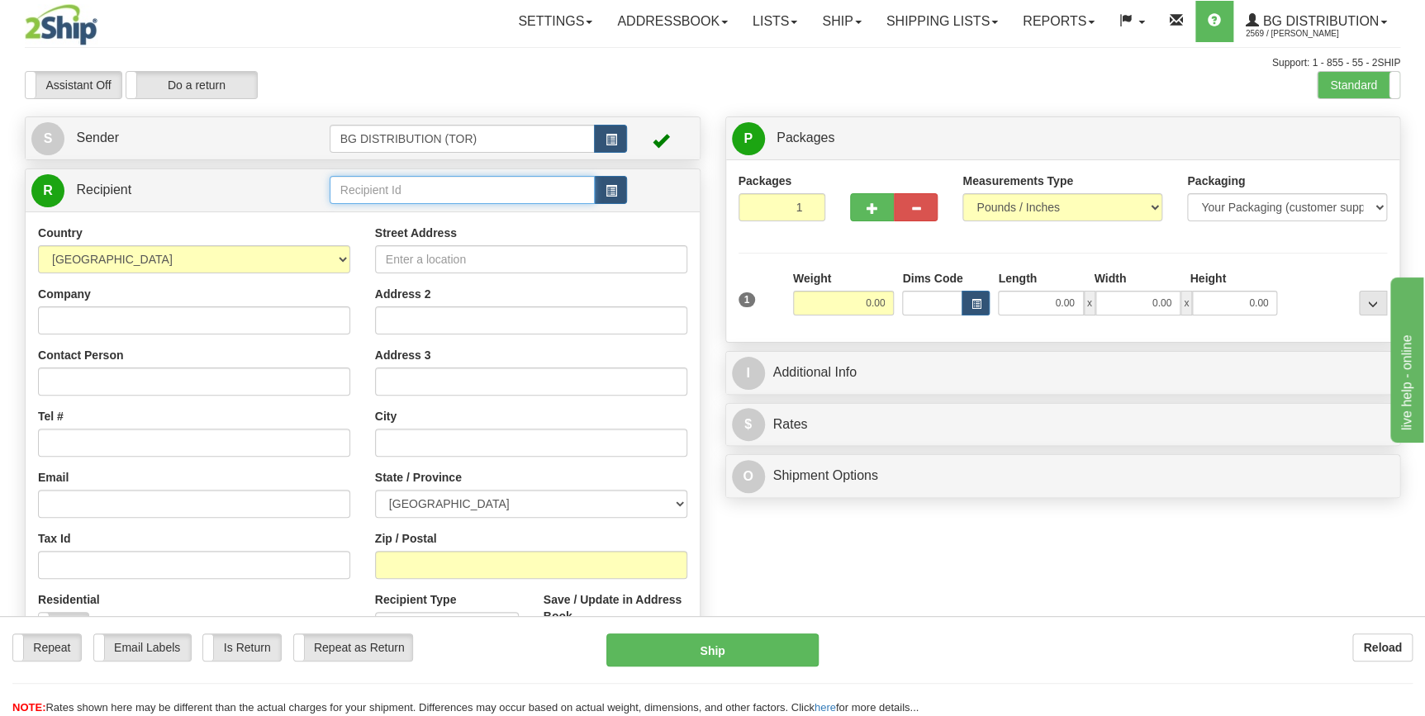
click at [388, 189] on input "text" at bounding box center [463, 190] width 266 height 28
click at [379, 215] on div "60095" at bounding box center [459, 216] width 250 height 18
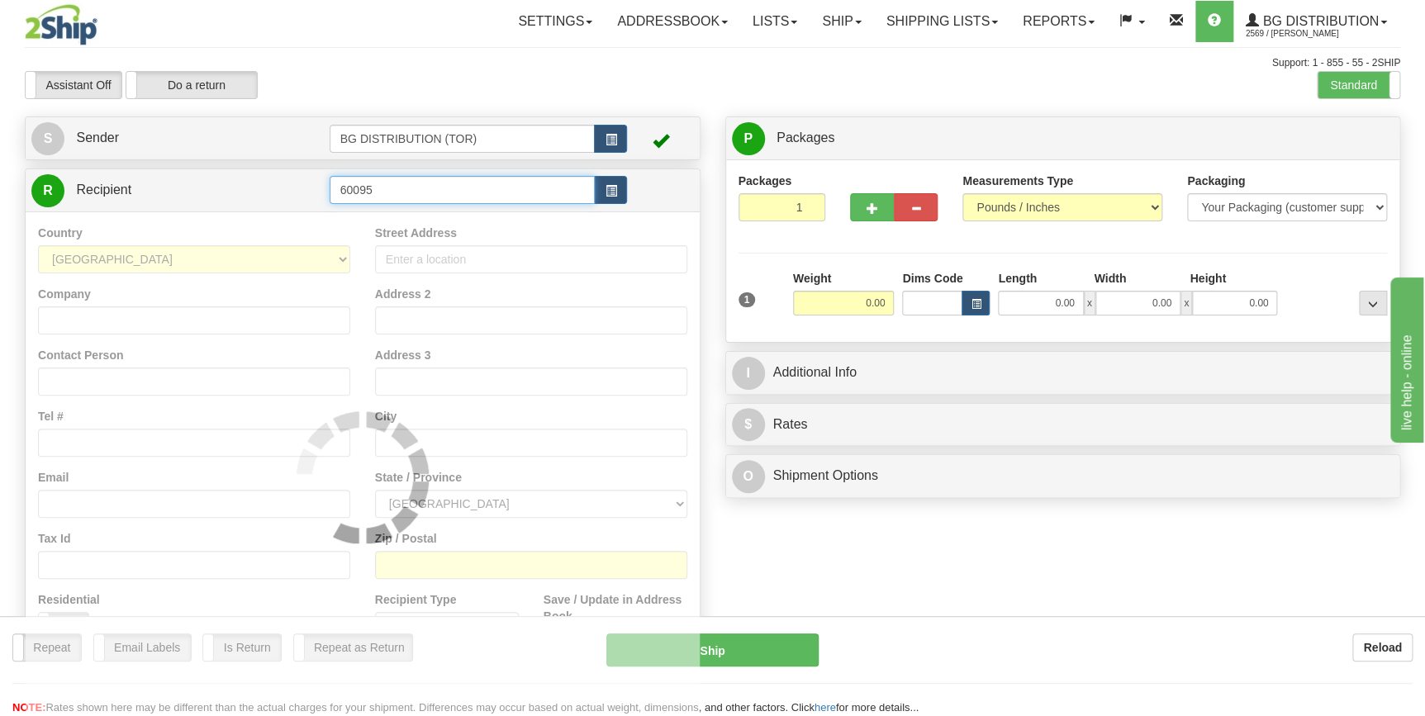
type input "60095"
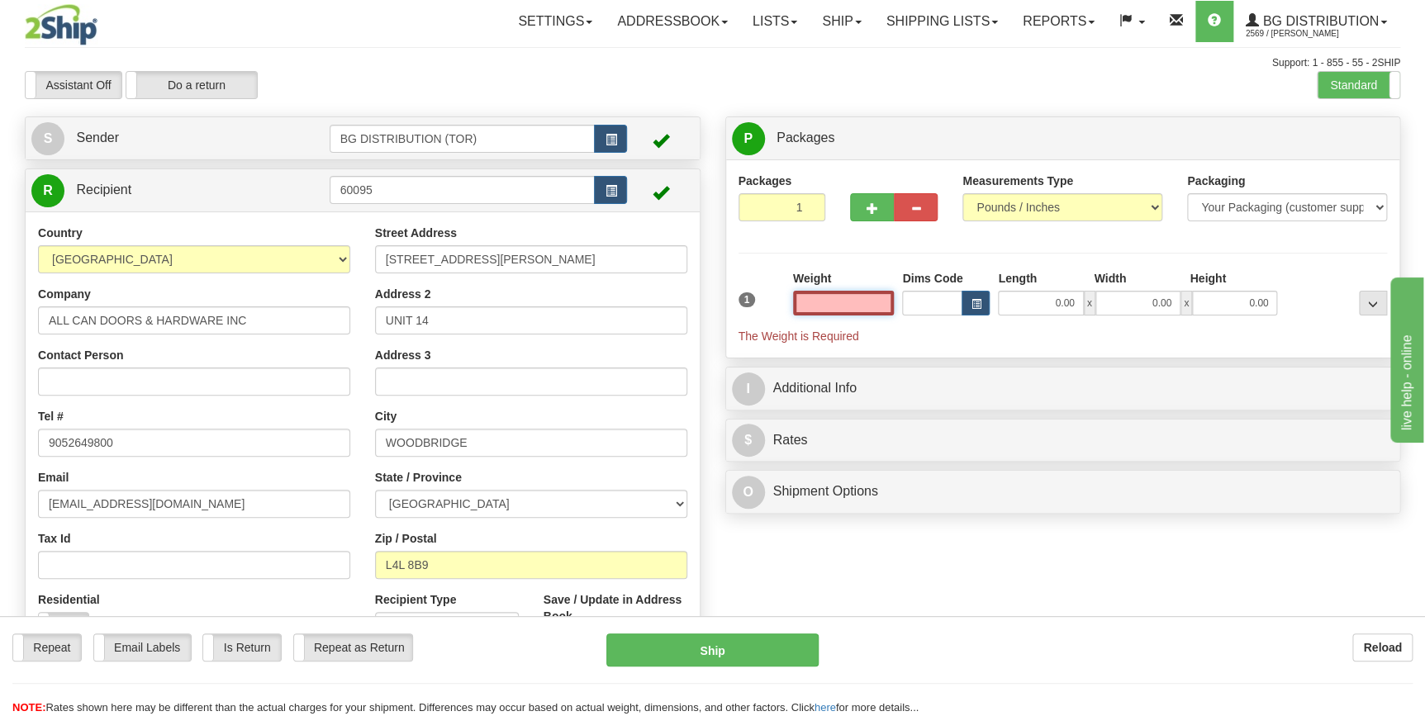
click at [845, 298] on input "text" at bounding box center [844, 303] width 102 height 25
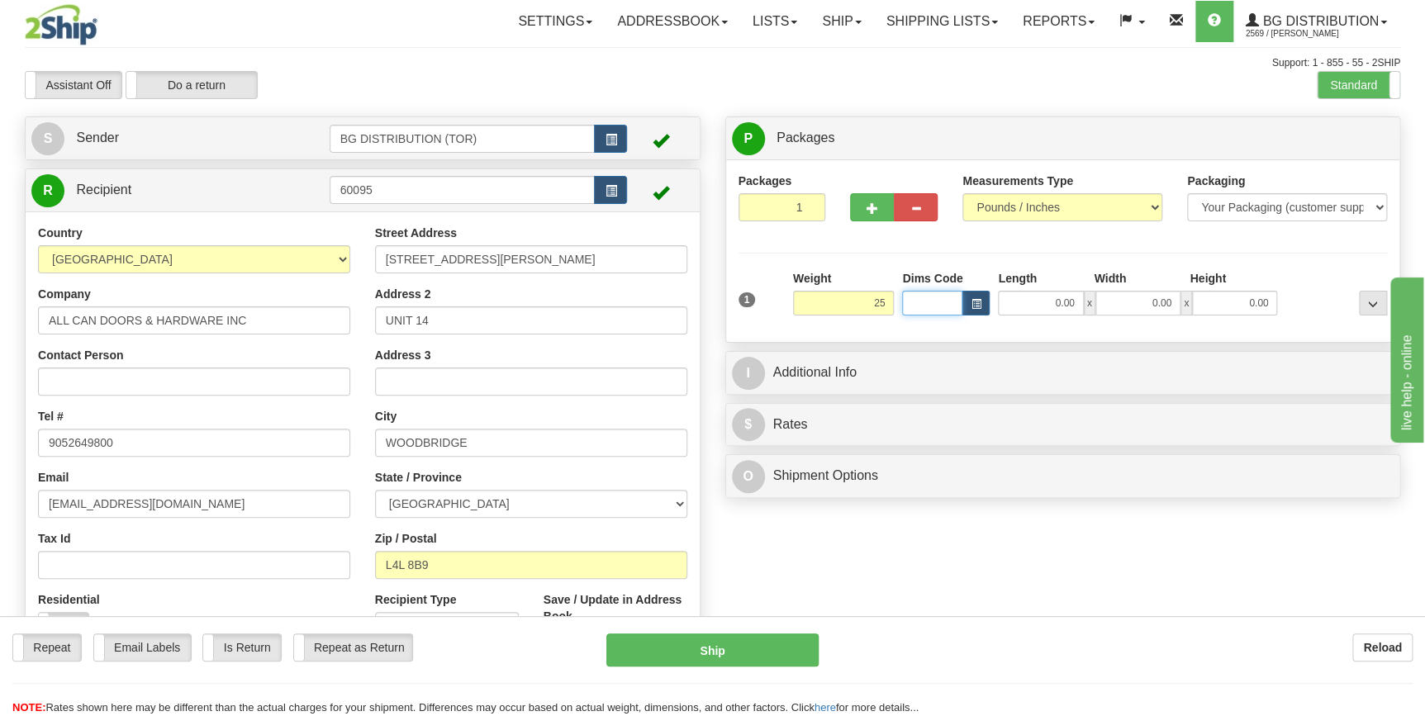
type input "25.00"
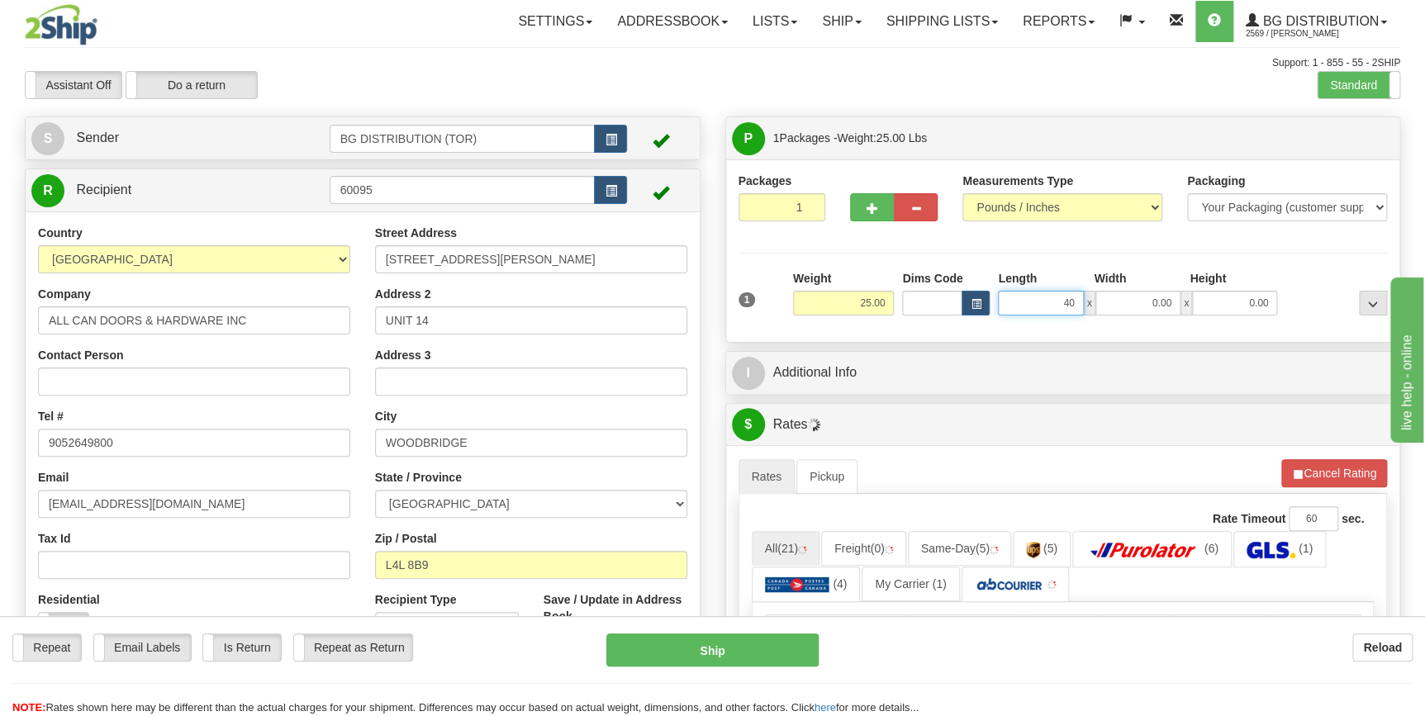
type input "40.00"
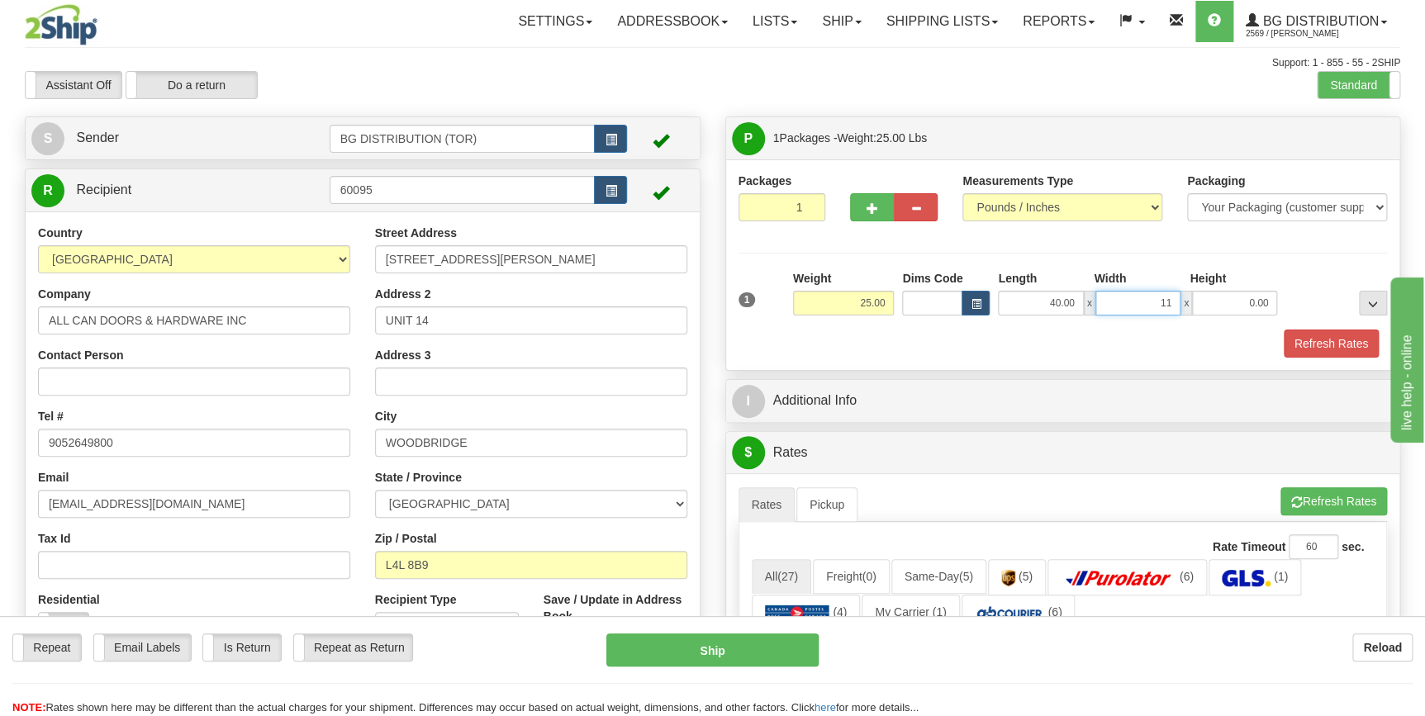
type input "11.00"
type input "12.00"
click at [1382, 207] on select "Your Packaging (customer supplied) Envelope (carrier supplied) Pack (carrier su…" at bounding box center [1287, 207] width 200 height 28
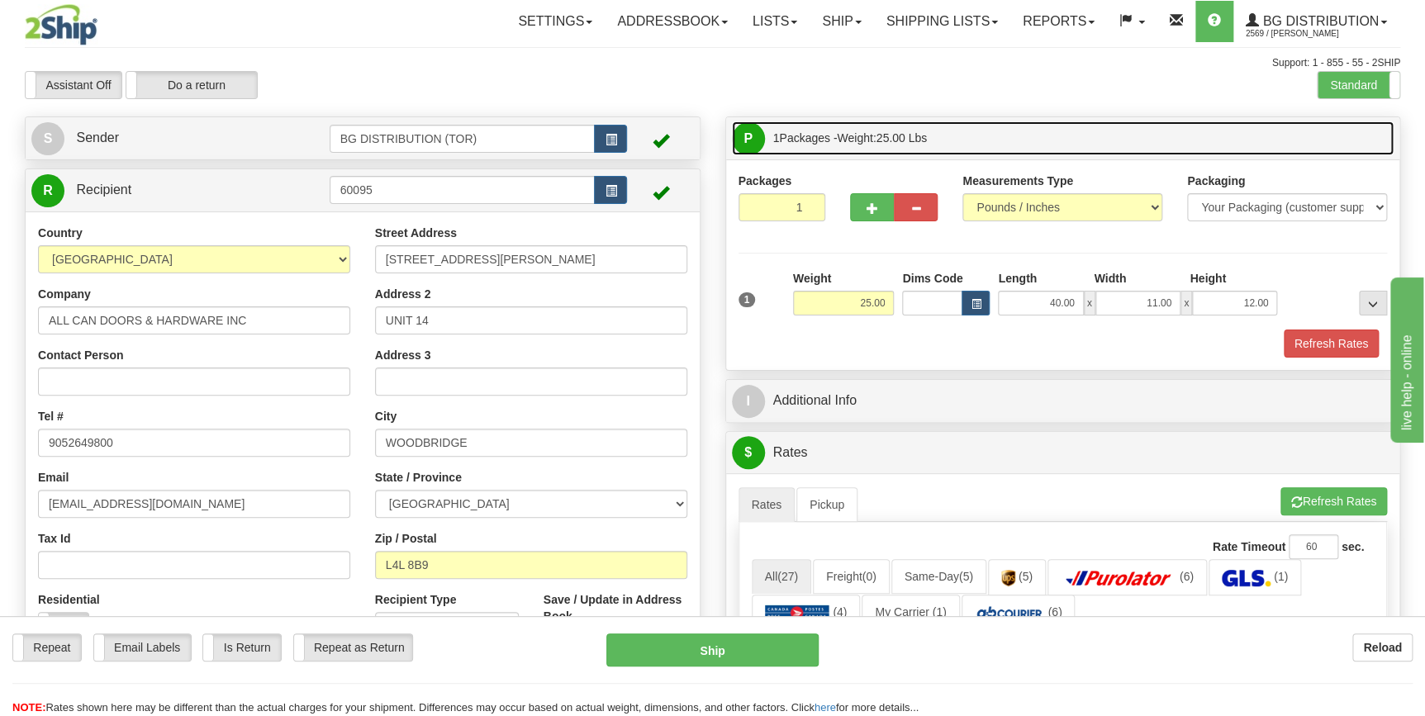
click at [1367, 145] on link "P Packages 1 Packages - Weight: 25.00 Lbs" at bounding box center [1063, 138] width 663 height 34
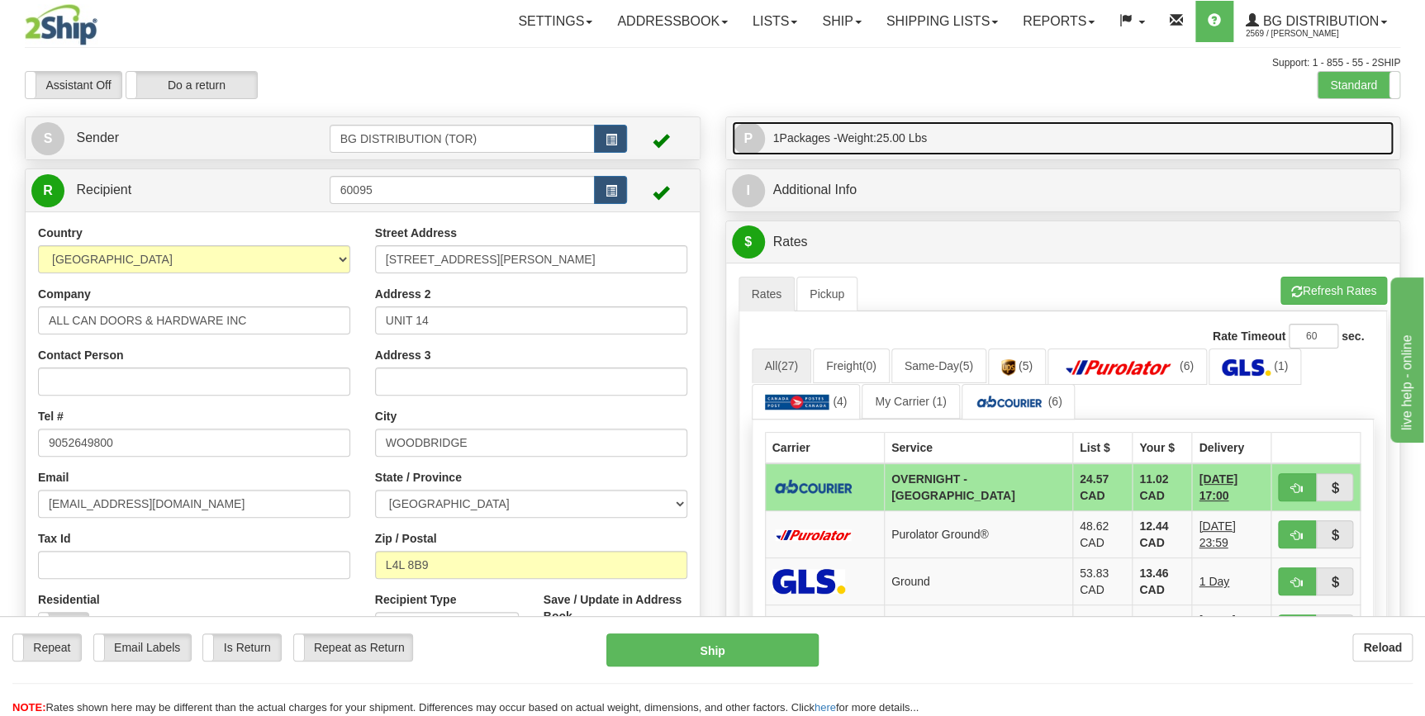
click at [1344, 148] on link "P Packages 1 Packages - Weight: 25.00 Lbs" at bounding box center [1063, 138] width 663 height 34
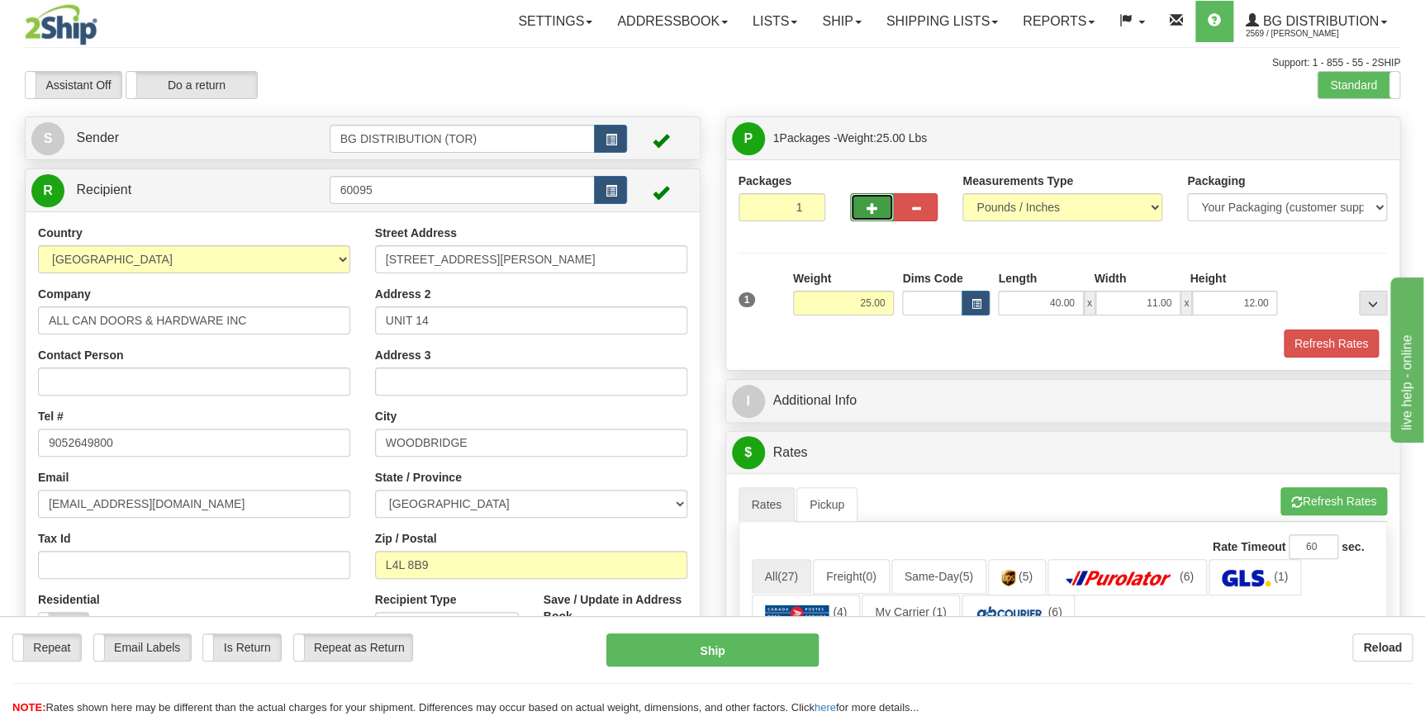
click at [870, 206] on span "button" at bounding box center [873, 208] width 12 height 11
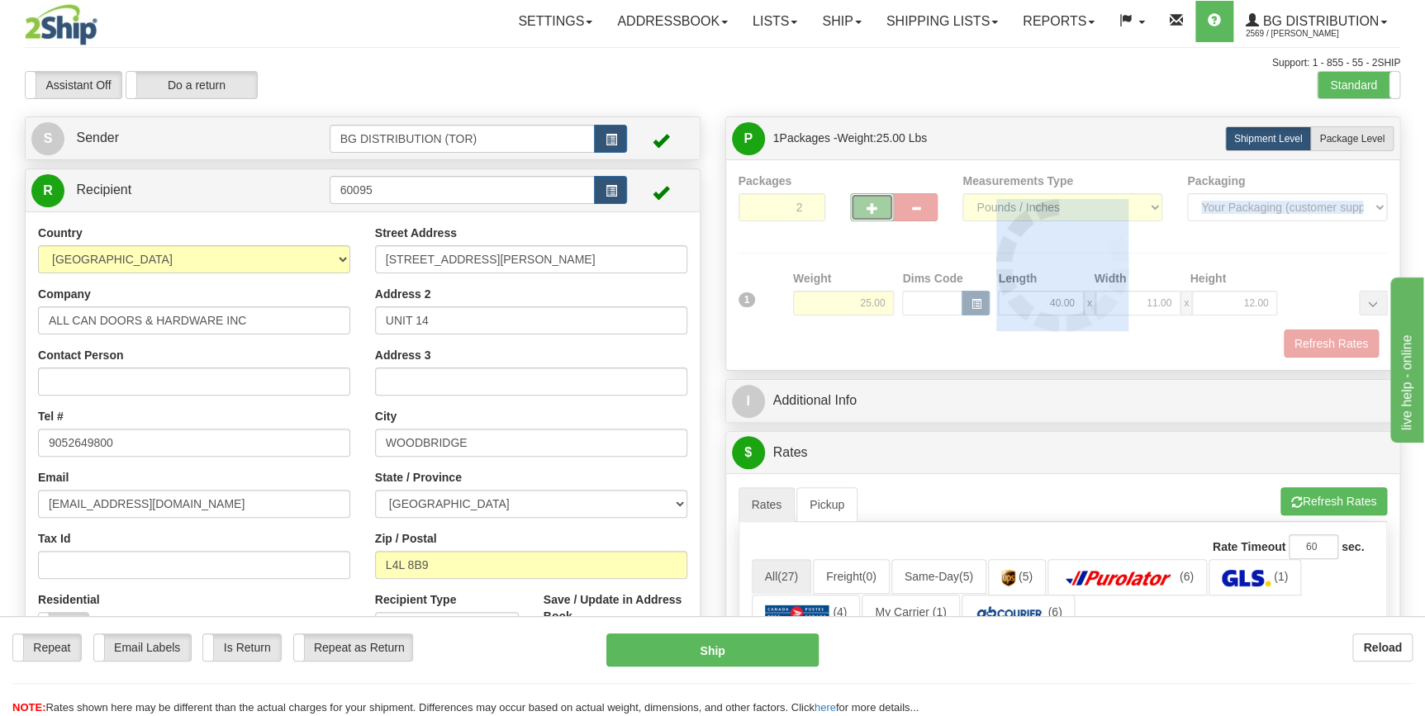
click at [870, 206] on div at bounding box center [1063, 265] width 649 height 185
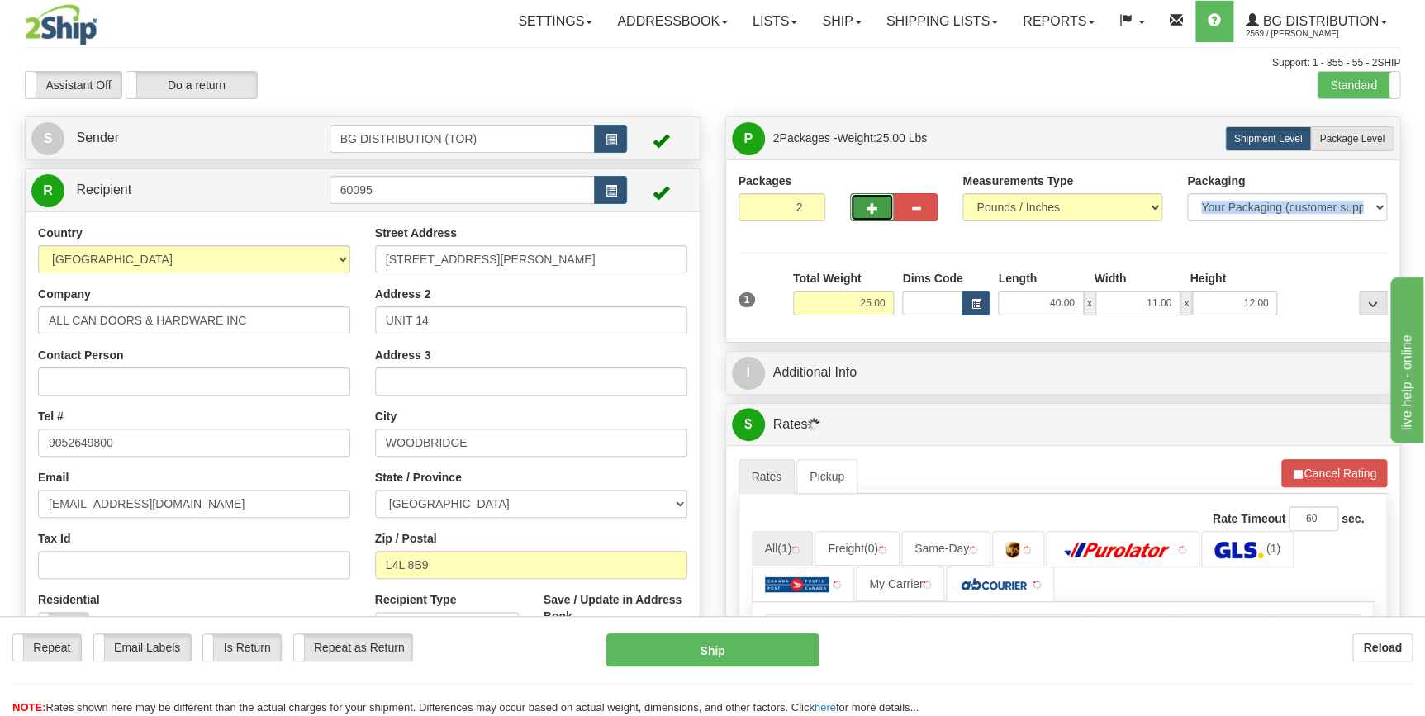
click at [870, 206] on span "button" at bounding box center [873, 208] width 12 height 11
type input "5"
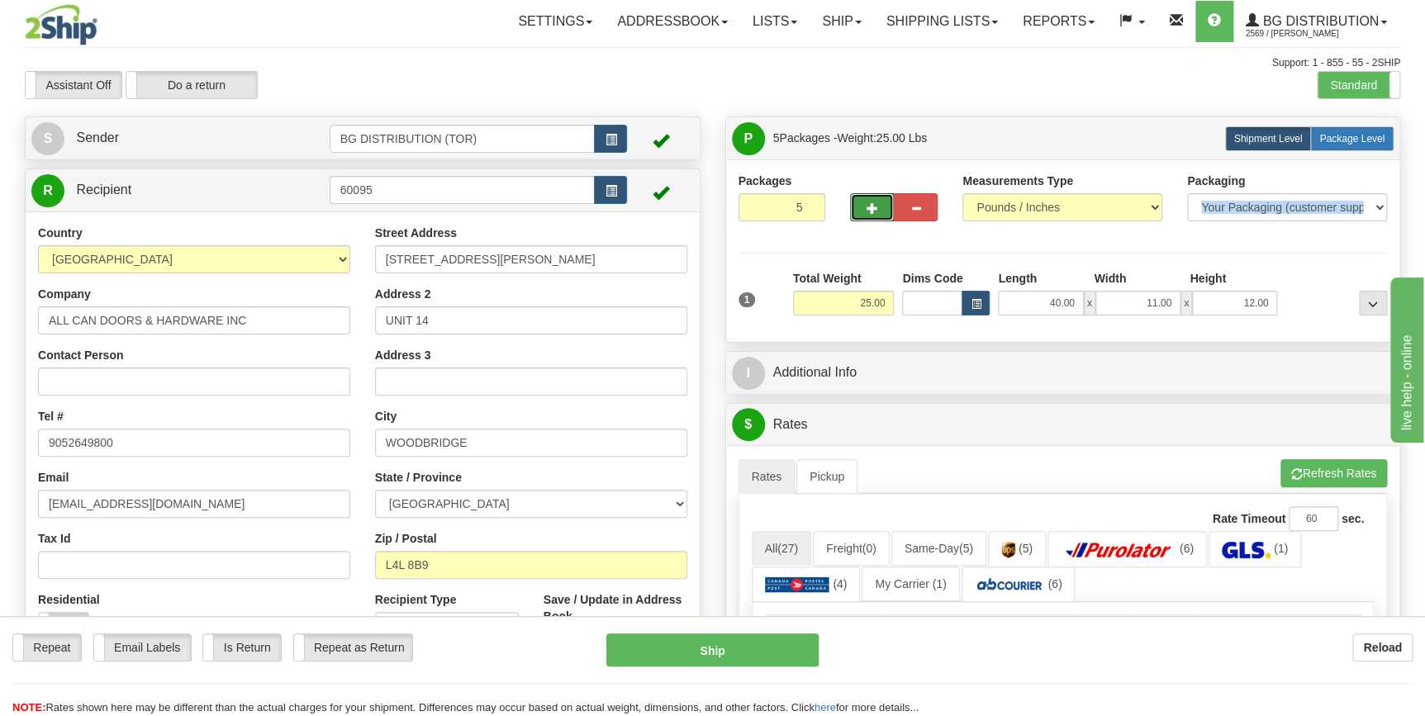
click at [1351, 145] on label "Package Level Pack.." at bounding box center [1351, 138] width 83 height 25
radio input "true"
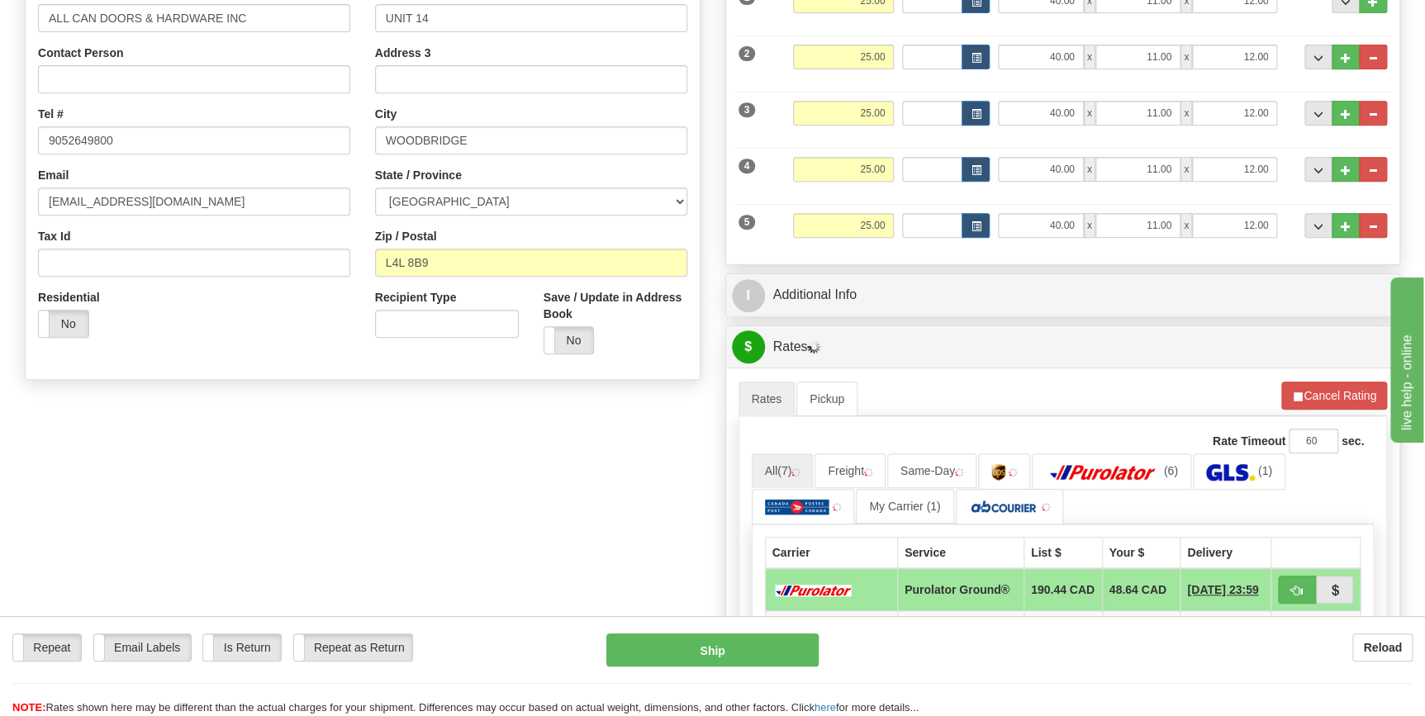
scroll to position [450, 0]
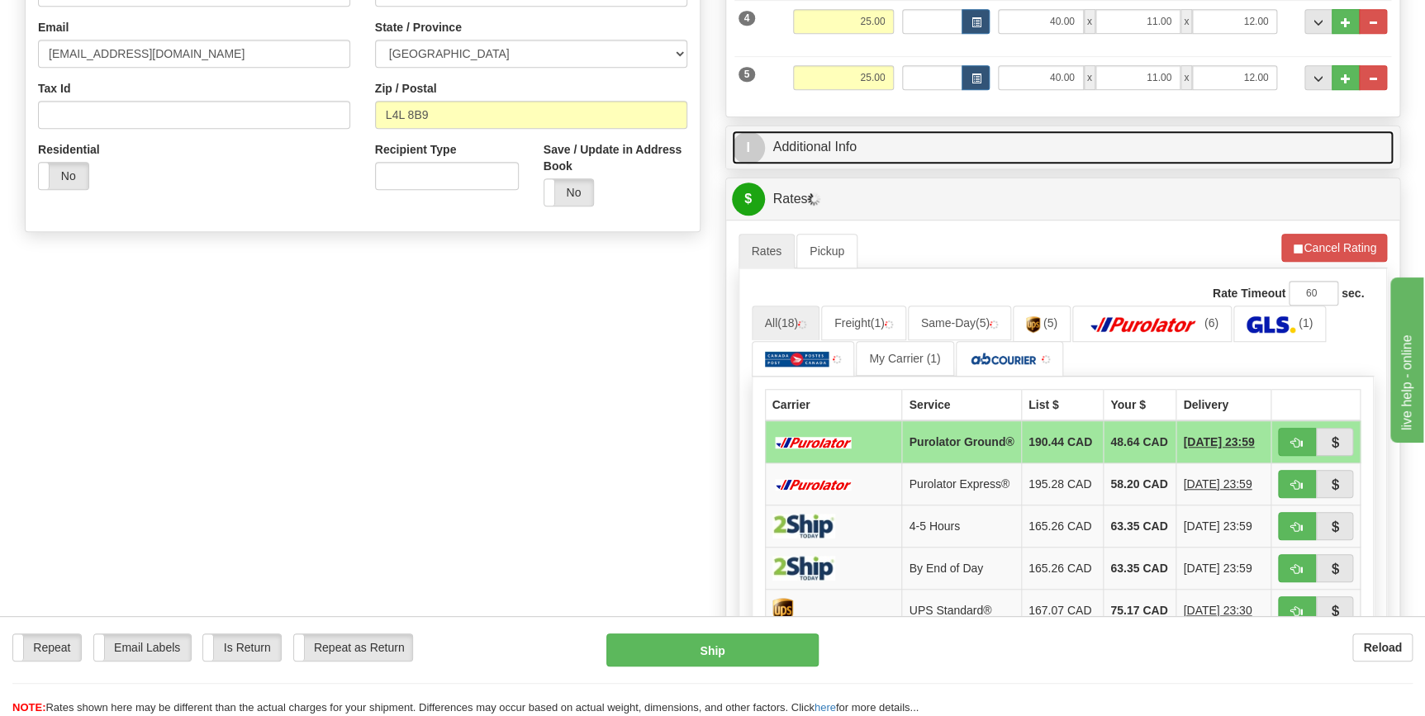
click at [890, 131] on link "I Additional Info" at bounding box center [1063, 148] width 663 height 34
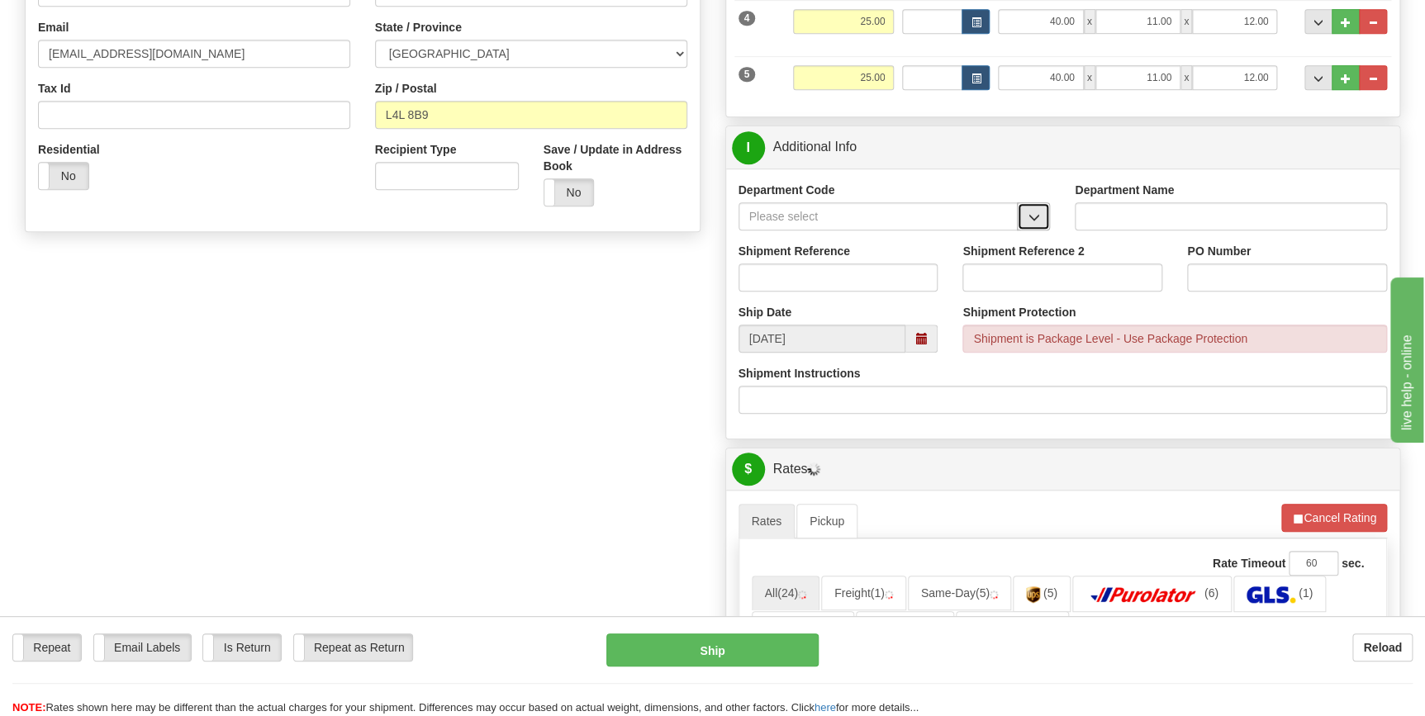
click at [1039, 223] on button "button" at bounding box center [1033, 216] width 33 height 28
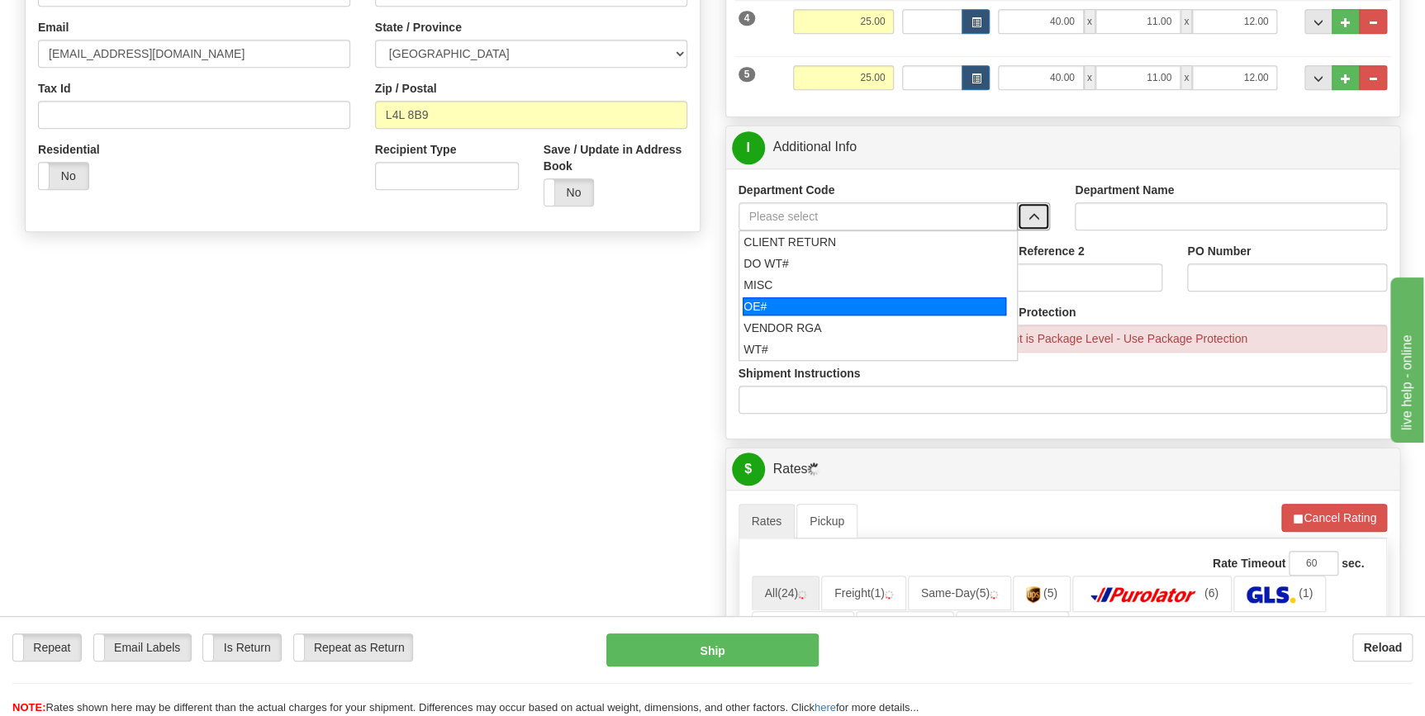
click at [883, 306] on div "OE#" at bounding box center [875, 306] width 264 height 18
type input "OE#"
type input "ORDERS"
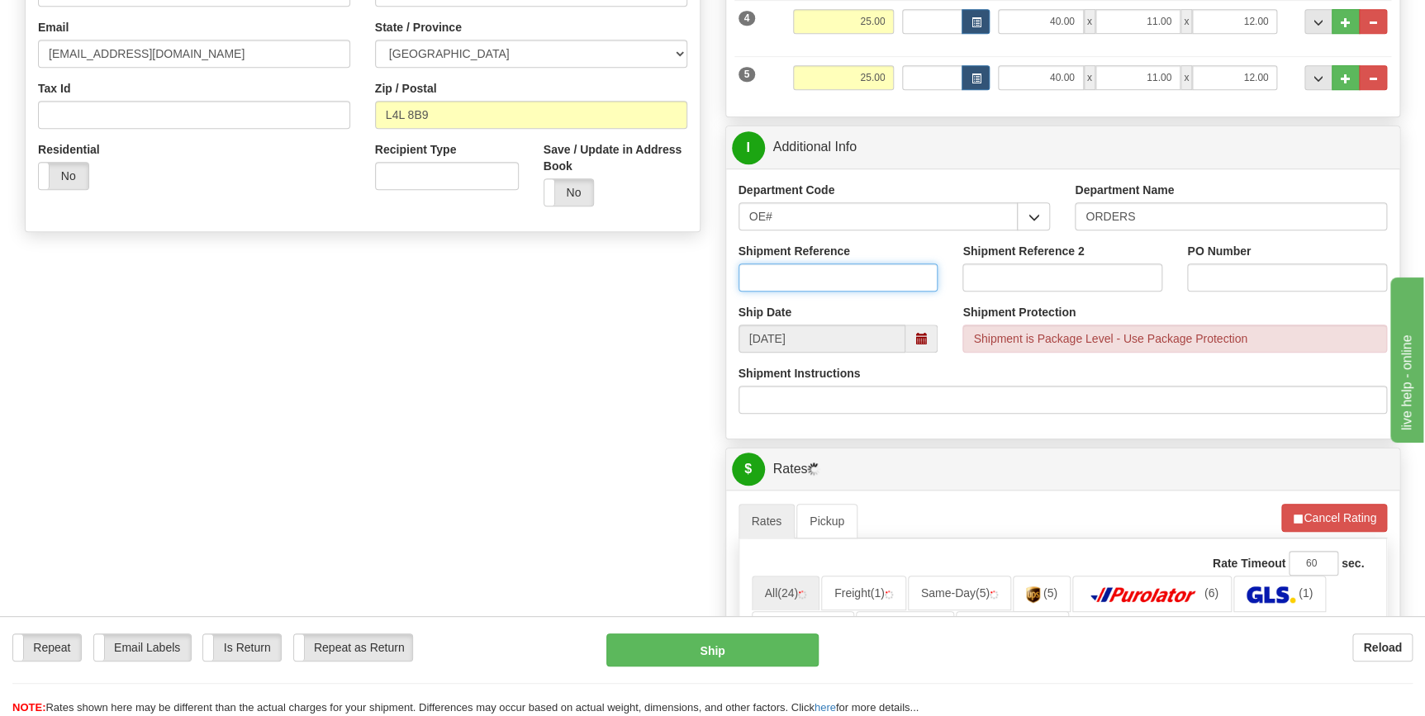
click at [859, 275] on input "Shipment Reference" at bounding box center [839, 278] width 200 height 28
type input "70183876-00"
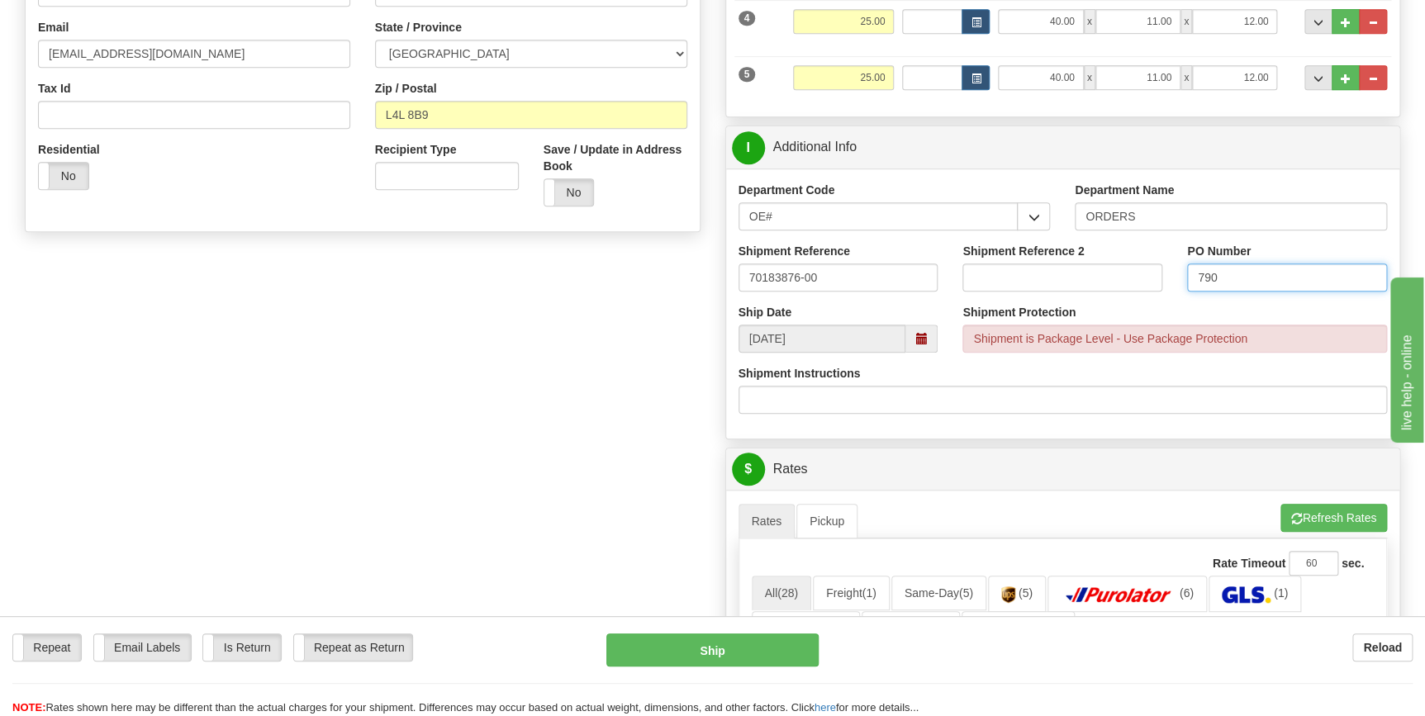
type input "790"
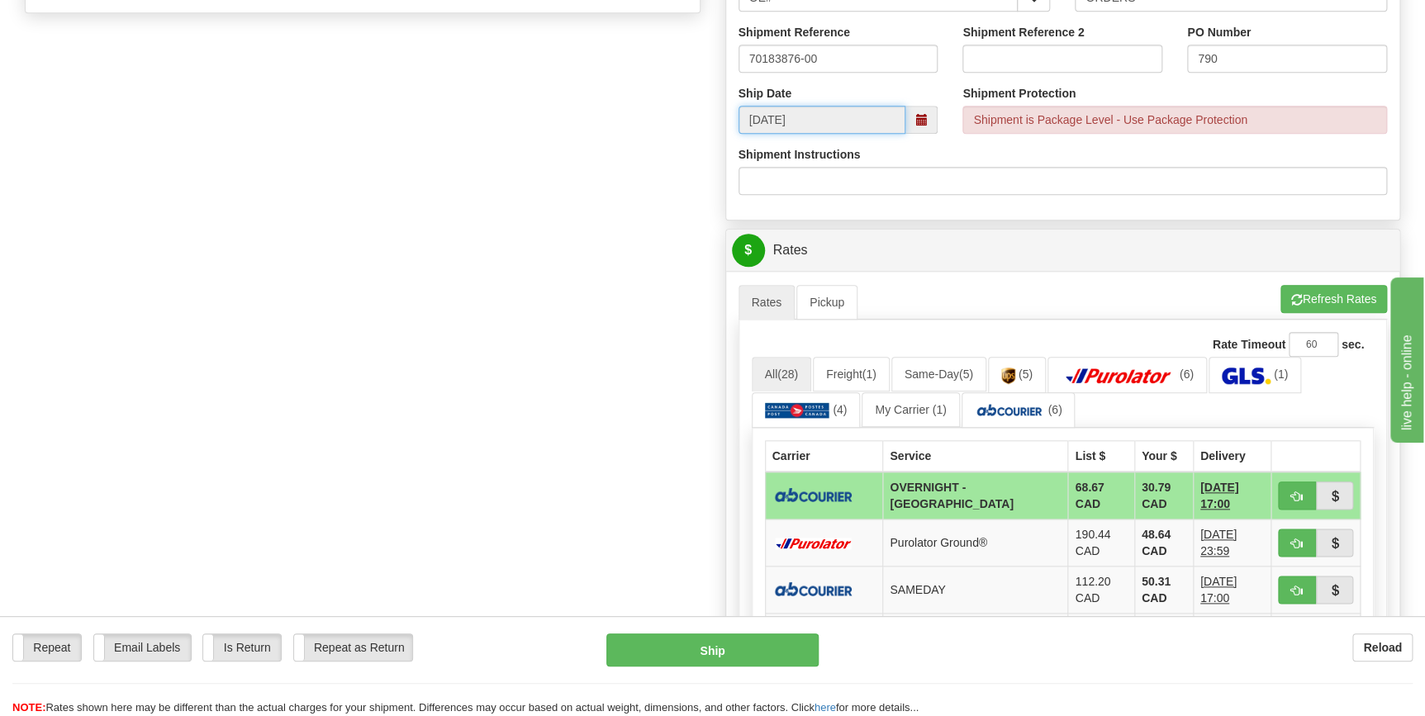
scroll to position [676, 0]
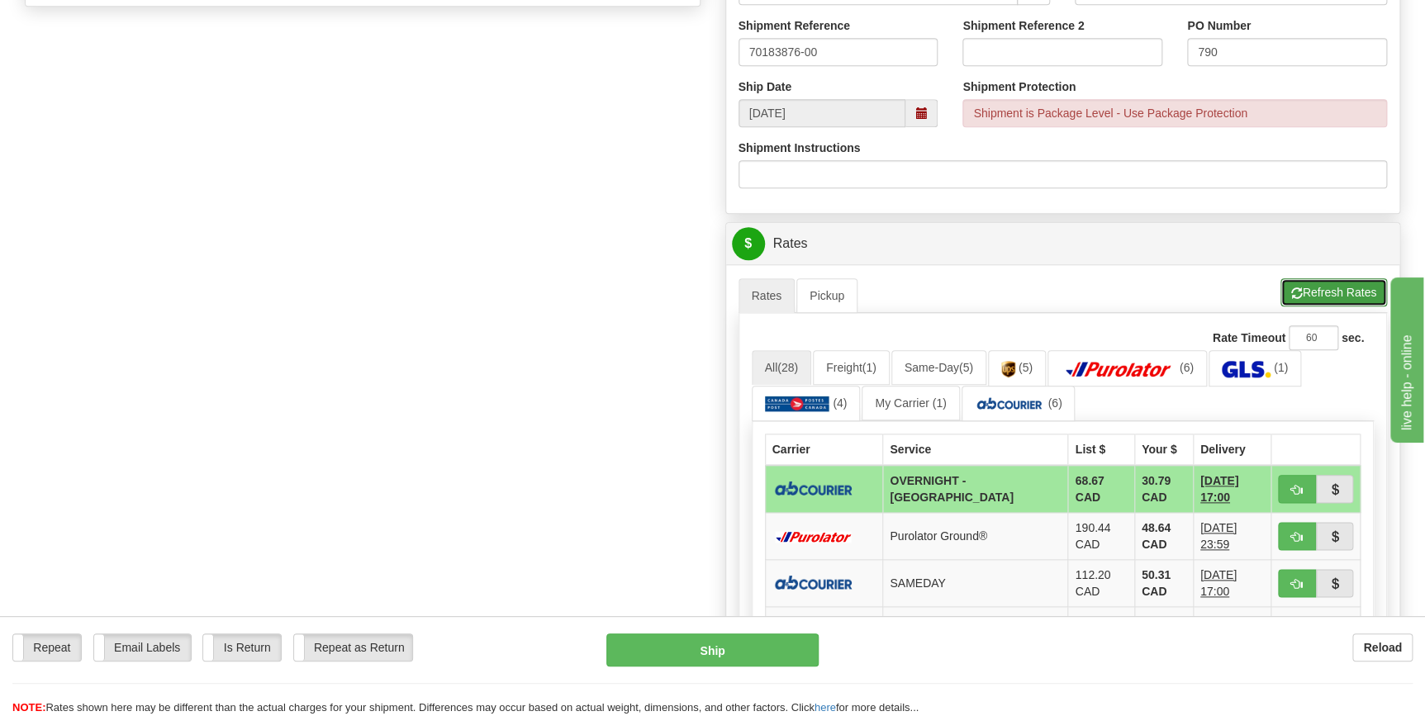
click at [1339, 303] on button "Refresh Rates" at bounding box center [1334, 292] width 107 height 28
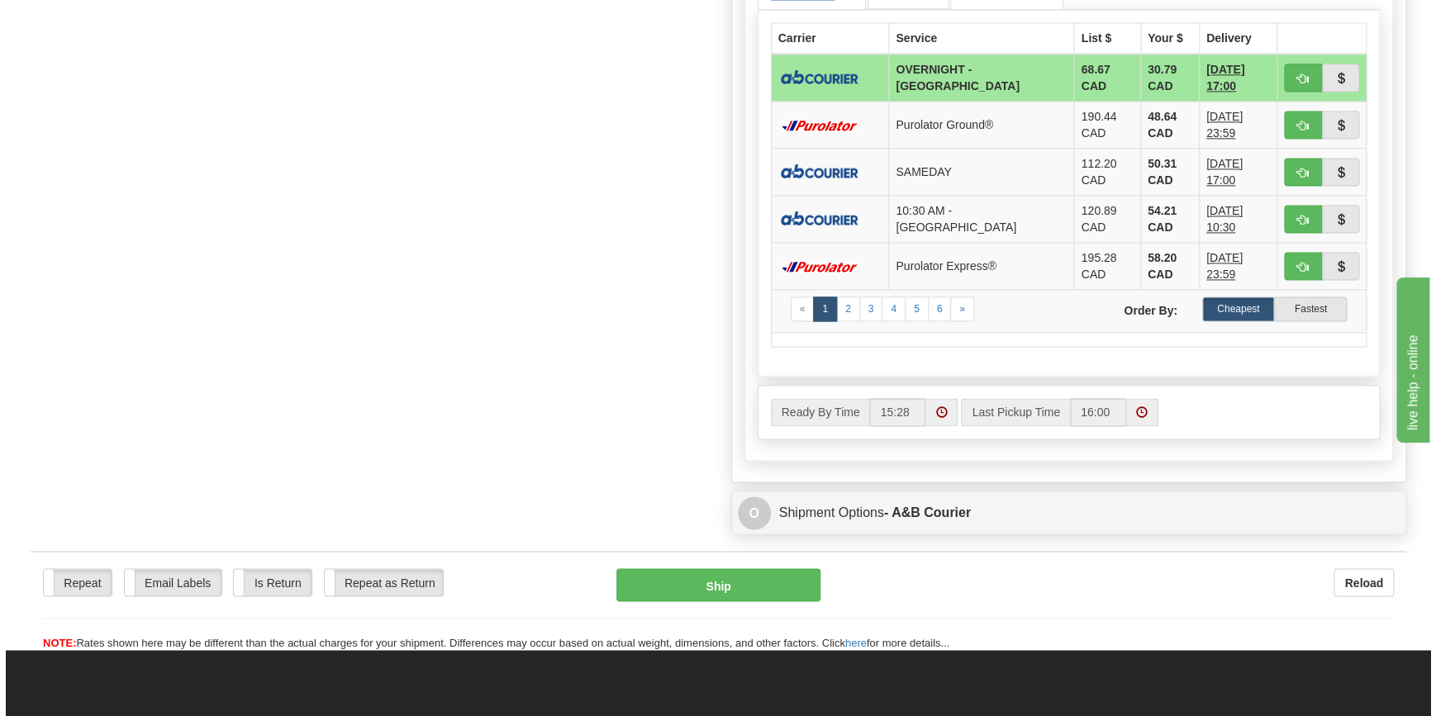
scroll to position [1201, 0]
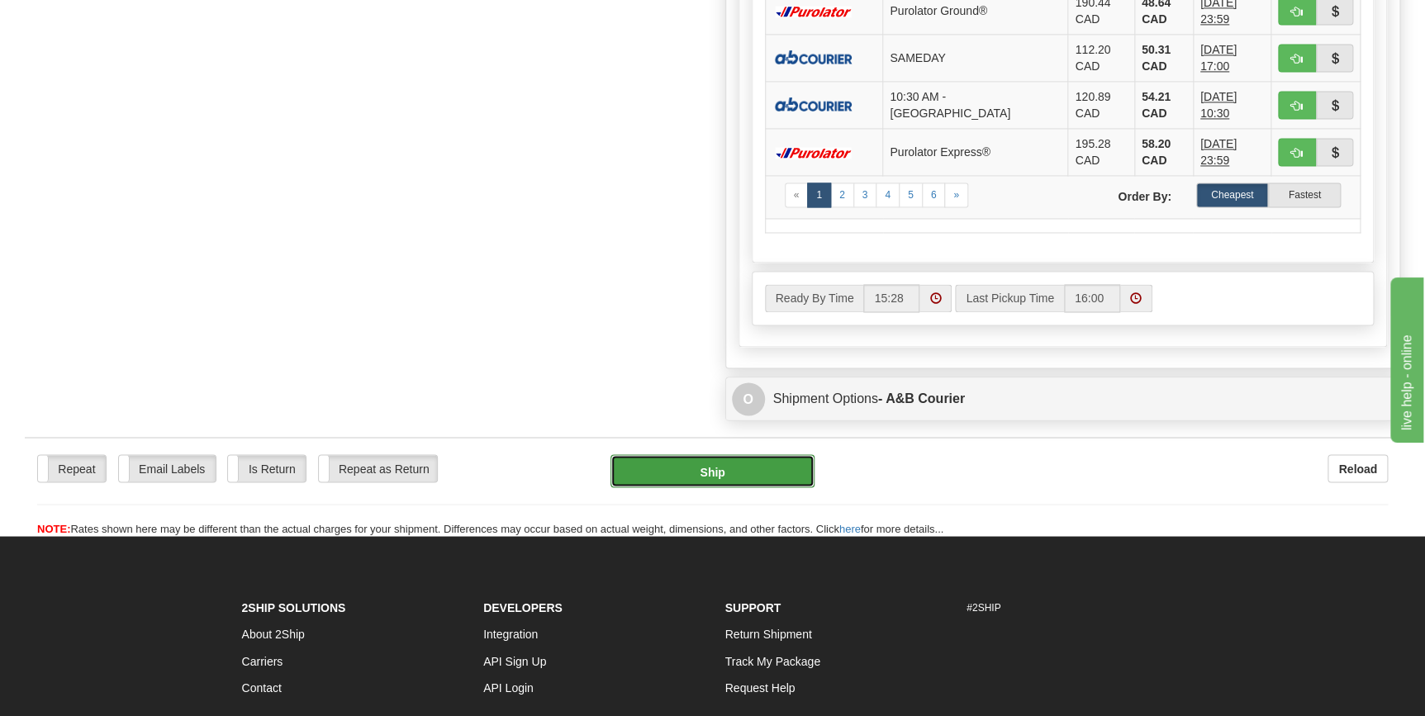
click at [752, 460] on button "Ship" at bounding box center [713, 470] width 204 height 33
type input "4"
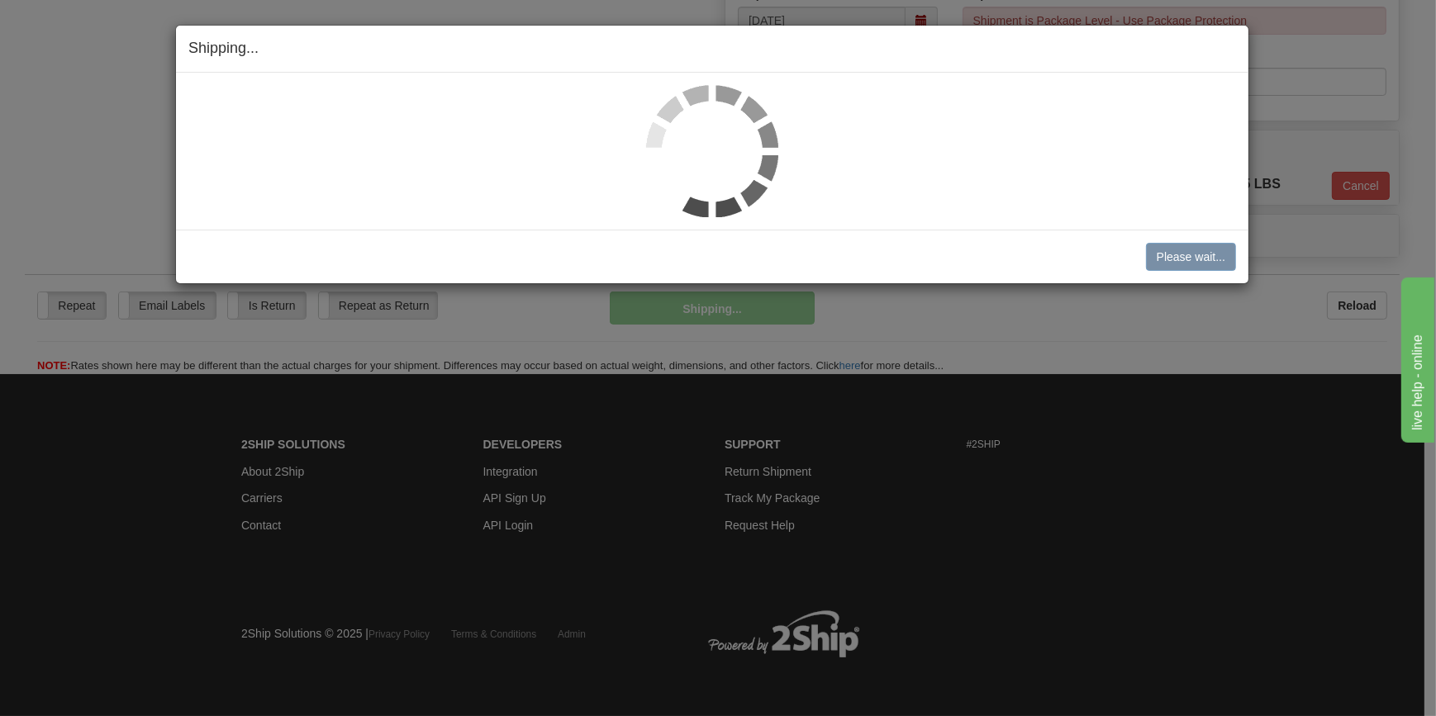
scroll to position [735, 0]
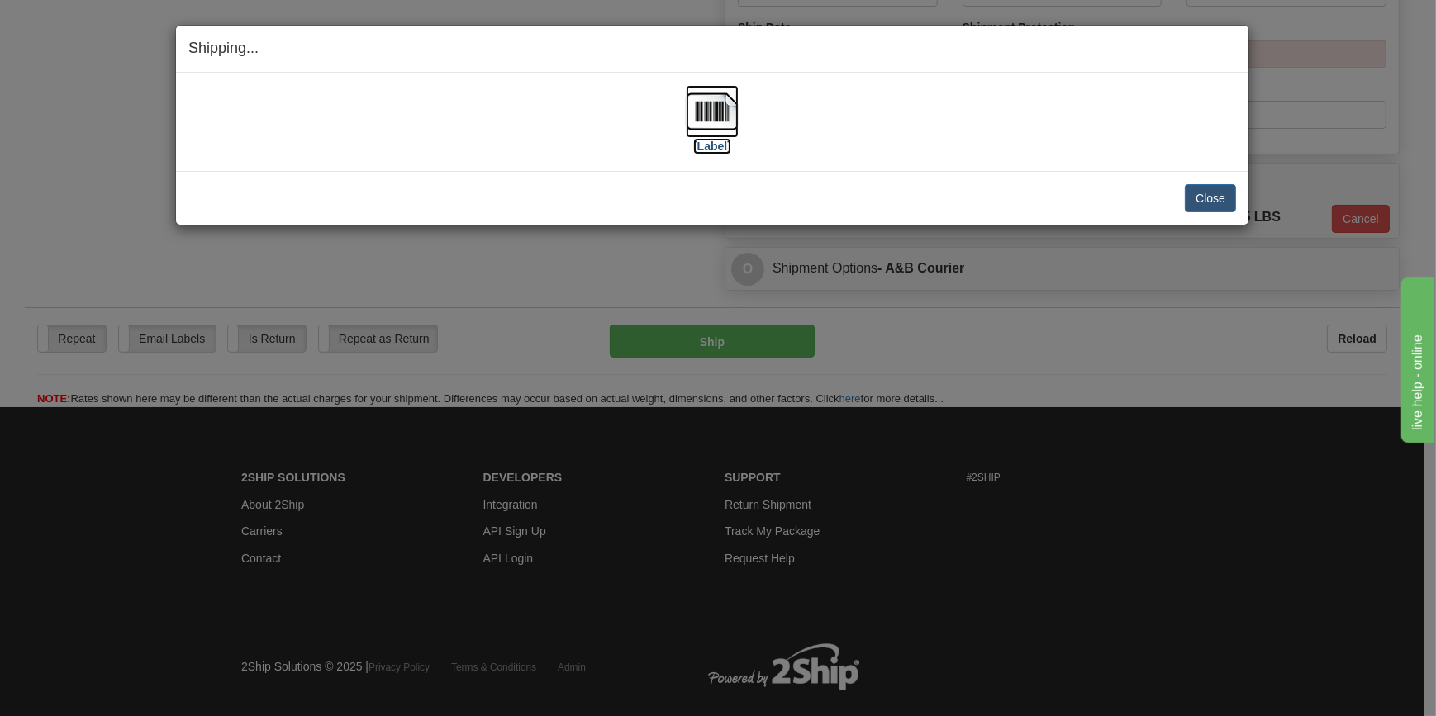
click at [717, 116] on img at bounding box center [712, 111] width 53 height 53
click at [1214, 188] on button "Close" at bounding box center [1210, 198] width 51 height 28
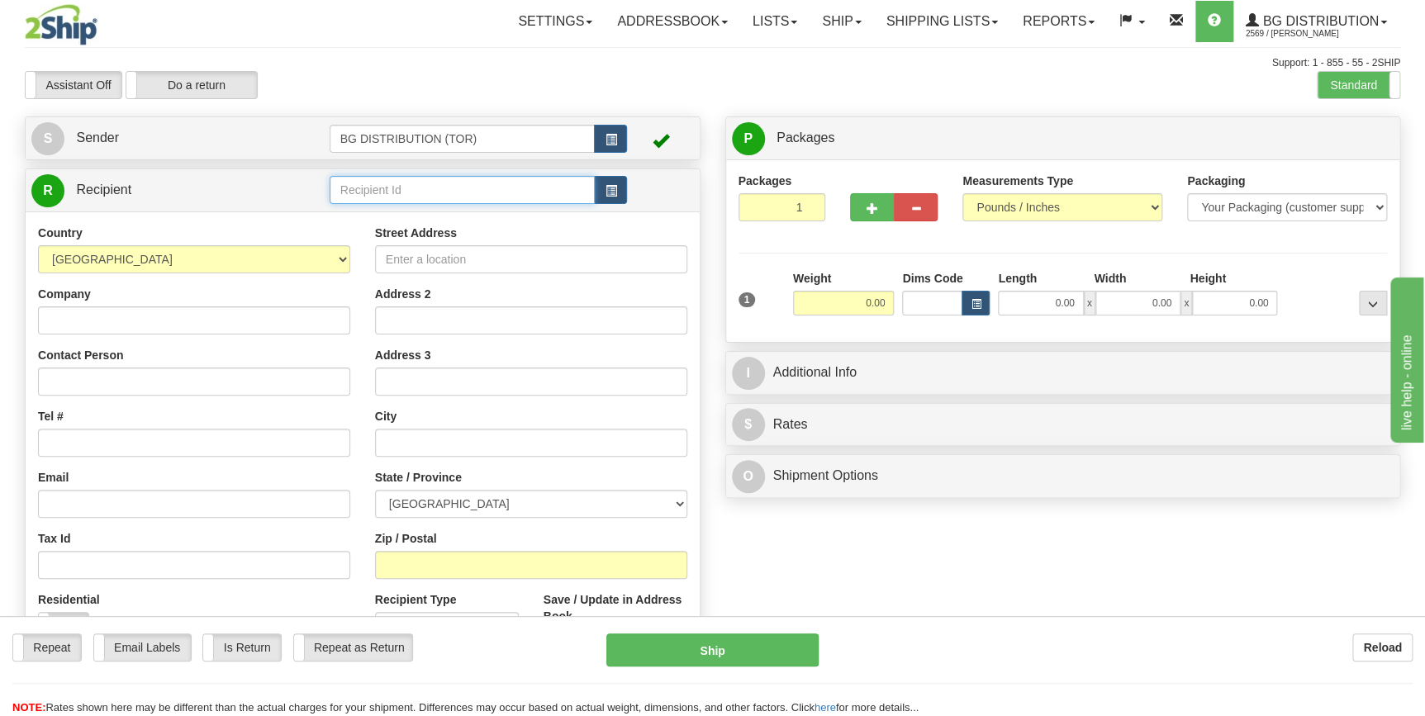
click at [415, 197] on input "text" at bounding box center [463, 190] width 266 height 28
click at [397, 216] on div "60096" at bounding box center [459, 216] width 250 height 18
type input "60096"
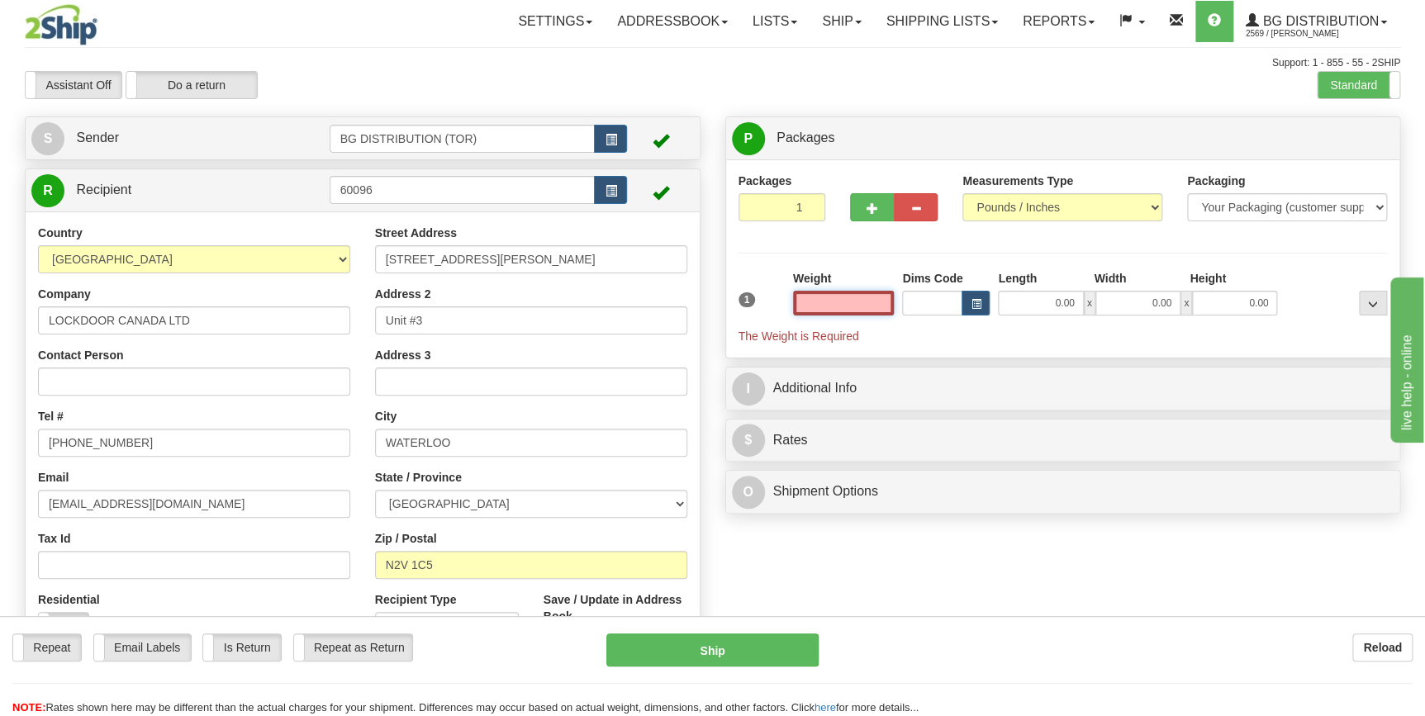
click at [859, 308] on input "text" at bounding box center [844, 303] width 102 height 25
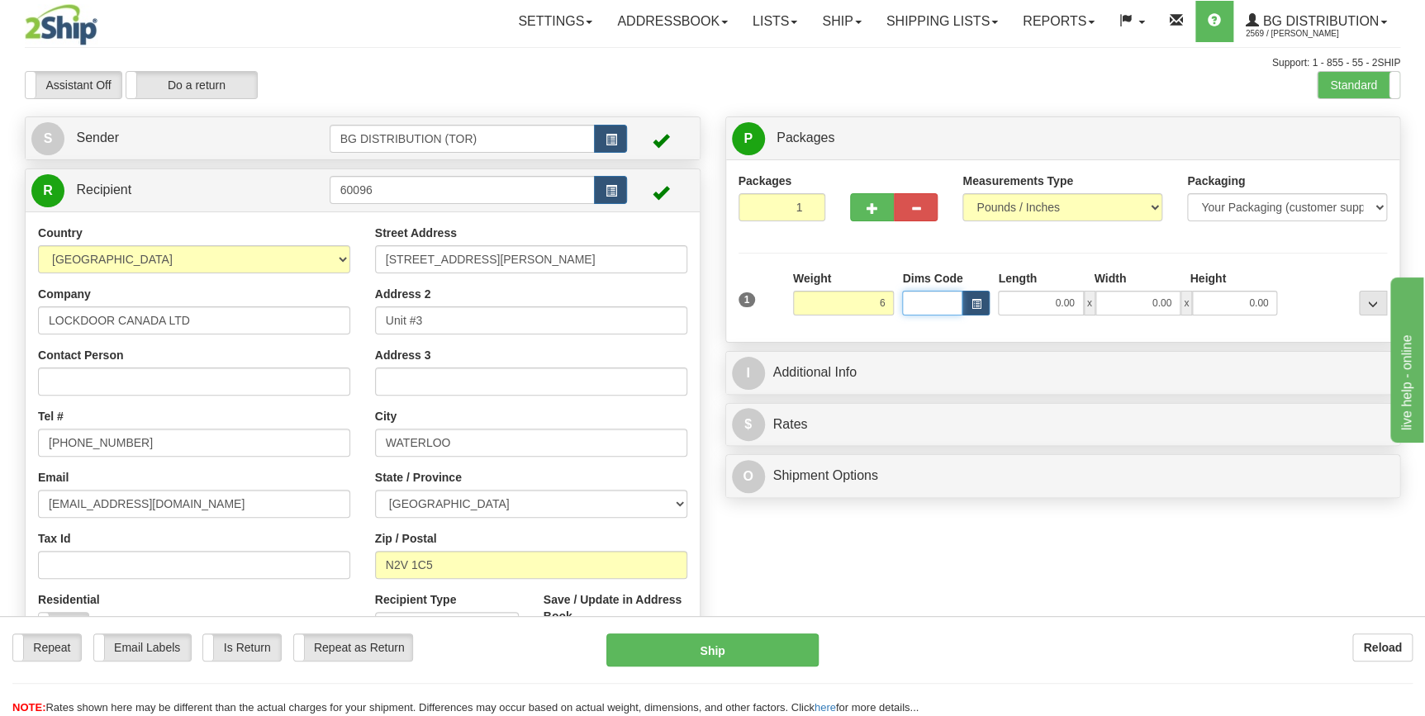
type input "6.00"
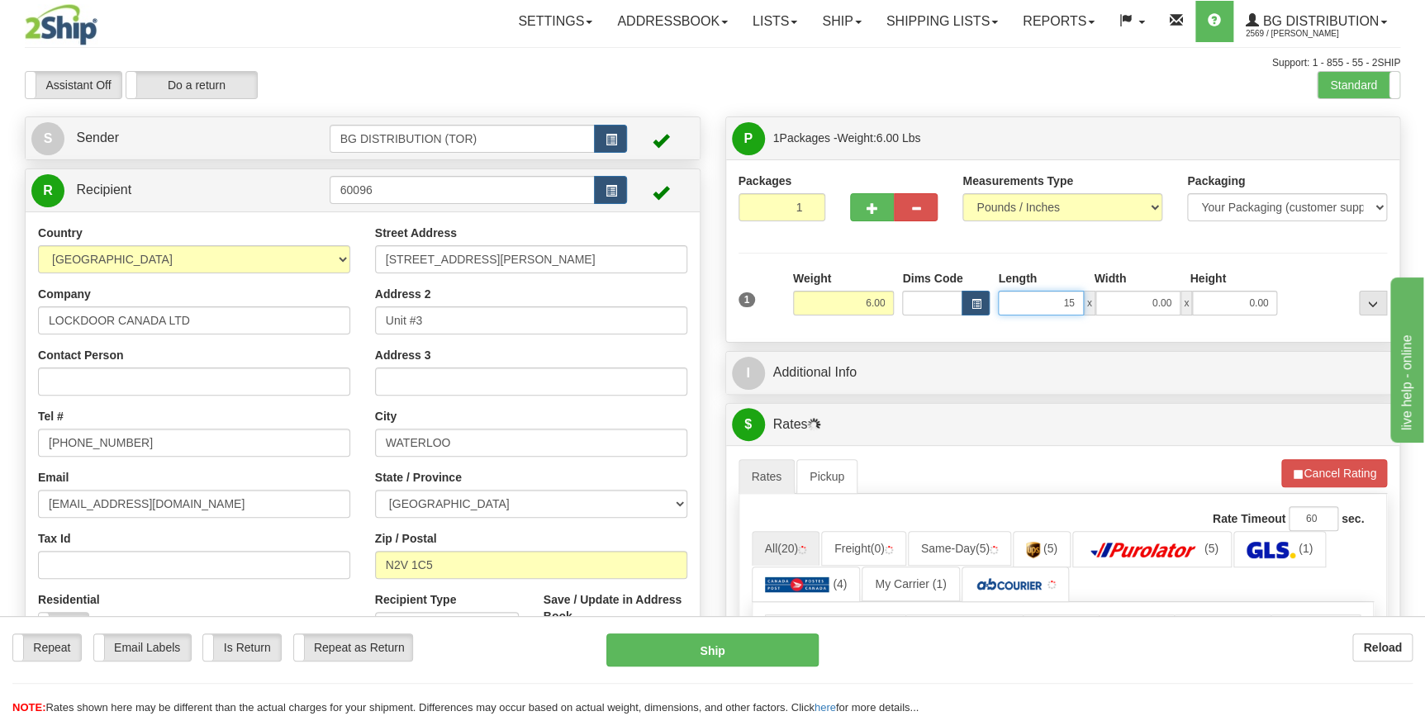
type input "15.00"
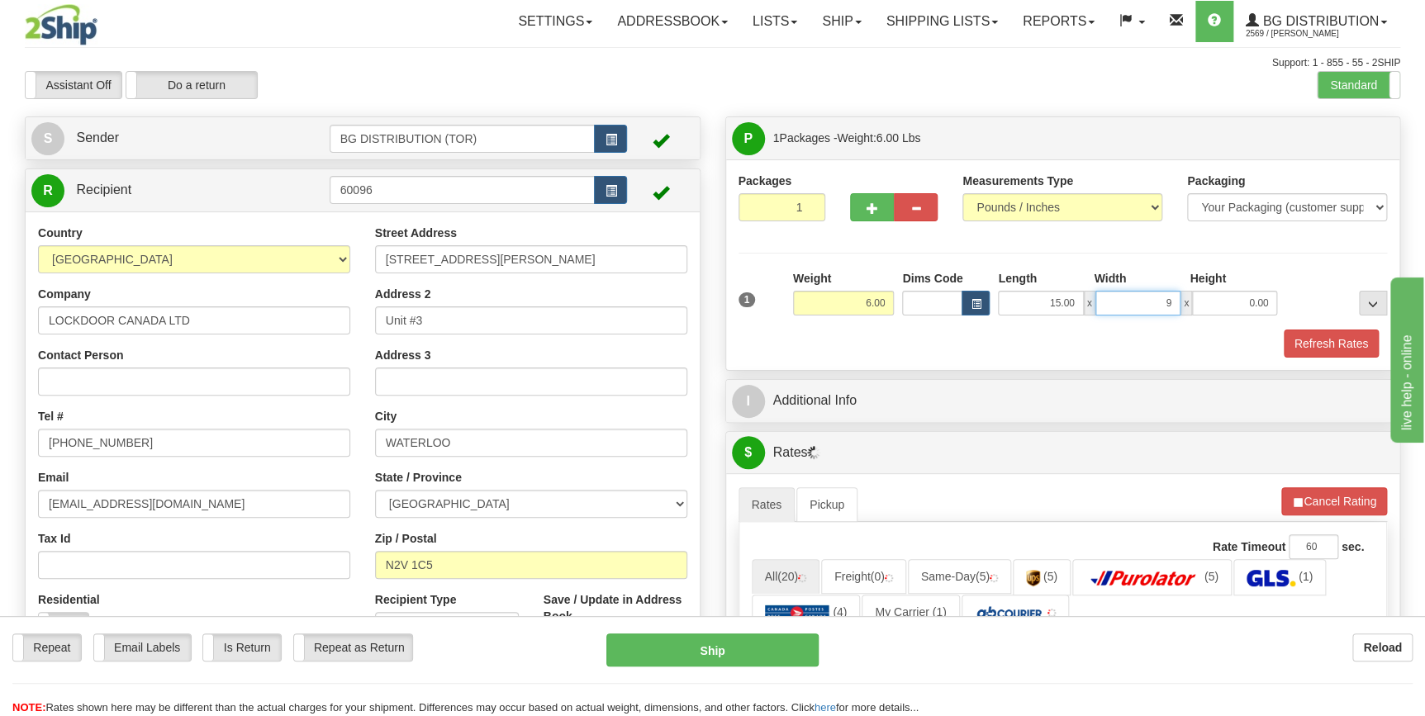
type input "9.00"
type input "5.00"
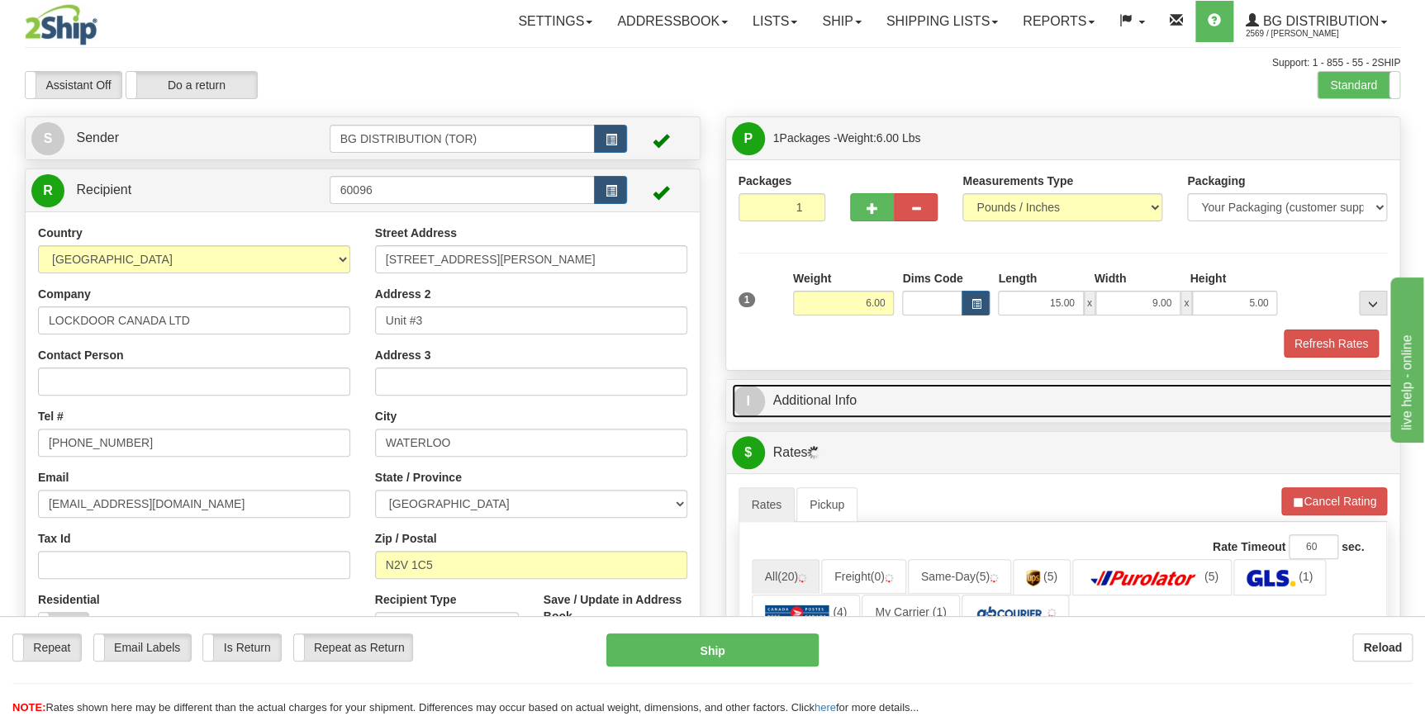
click at [874, 399] on link "I Additional Info" at bounding box center [1063, 401] width 663 height 34
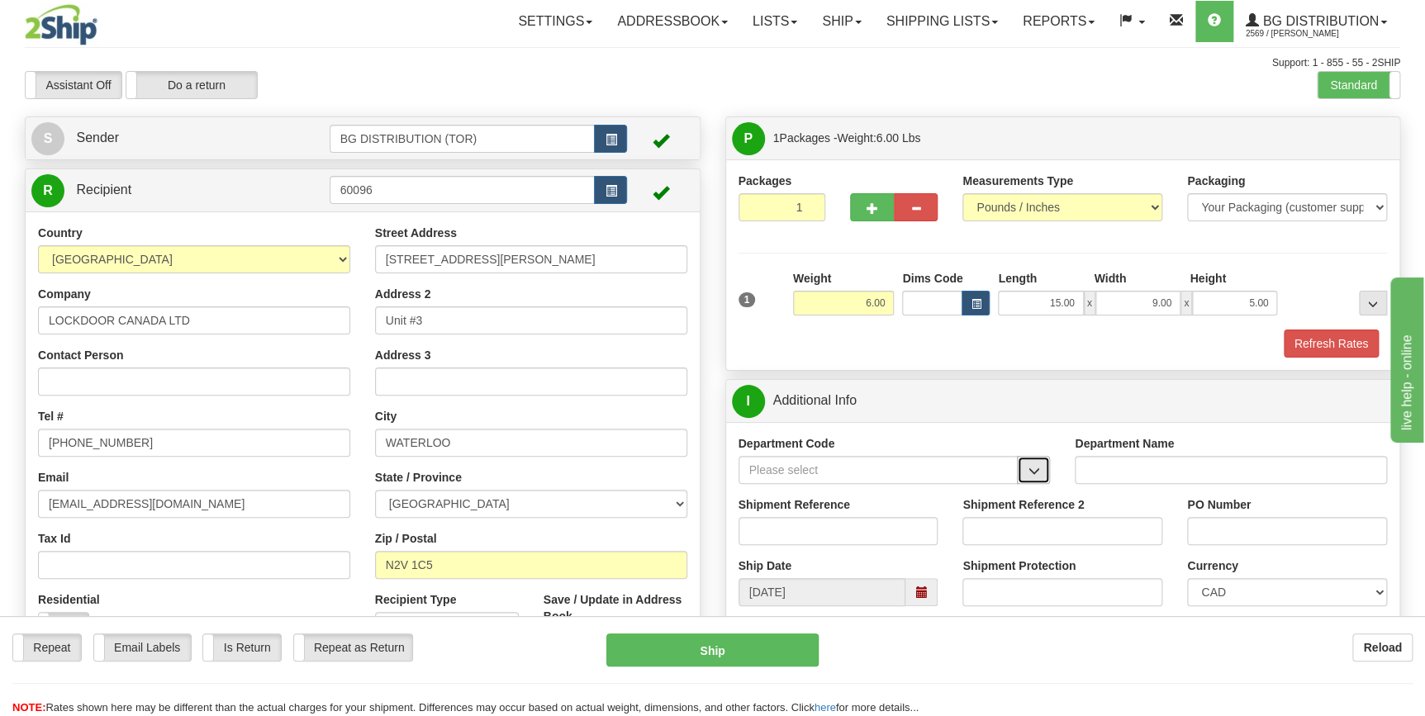
click at [1023, 478] on button "button" at bounding box center [1033, 470] width 33 height 28
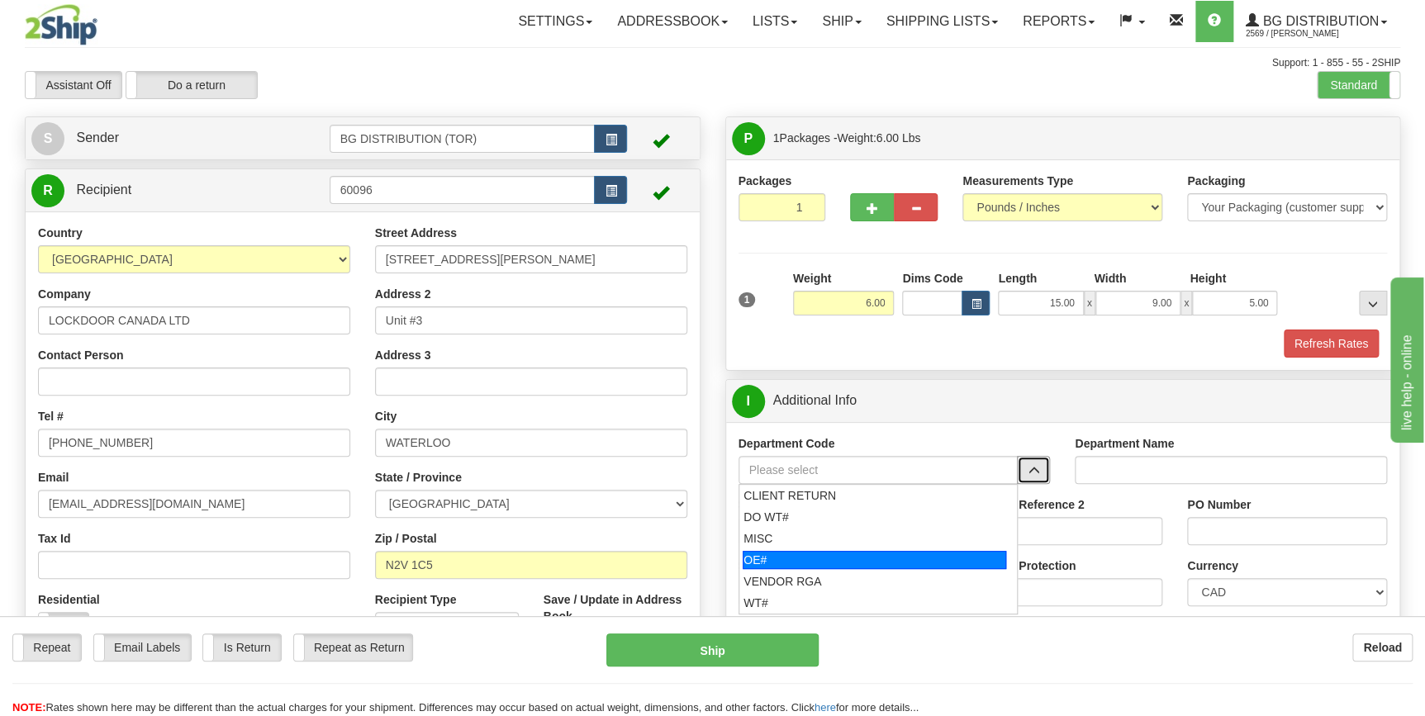
click at [835, 559] on div "OE#" at bounding box center [875, 560] width 264 height 18
type input "OE#"
type input "ORDERS"
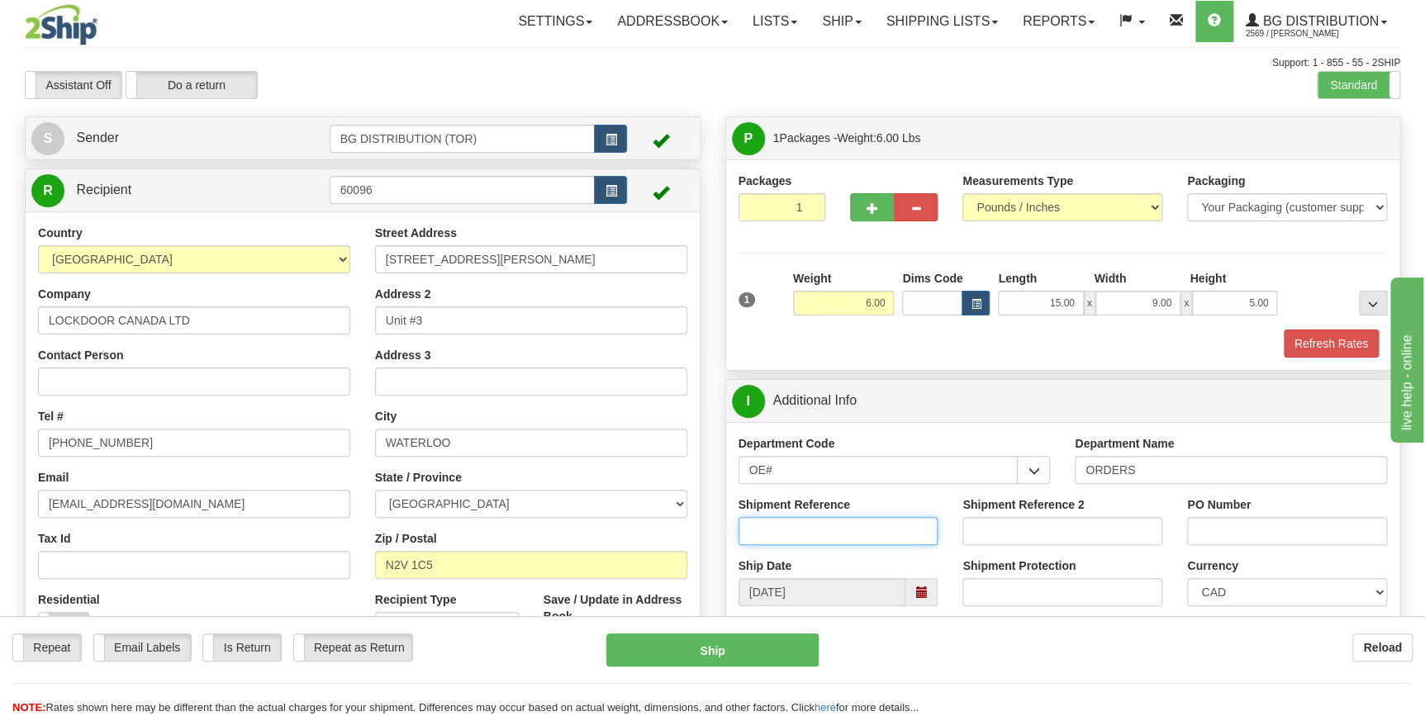
click at [836, 536] on input "Shipment Reference" at bounding box center [839, 531] width 200 height 28
type input "70183692-00"
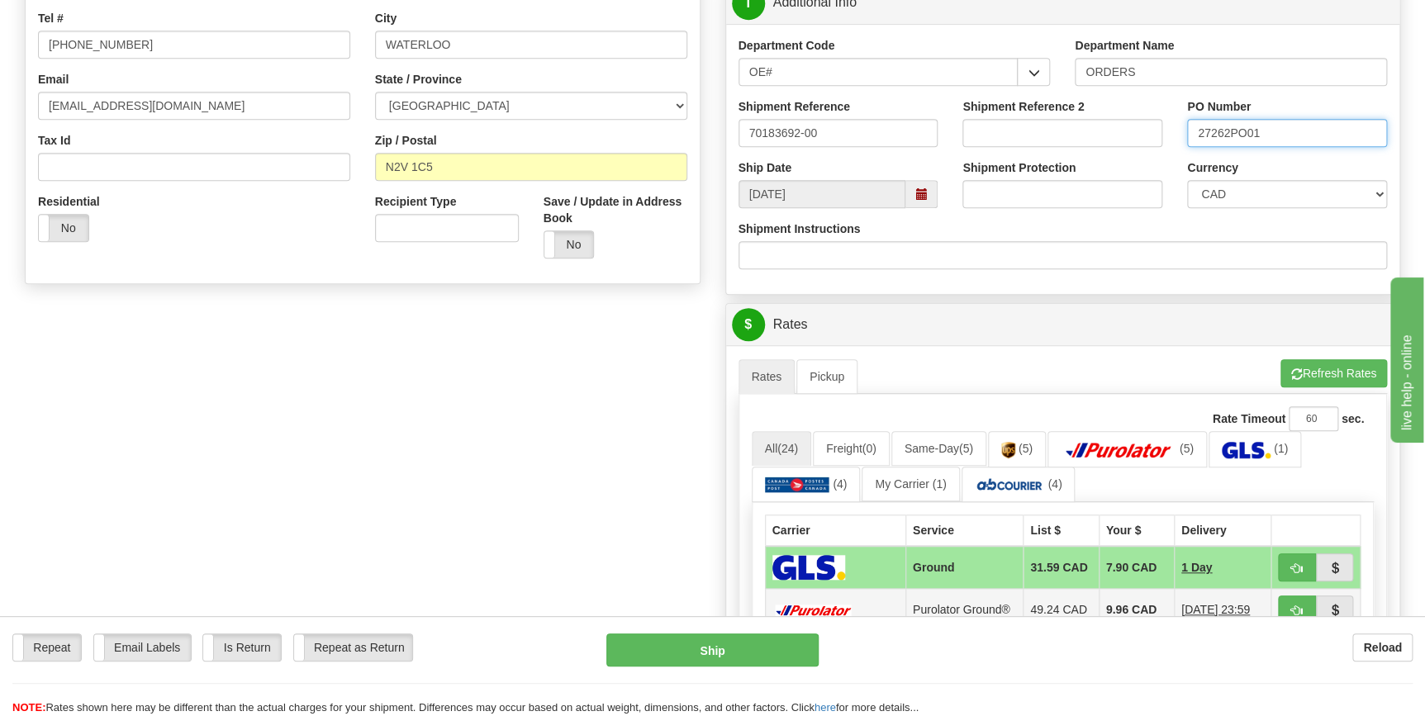
scroll to position [525, 0]
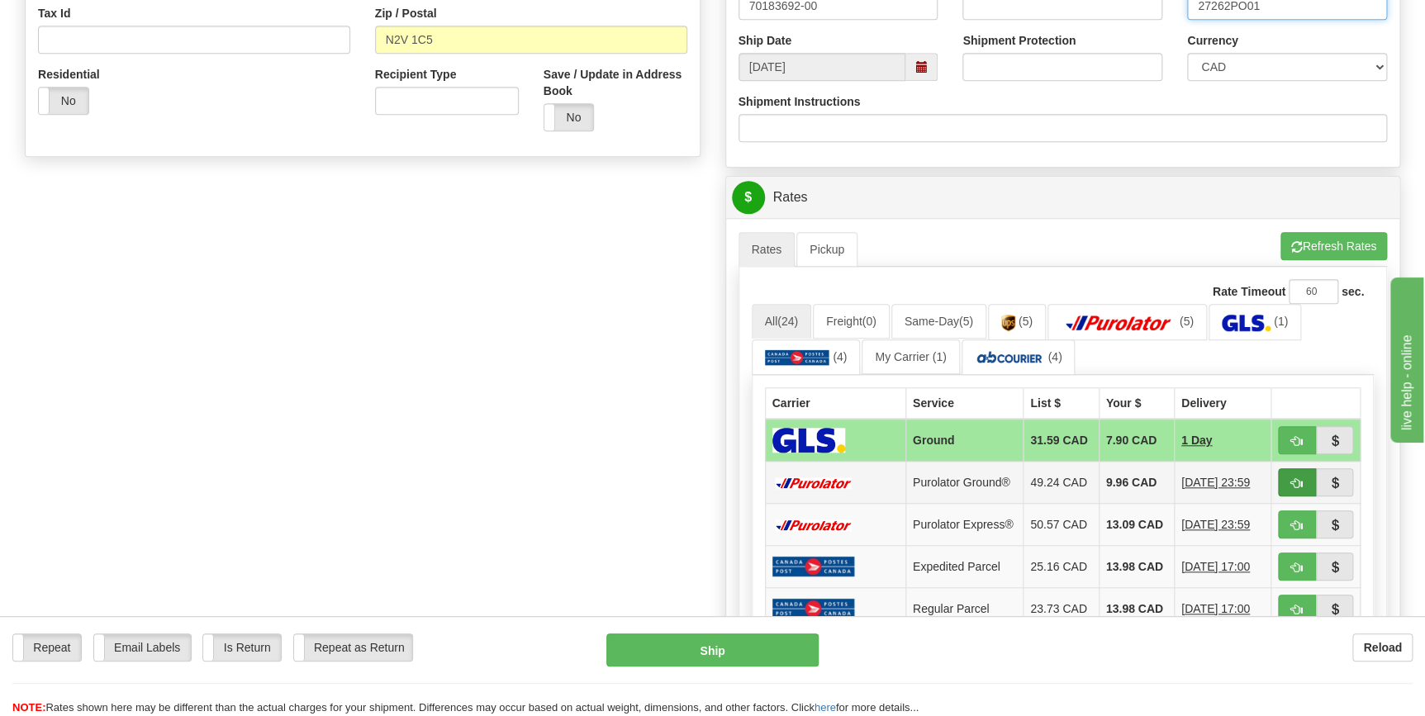
type input "27262PO01"
click at [1304, 483] on button "button" at bounding box center [1297, 482] width 38 height 28
type input "260"
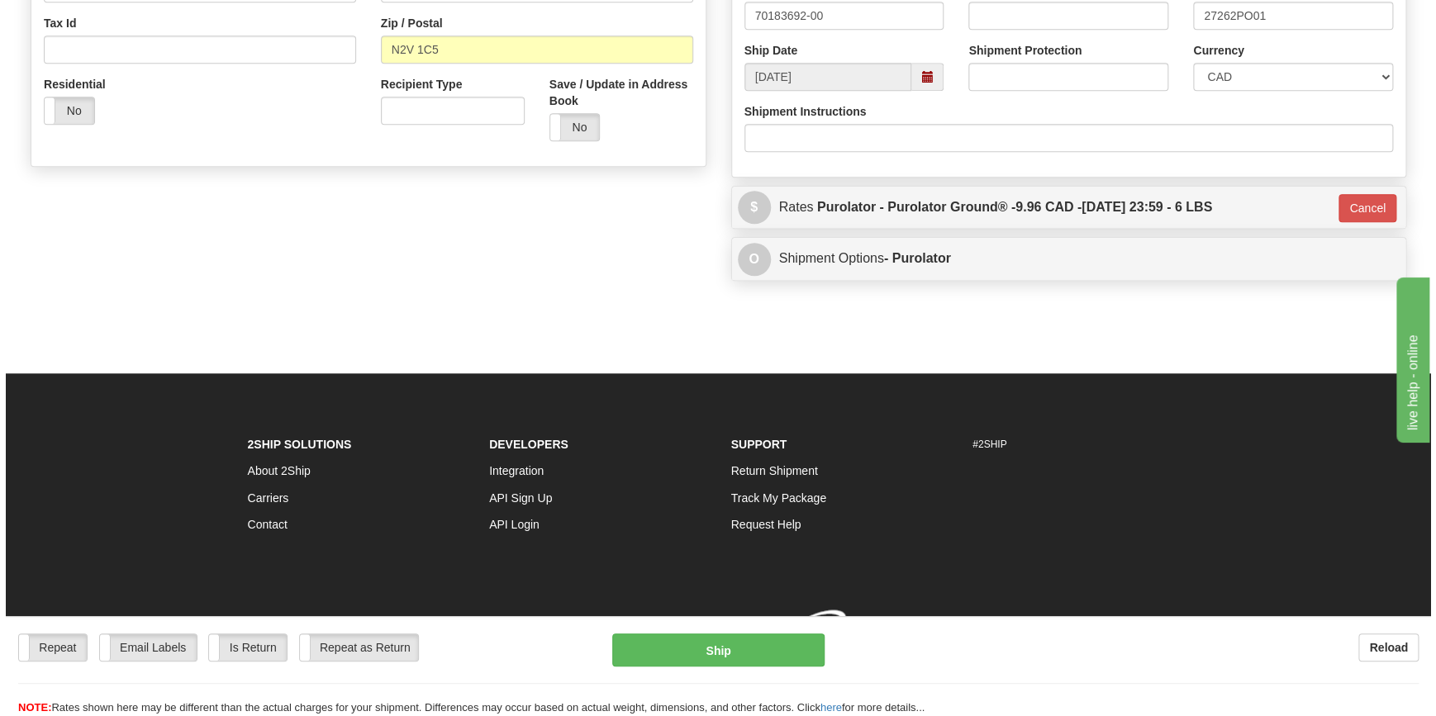
scroll to position [521, 0]
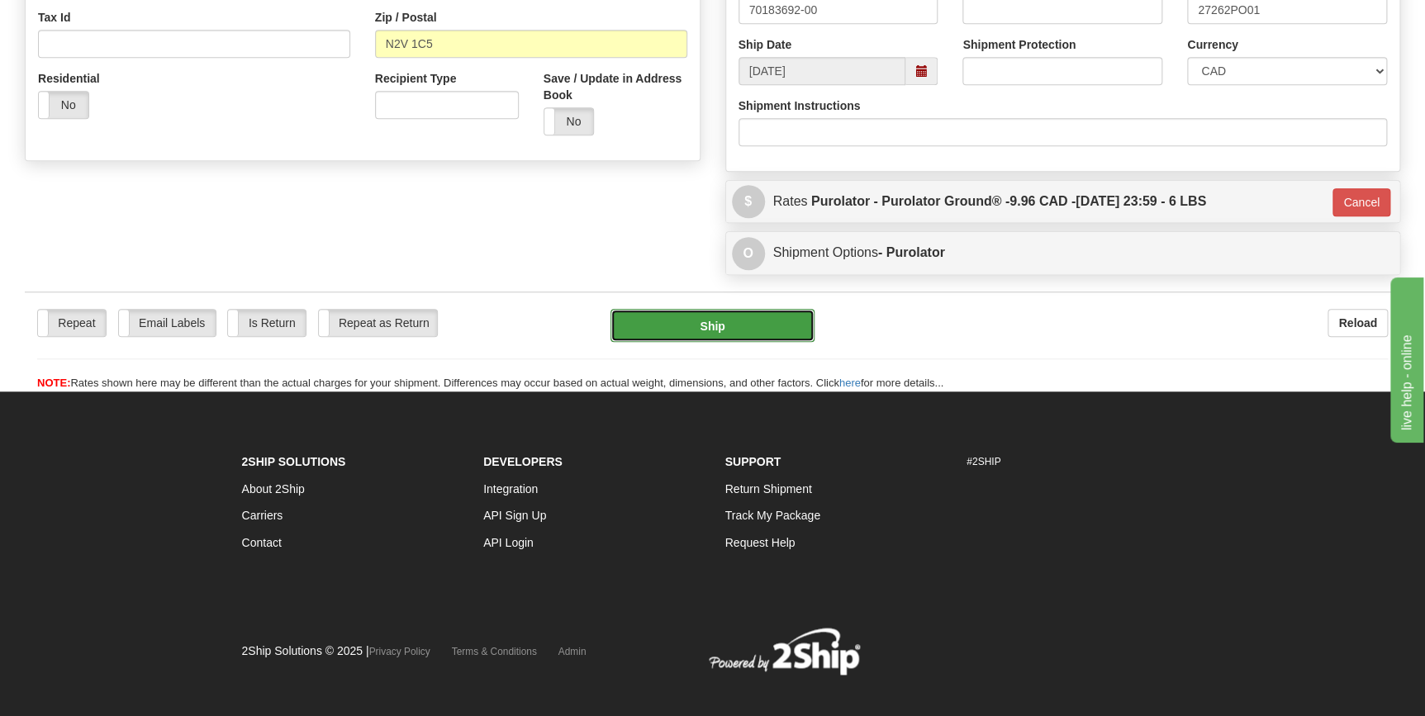
click at [735, 319] on button "Ship" at bounding box center [713, 325] width 204 height 33
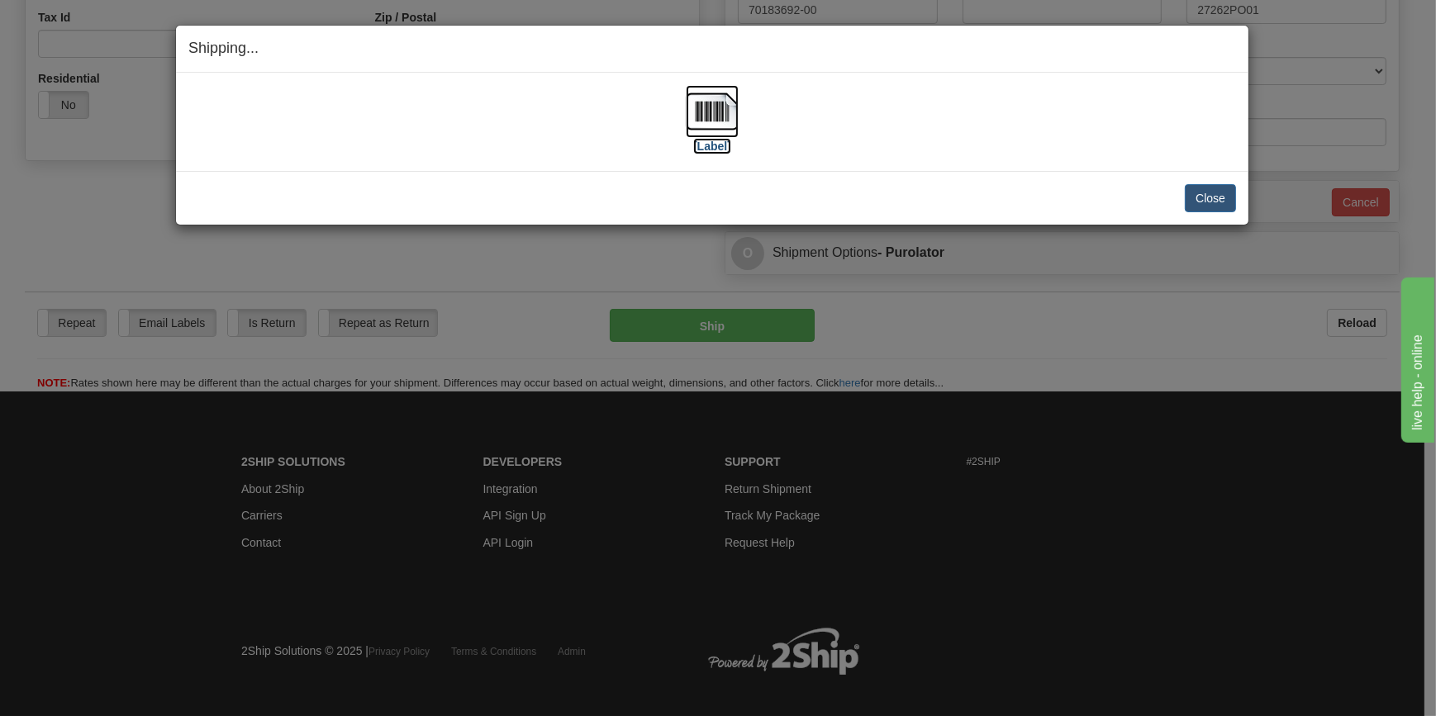
click at [706, 112] on img at bounding box center [712, 111] width 53 height 53
click at [1227, 206] on button "Close" at bounding box center [1210, 198] width 51 height 28
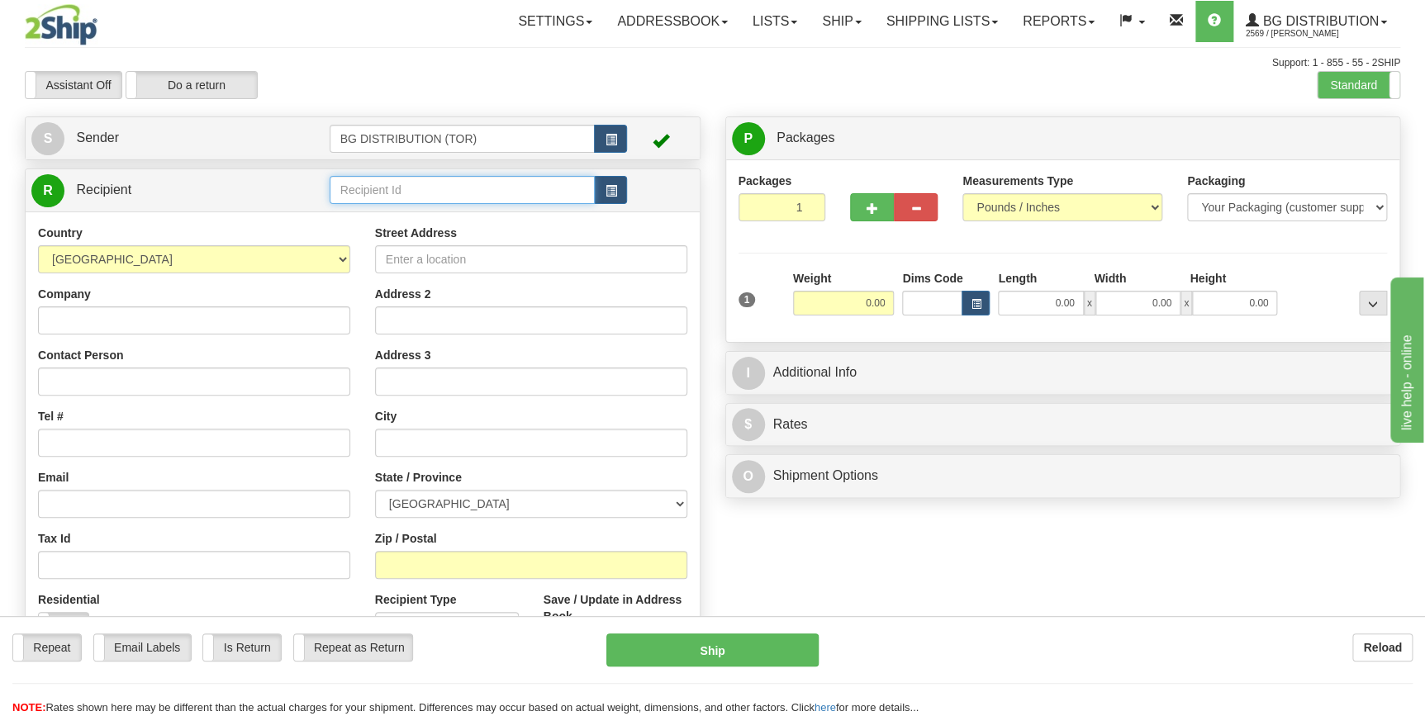
click at [369, 193] on input "text" at bounding box center [463, 190] width 266 height 28
click at [386, 218] on div "60011" at bounding box center [459, 216] width 250 height 18
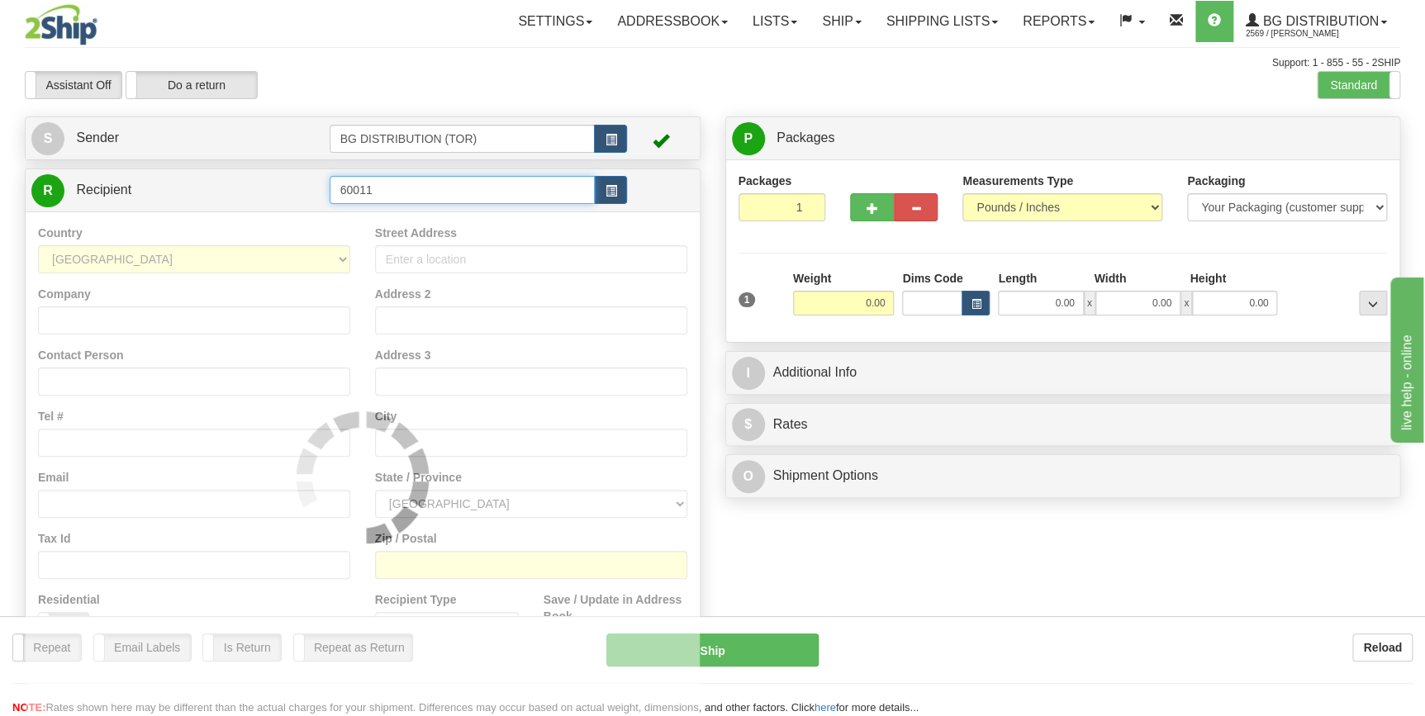
type input "60011"
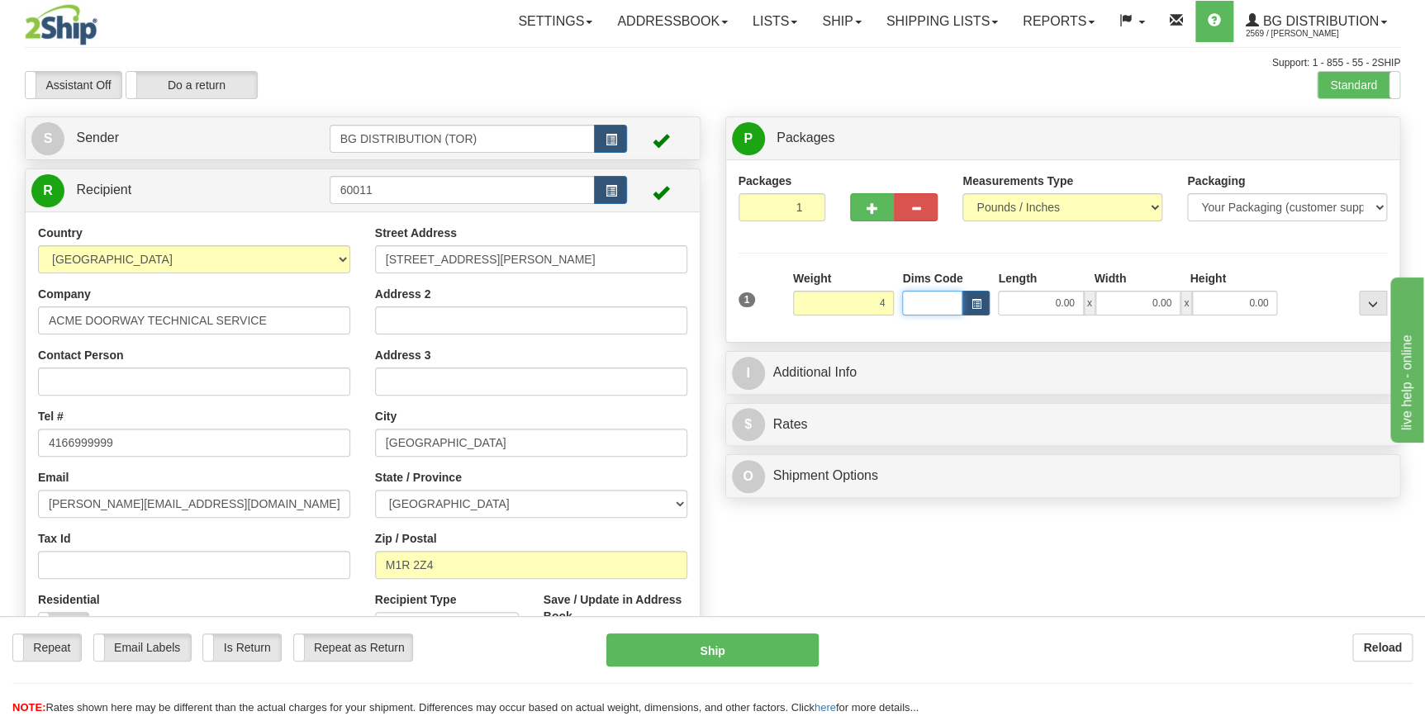
type input "4.00"
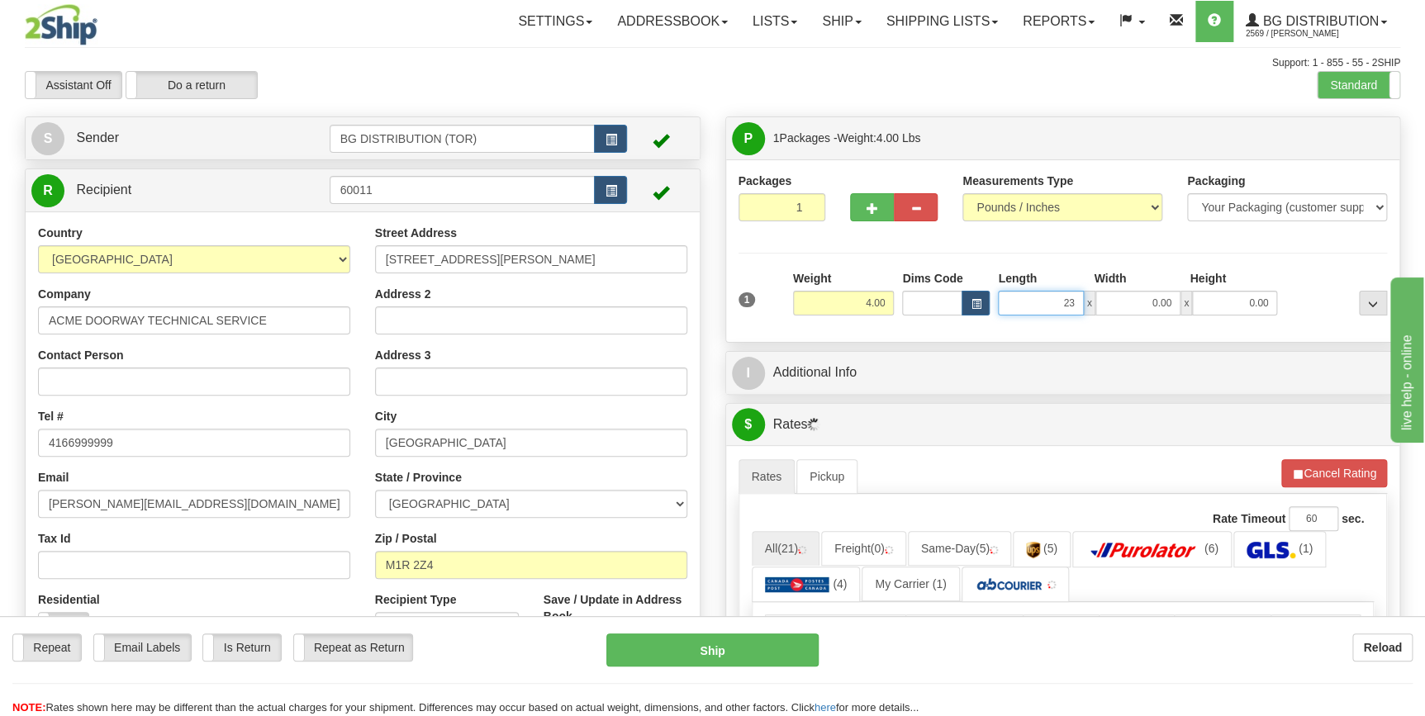
type input "23.00"
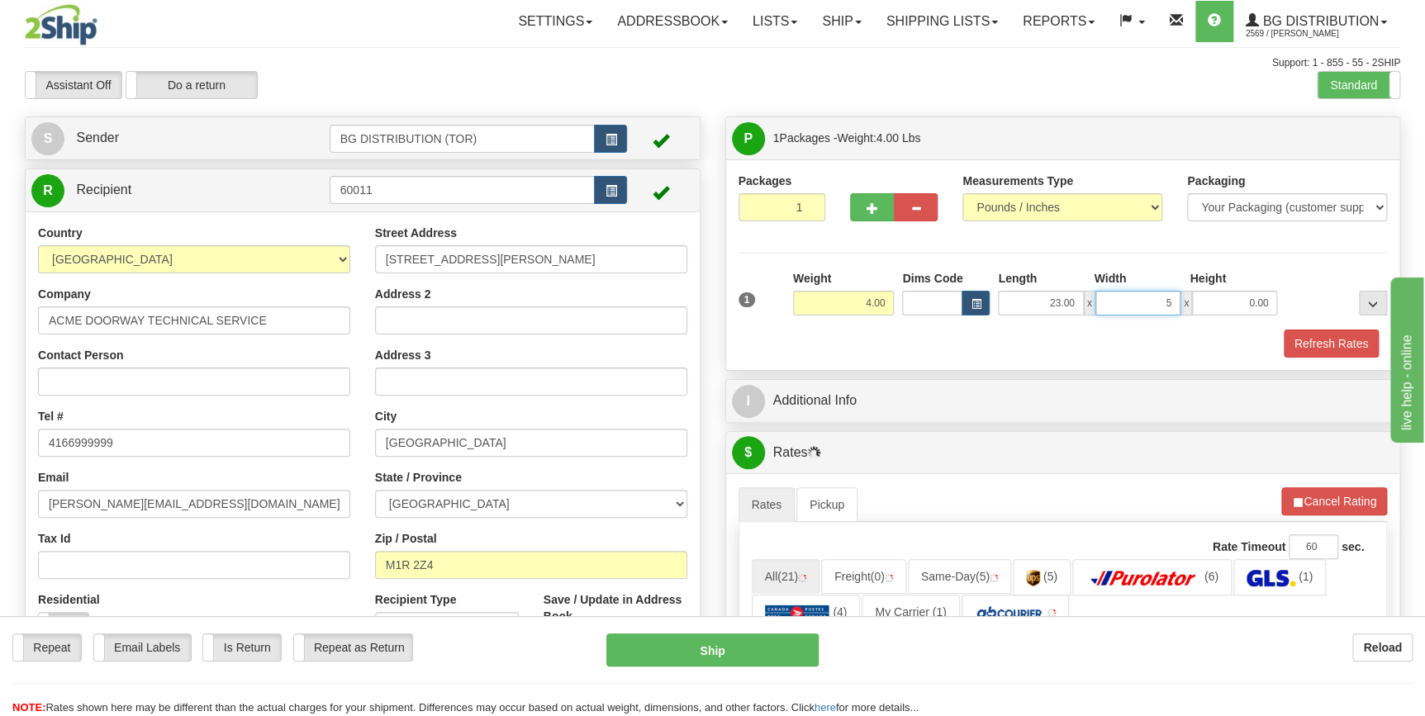
type input "5.00"
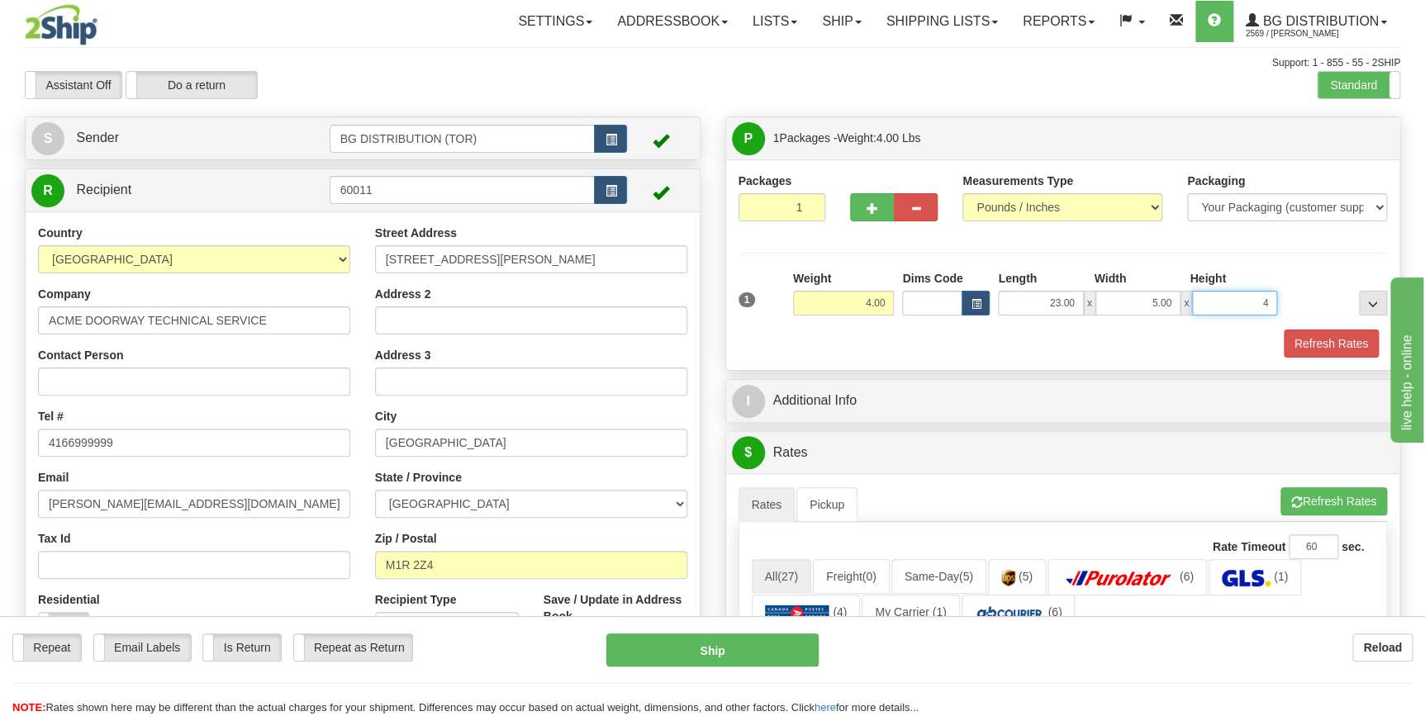
type input "4.00"
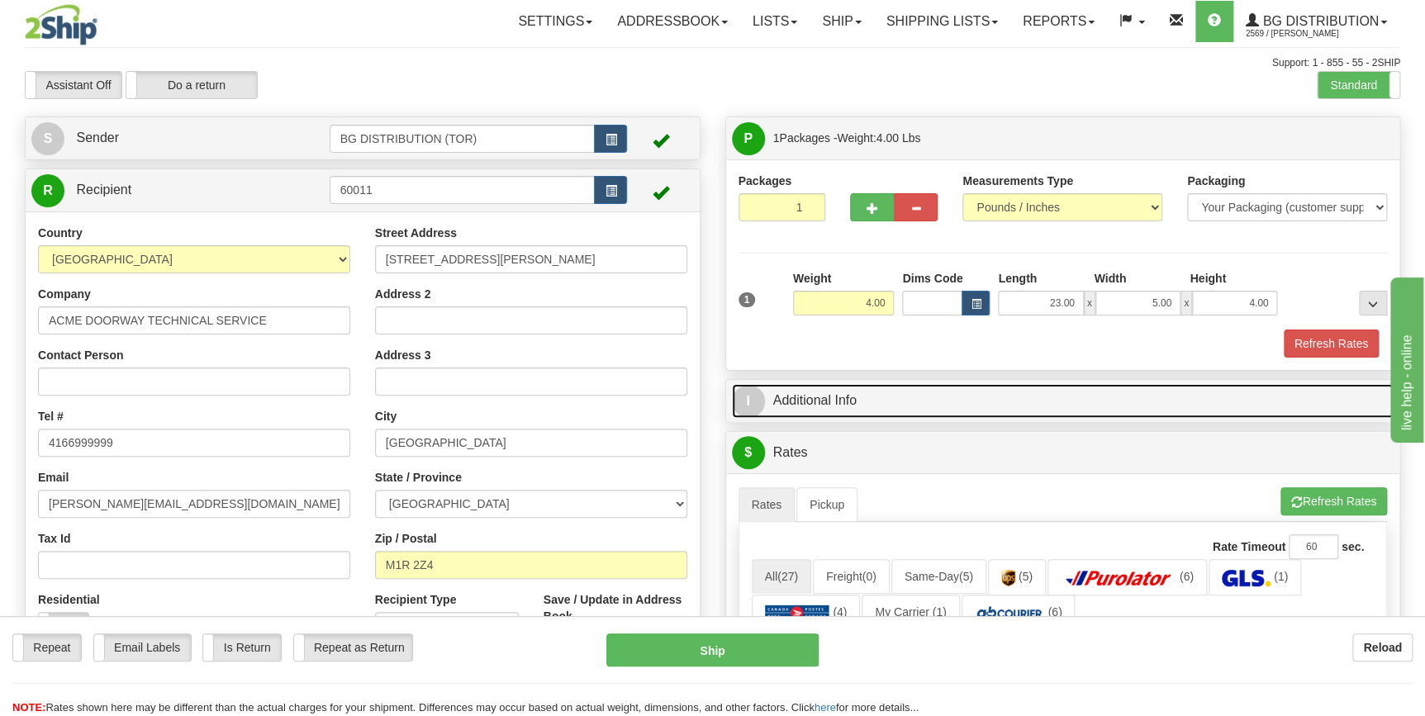
click at [885, 404] on link "I Additional Info" at bounding box center [1063, 401] width 663 height 34
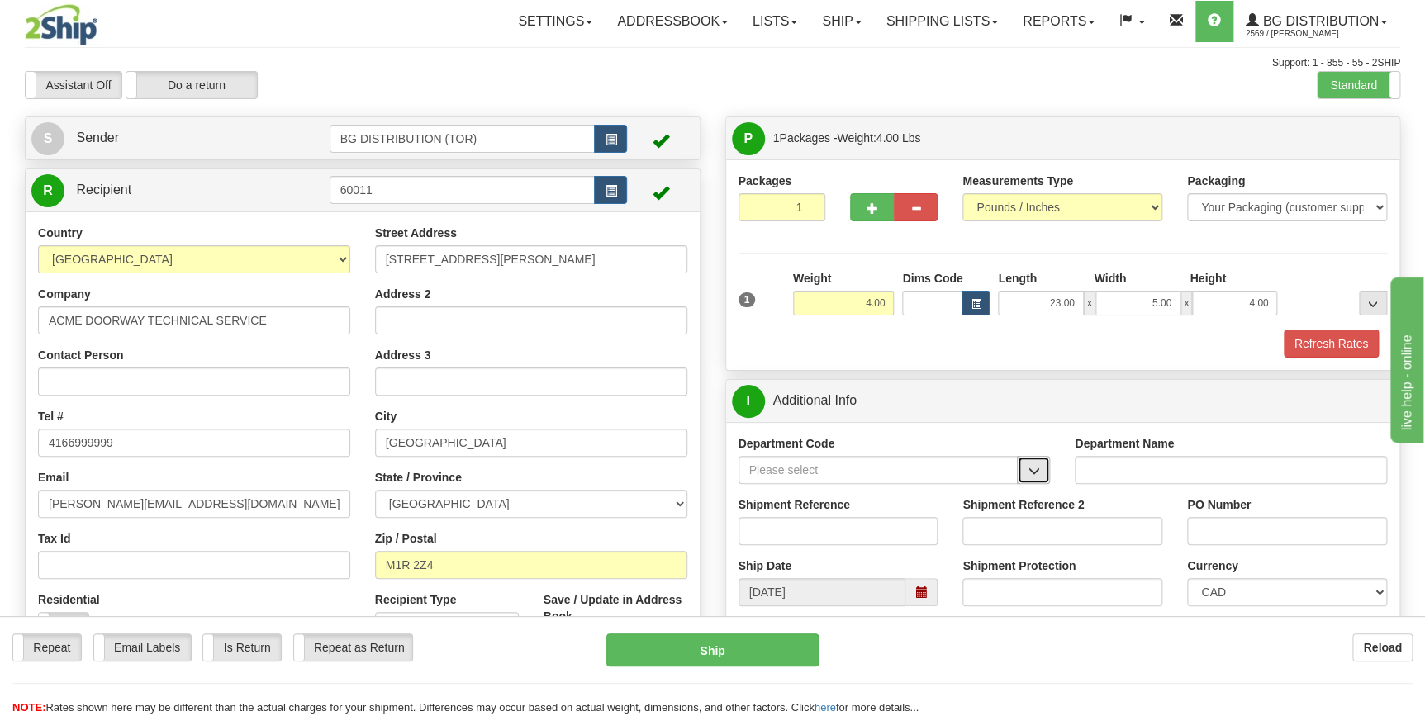
click at [1040, 471] on button "button" at bounding box center [1033, 470] width 33 height 28
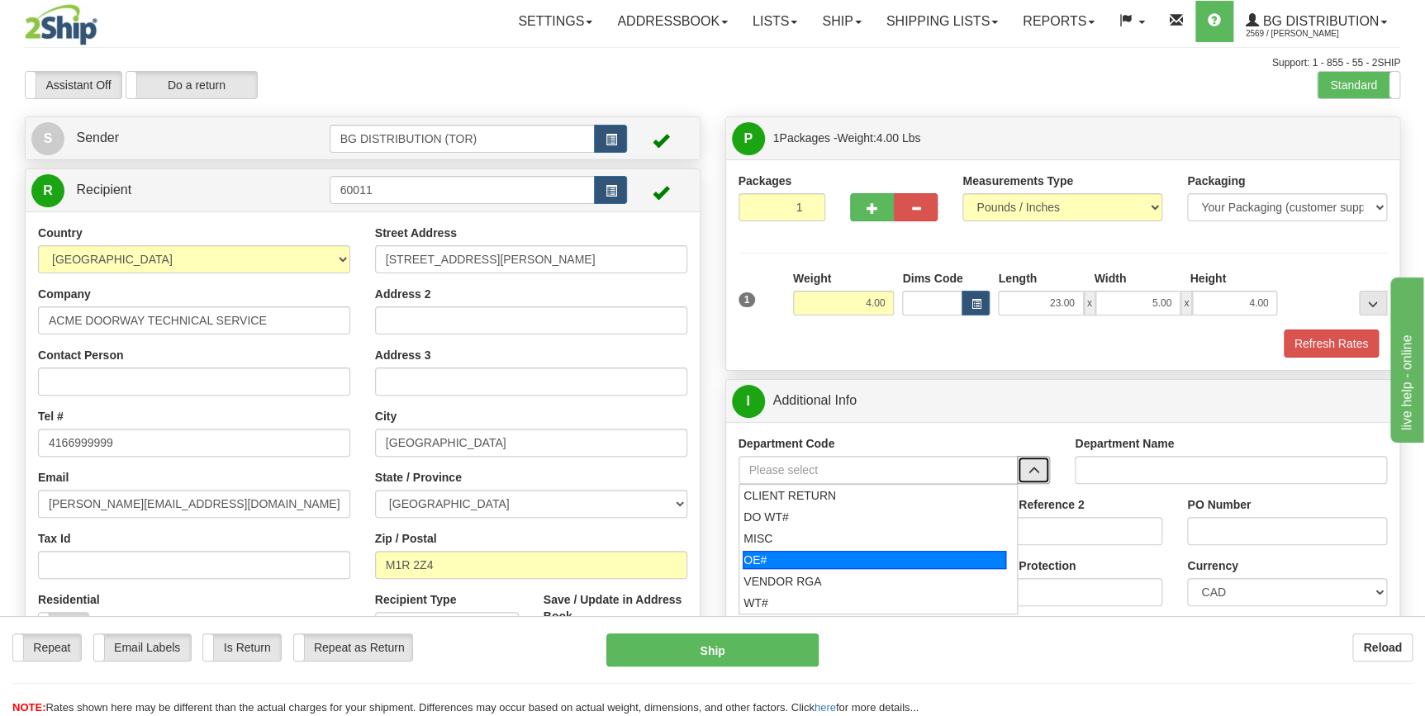
click at [851, 561] on div "OE#" at bounding box center [875, 560] width 264 height 18
type input "OE#"
type input "ORDERS"
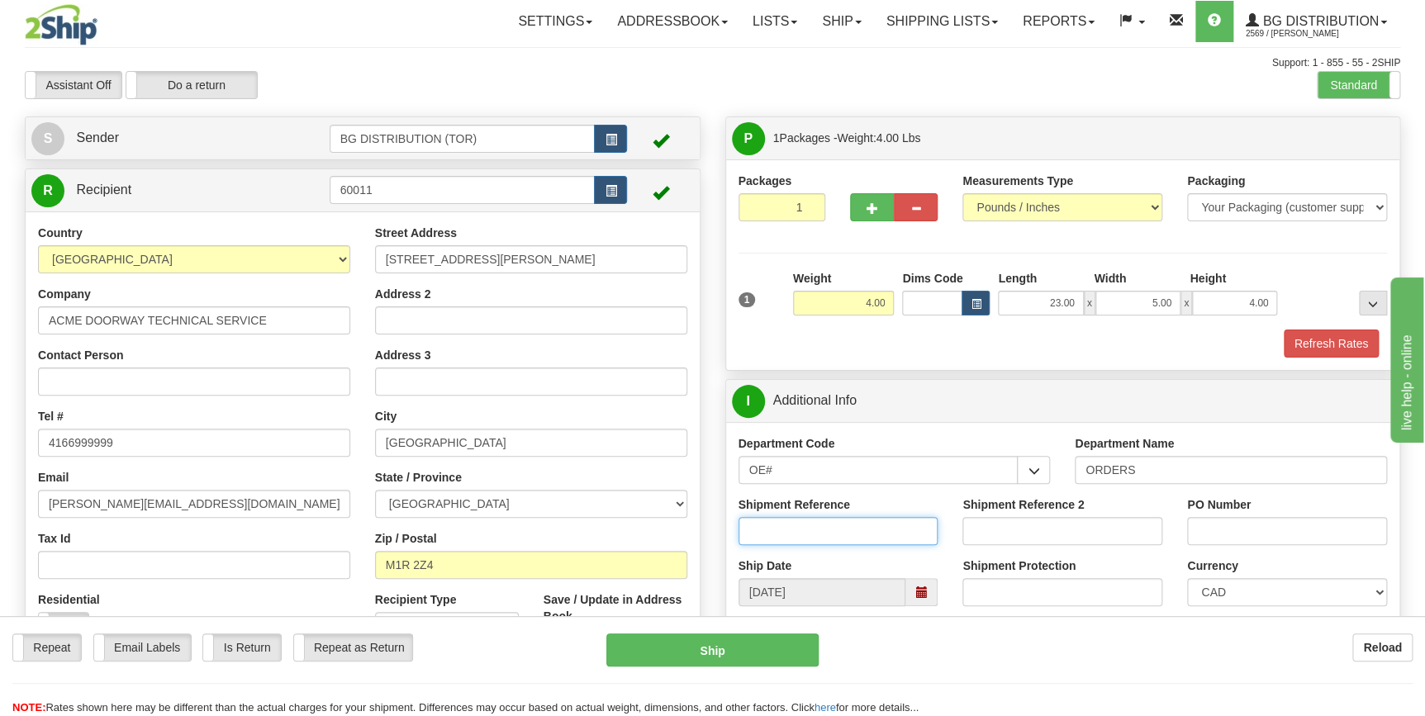
click at [836, 540] on input "Shipment Reference" at bounding box center [839, 531] width 200 height 28
type input "70183490-00"
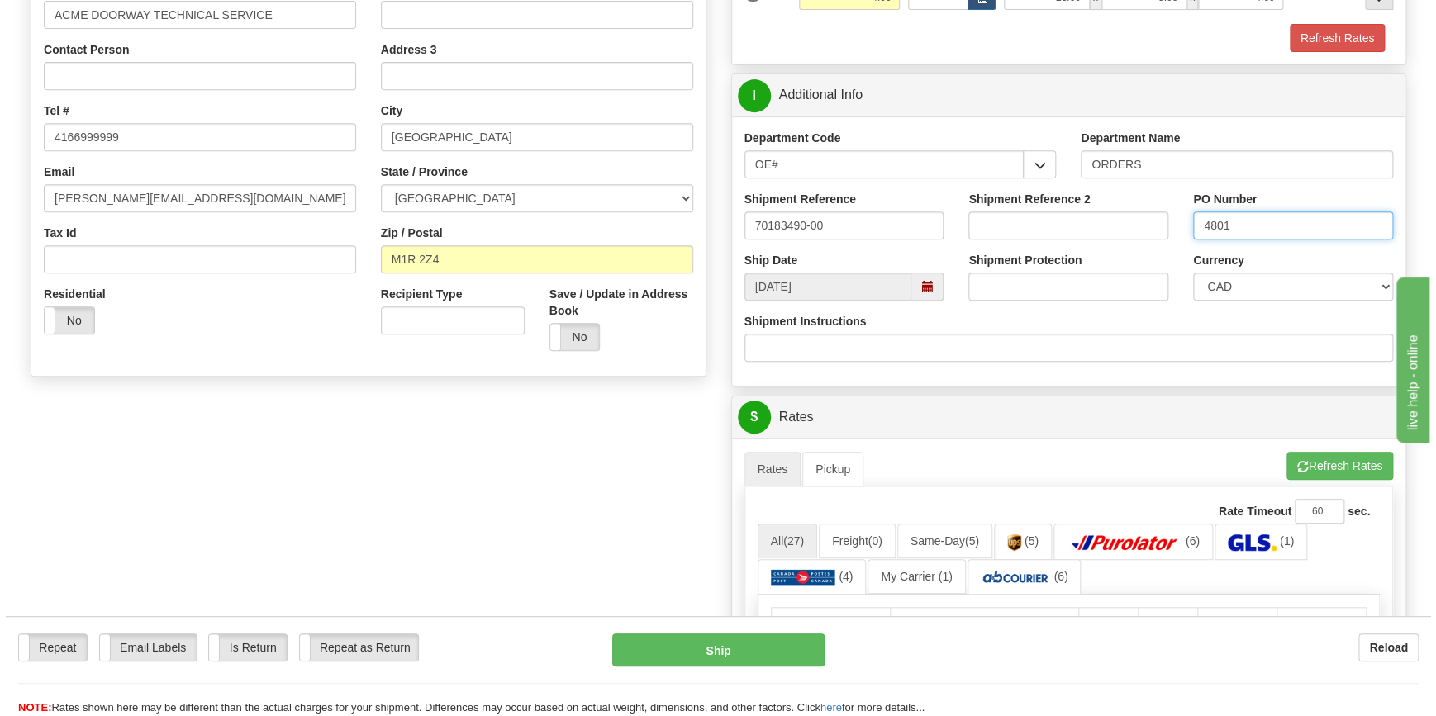
scroll to position [450, 0]
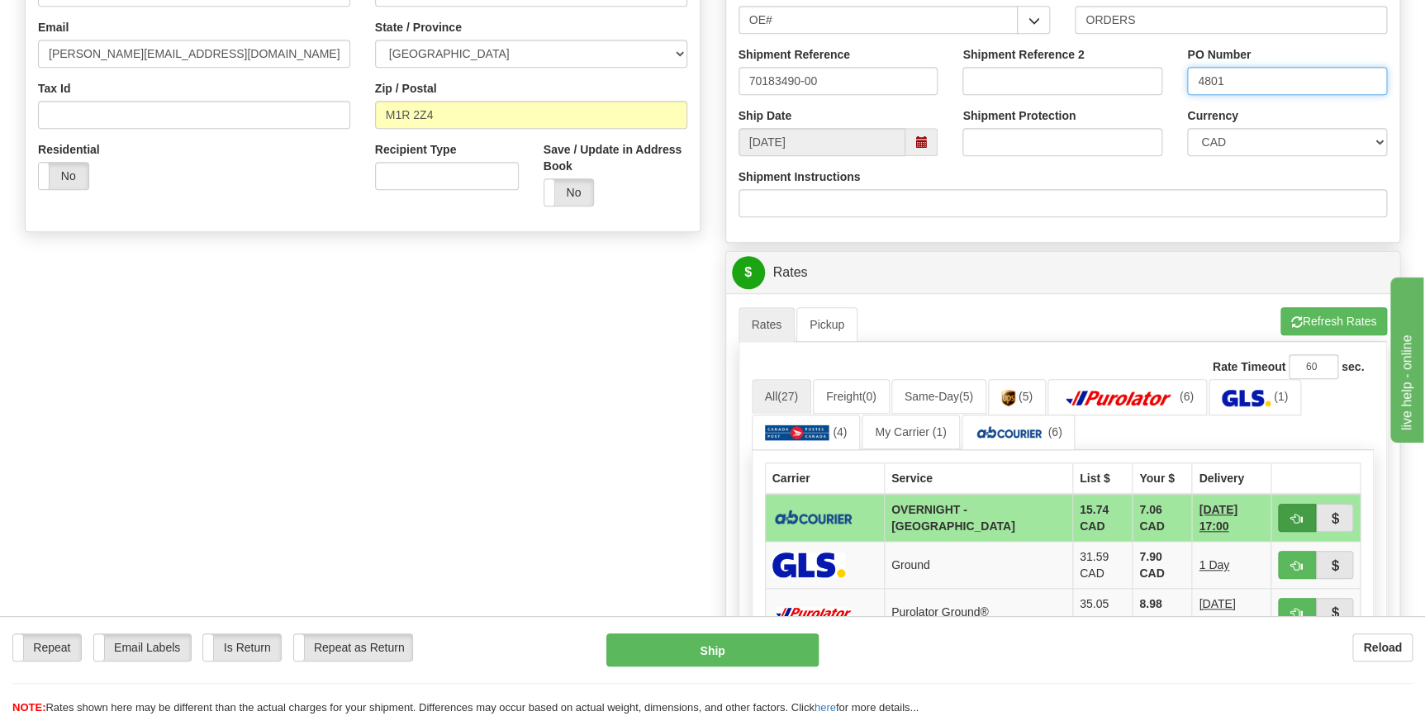
type input "4801"
drag, startPoint x: 1297, startPoint y: 516, endPoint x: 1277, endPoint y: 530, distance: 25.0
click at [1297, 516] on span "button" at bounding box center [1297, 519] width 12 height 11
type input "4"
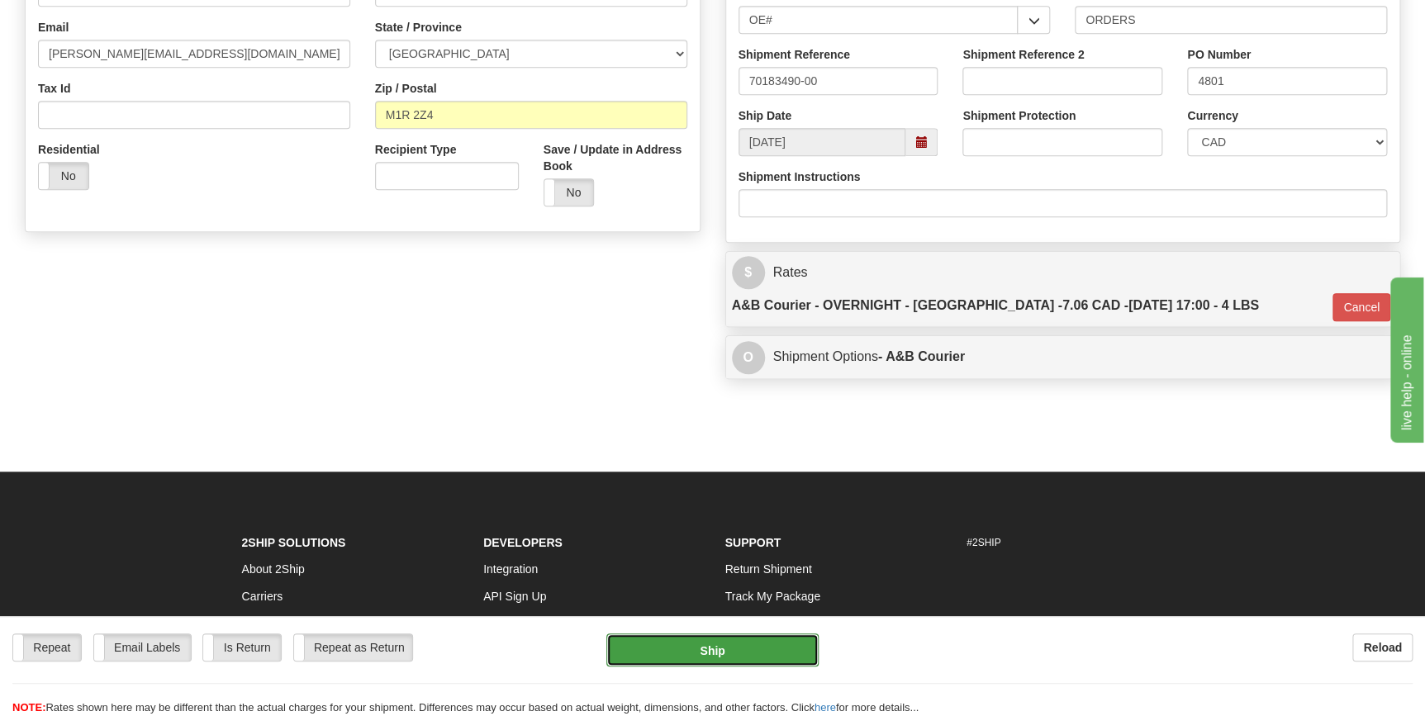
click at [736, 663] on button "Ship" at bounding box center [712, 650] width 212 height 33
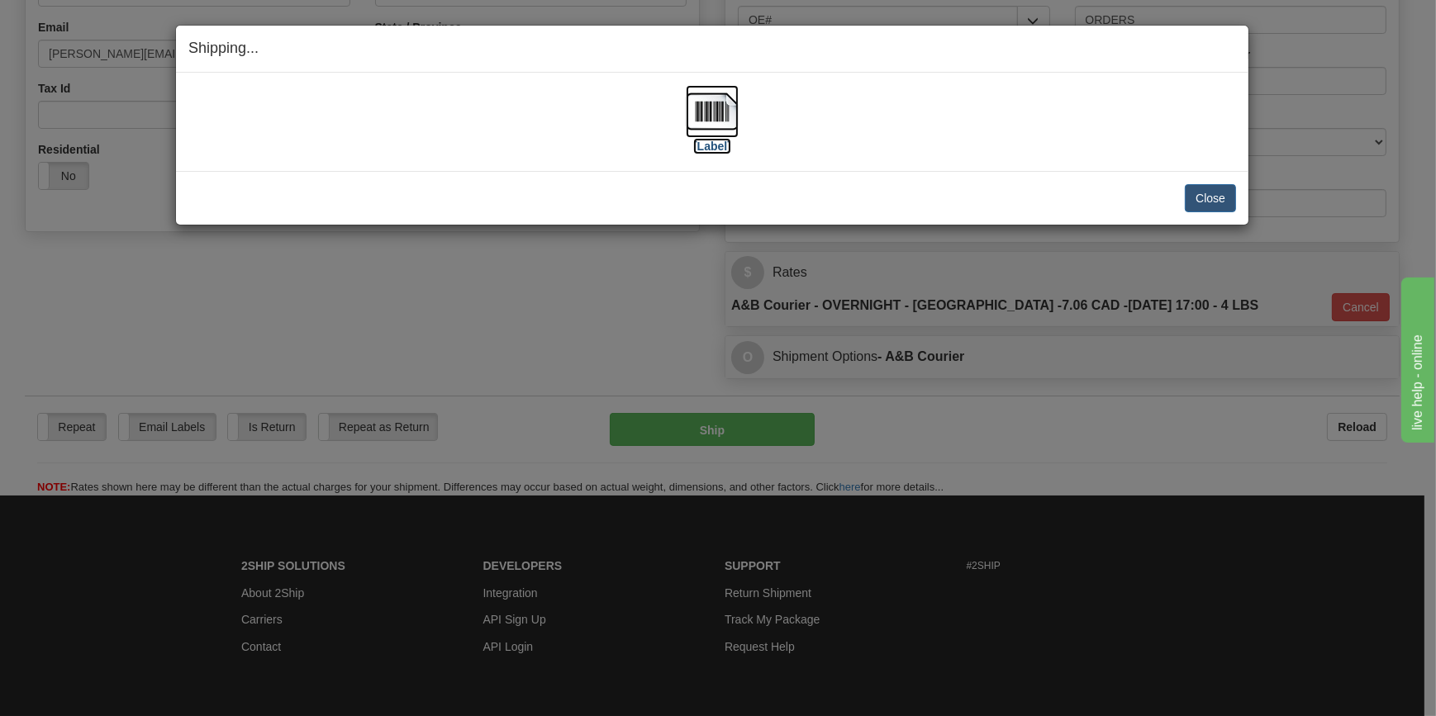
click at [711, 121] on img at bounding box center [712, 111] width 53 height 53
